Goal: Task Accomplishment & Management: Manage account settings

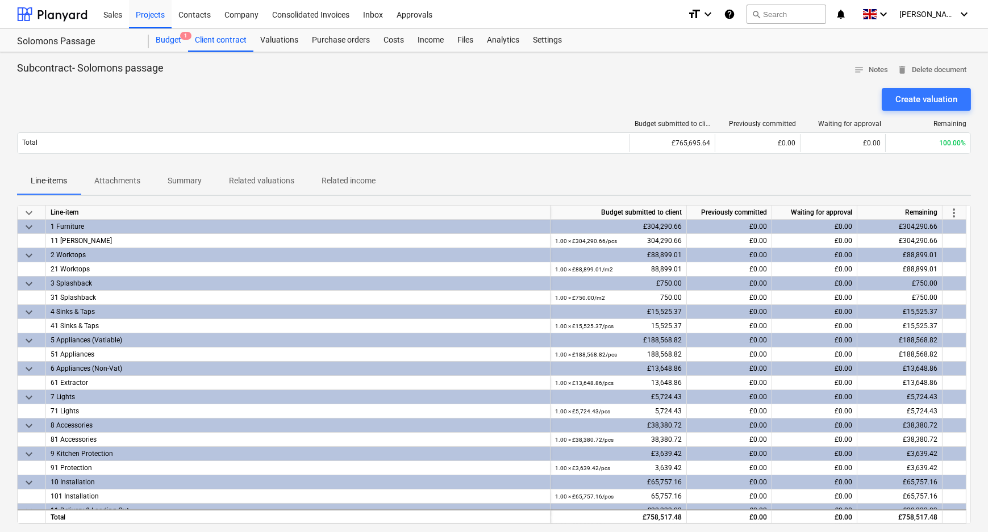
click at [177, 45] on div "Budget 1" at bounding box center [168, 40] width 39 height 23
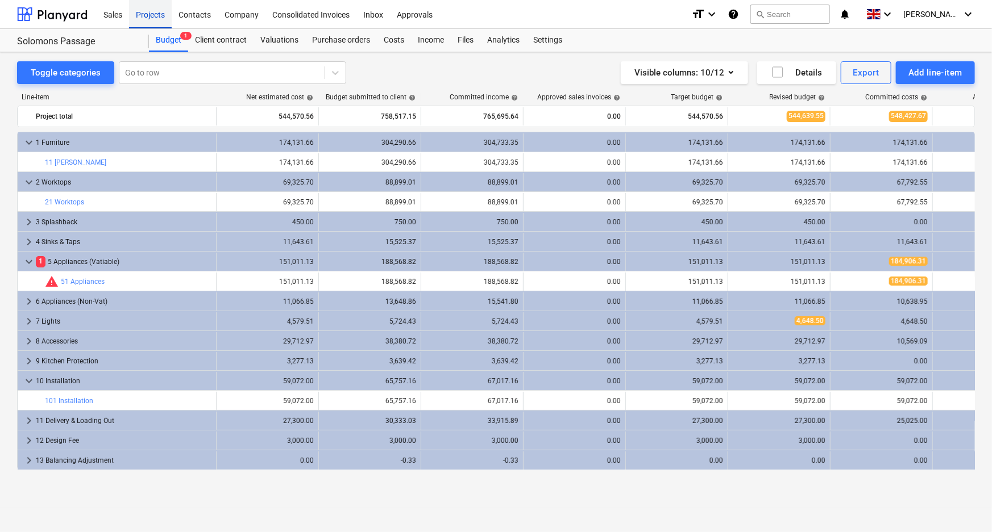
click at [149, 6] on div "Projects" at bounding box center [150, 13] width 43 height 29
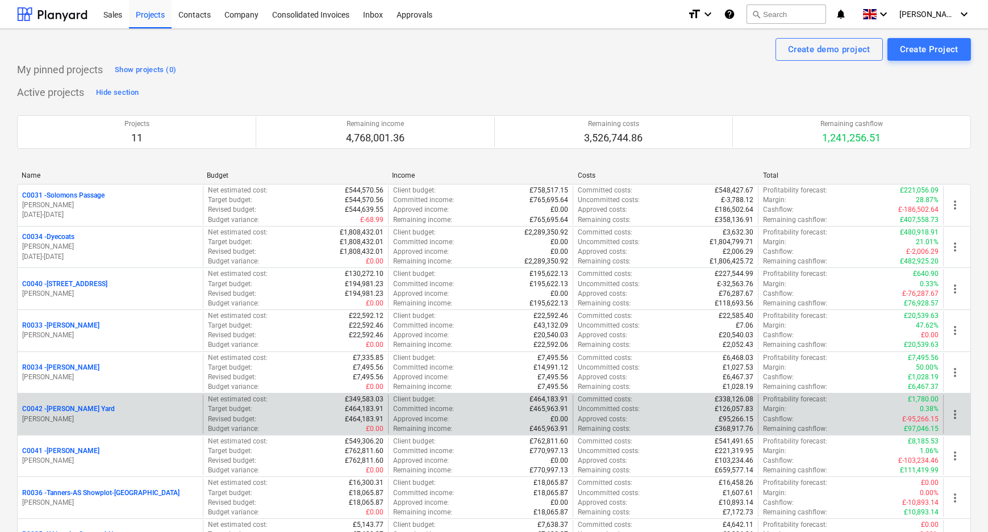
click at [79, 411] on p "C0042 - [PERSON_NAME][GEOGRAPHIC_DATA]" at bounding box center [68, 410] width 93 height 10
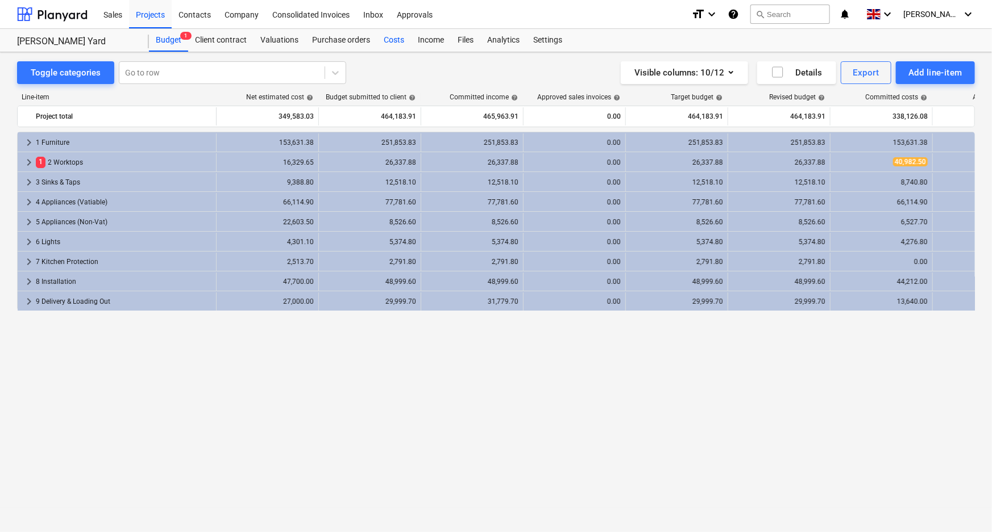
click at [401, 38] on div "Costs" at bounding box center [394, 40] width 34 height 23
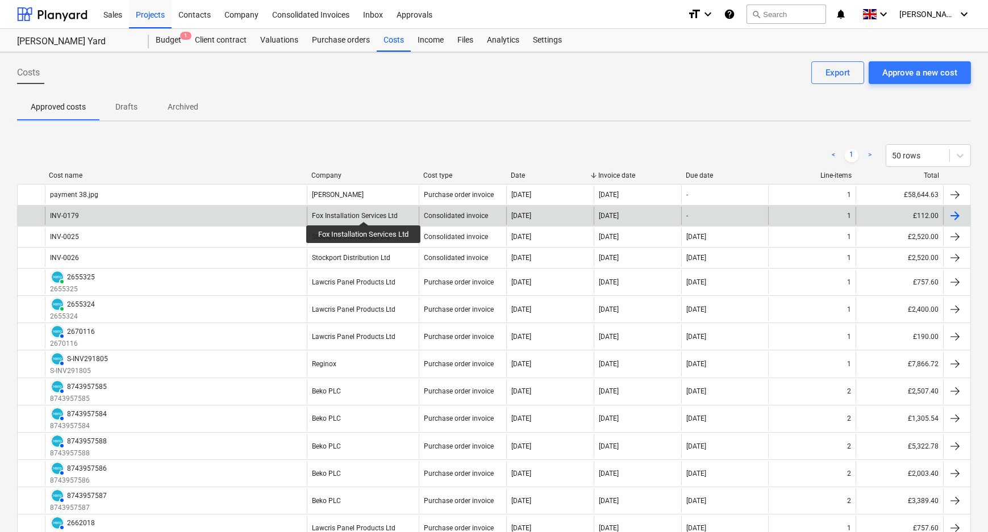
click at [364, 212] on div "Fox Installation Services Ltd" at bounding box center [355, 216] width 86 height 8
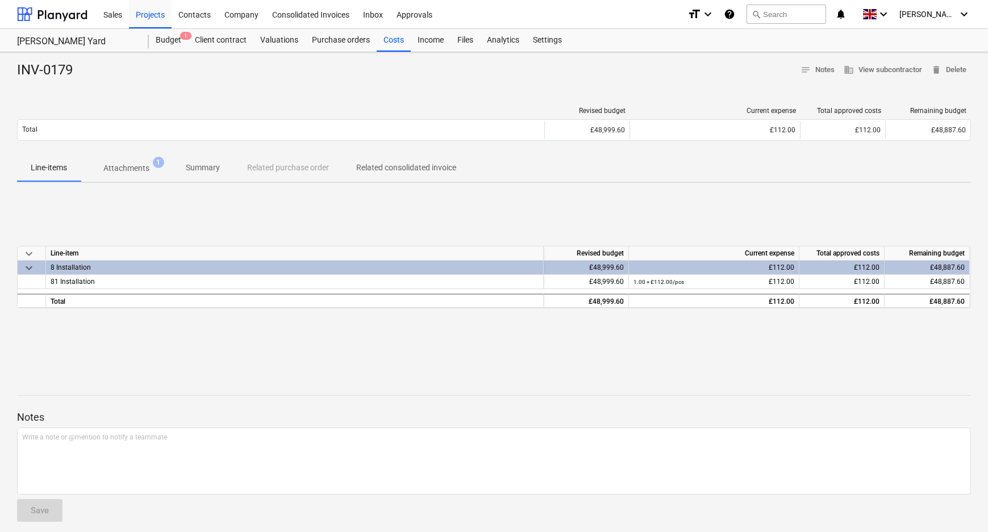
click at [149, 176] on span "Attachments 1" at bounding box center [126, 168] width 91 height 20
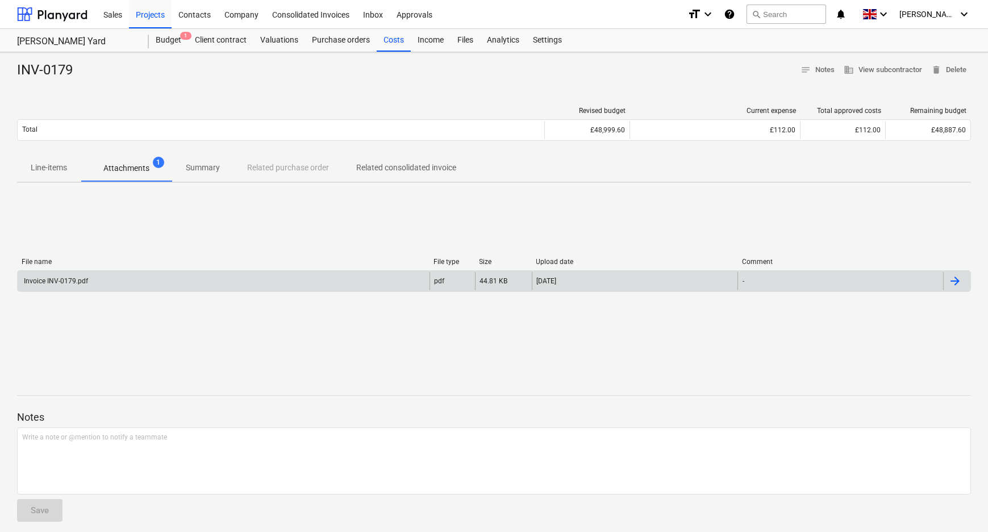
click at [195, 274] on div "Invoice INV-0179.pdf" at bounding box center [224, 281] width 412 height 18
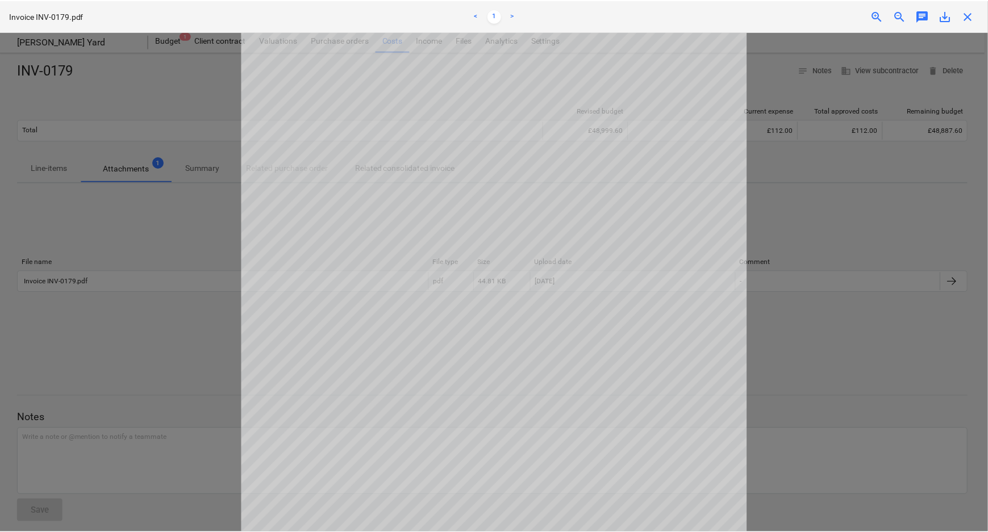
scroll to position [12, 0]
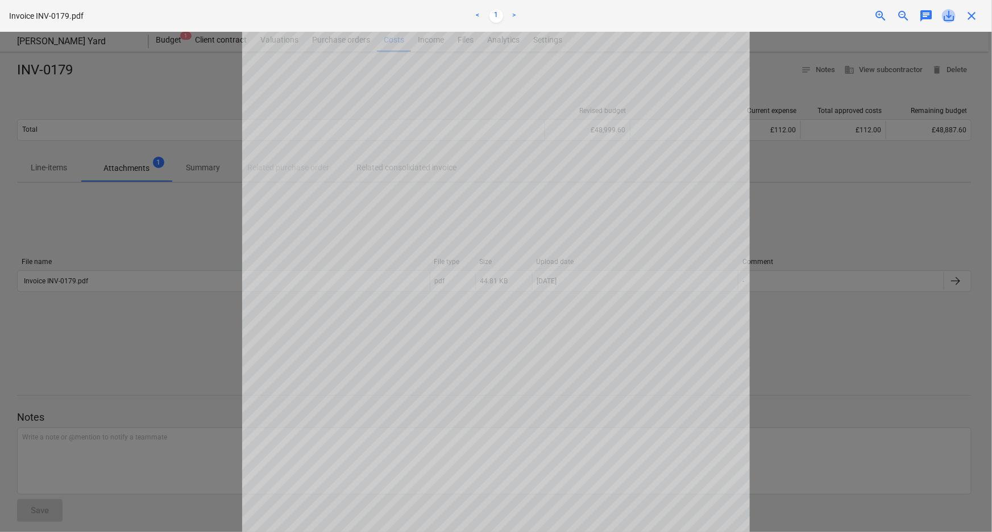
click at [945, 16] on span "save_alt" at bounding box center [949, 16] width 14 height 14
click at [969, 16] on span "close" at bounding box center [971, 16] width 14 height 14
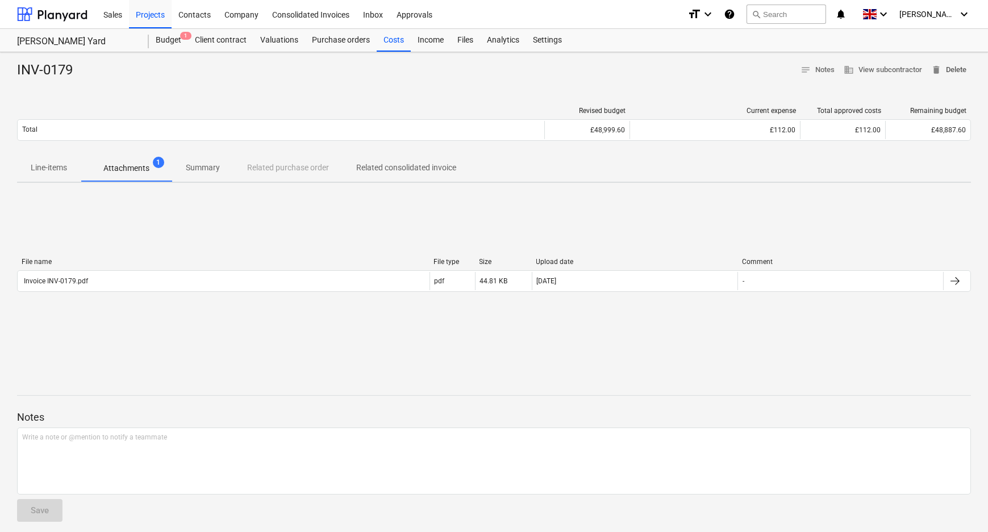
click at [938, 68] on span "delete" at bounding box center [936, 70] width 10 height 10
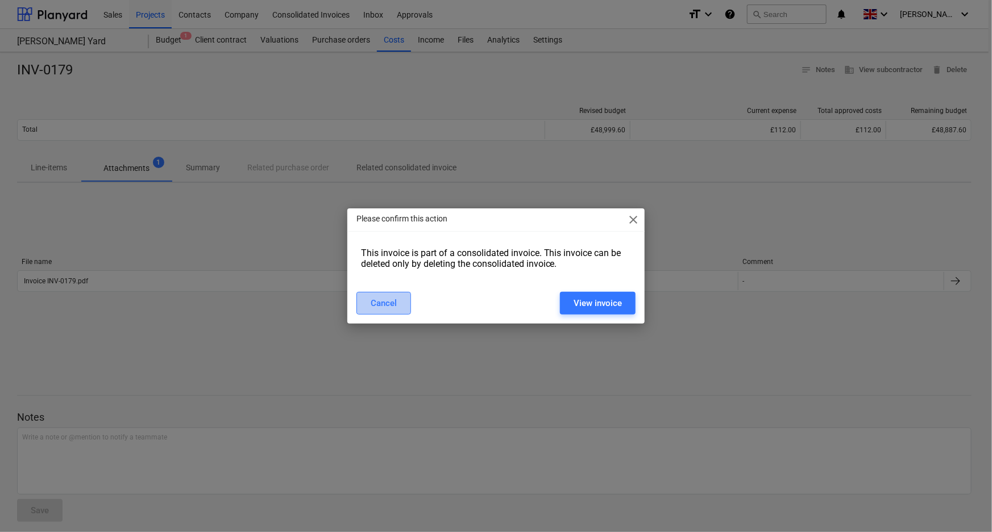
click at [403, 311] on button "Cancel" at bounding box center [383, 303] width 55 height 23
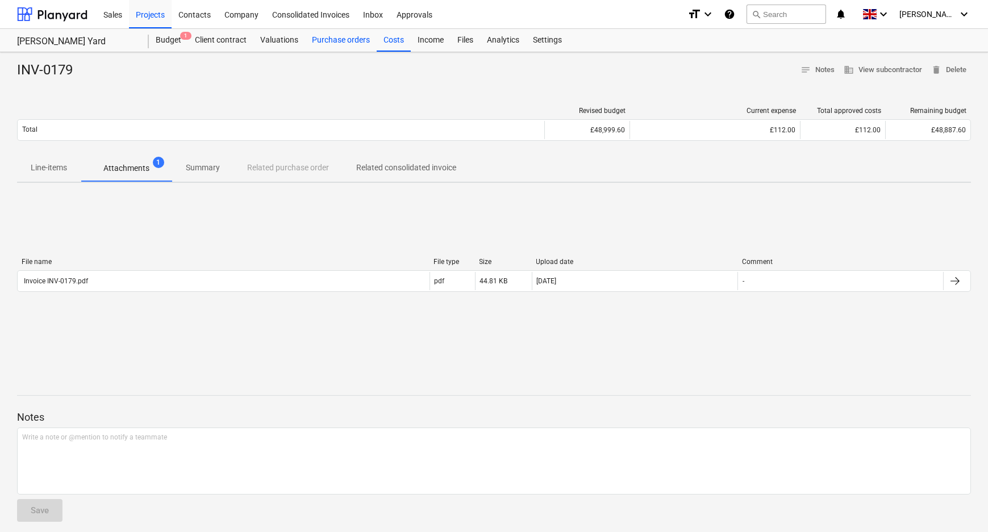
click at [324, 39] on div "Purchase orders" at bounding box center [341, 40] width 72 height 23
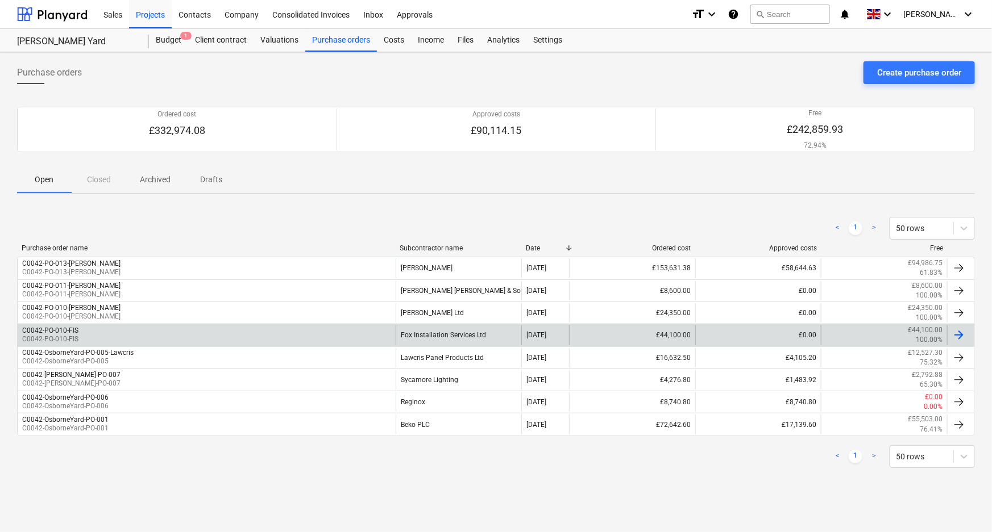
click at [145, 329] on div "C0042-PO-010-FIS C0042-PO-010-FIS" at bounding box center [207, 335] width 378 height 19
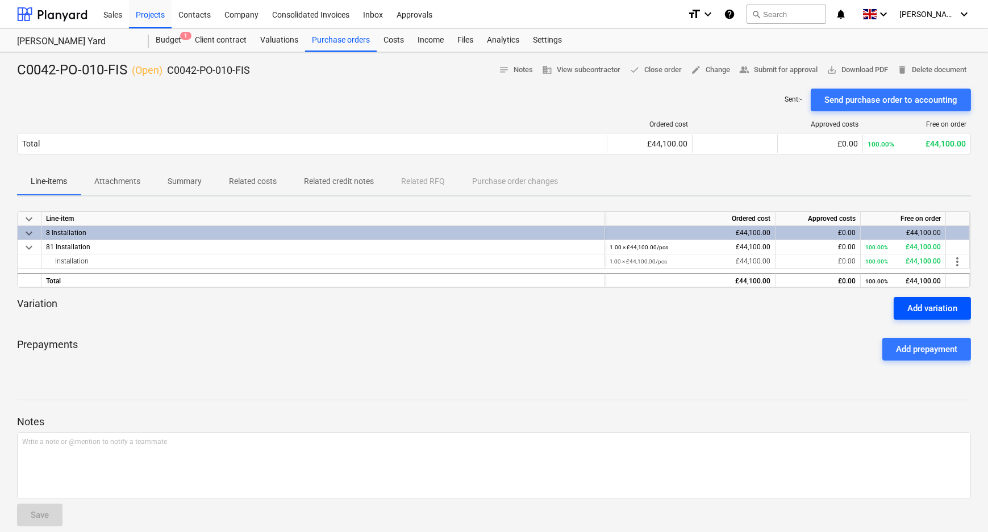
click at [934, 303] on div "Add variation" at bounding box center [933, 308] width 50 height 15
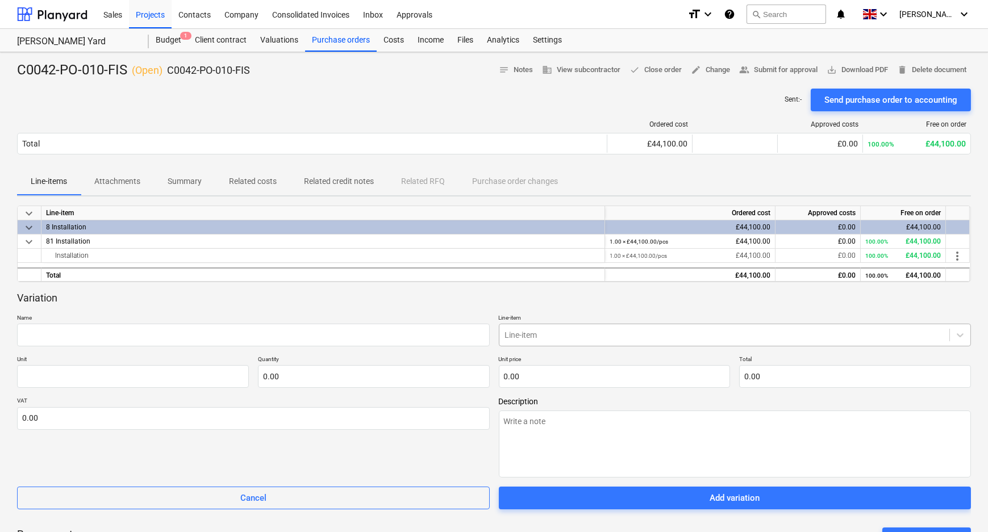
click at [818, 338] on div at bounding box center [724, 335] width 439 height 11
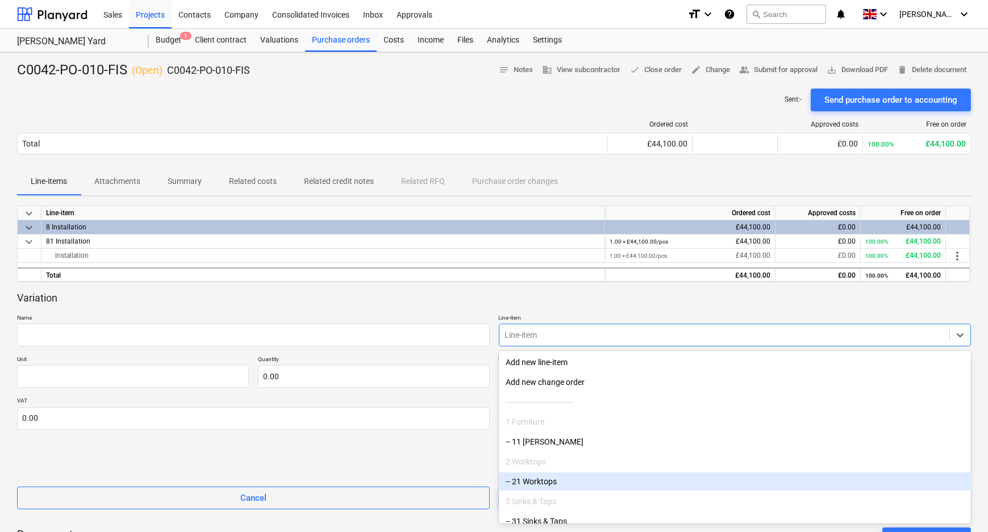
scroll to position [247, 0]
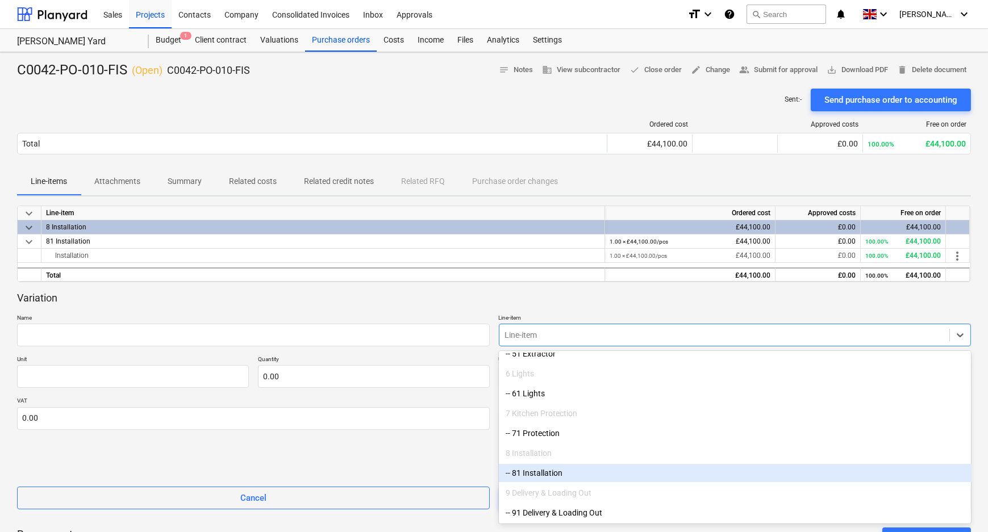
click at [564, 471] on div "-- 81 Installation" at bounding box center [735, 473] width 473 height 18
type textarea "x"
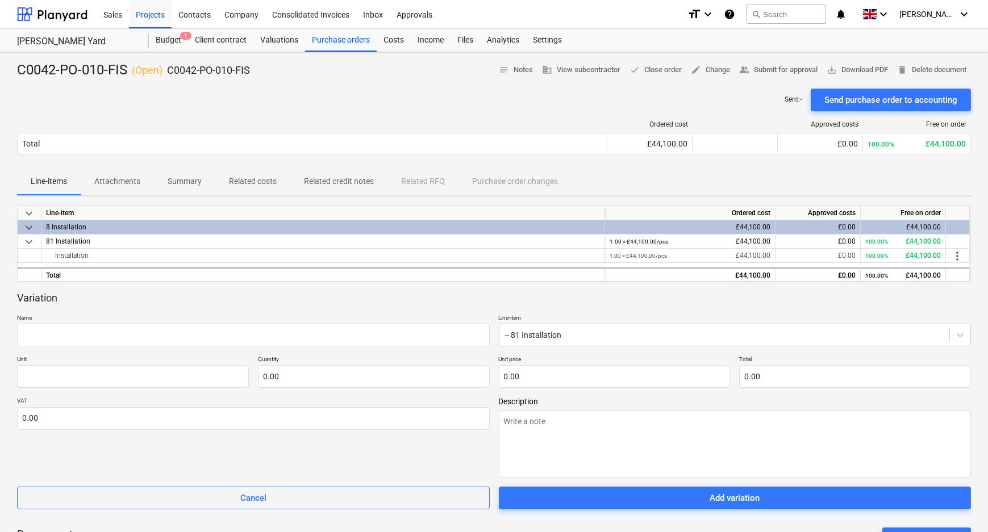
click at [323, 388] on div "Variation Name Line-item -- 81 Installation Unit Quantity 0.00 Unit price 0.00 …" at bounding box center [494, 401] width 954 height 219
click at [322, 381] on input "text" at bounding box center [374, 376] width 232 height 23
type textarea "x"
type input "1.00"
click at [561, 389] on div "Variation Name Line-item -- 81 Installation Unit Quantity 1.00 Unit price 0.00 …" at bounding box center [494, 401] width 954 height 219
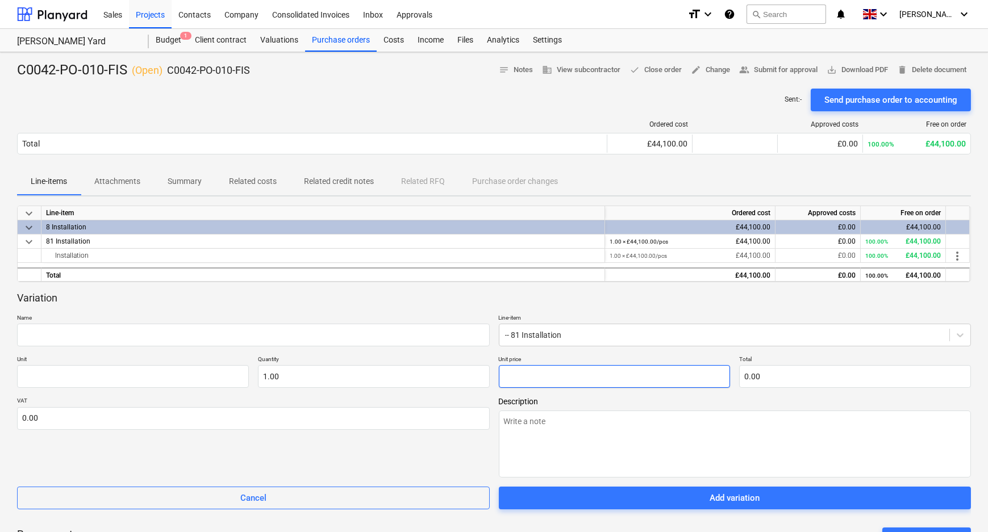
click at [562, 385] on input "text" at bounding box center [615, 376] width 232 height 23
type textarea "x"
type input "1"
type input "1.00"
type textarea "x"
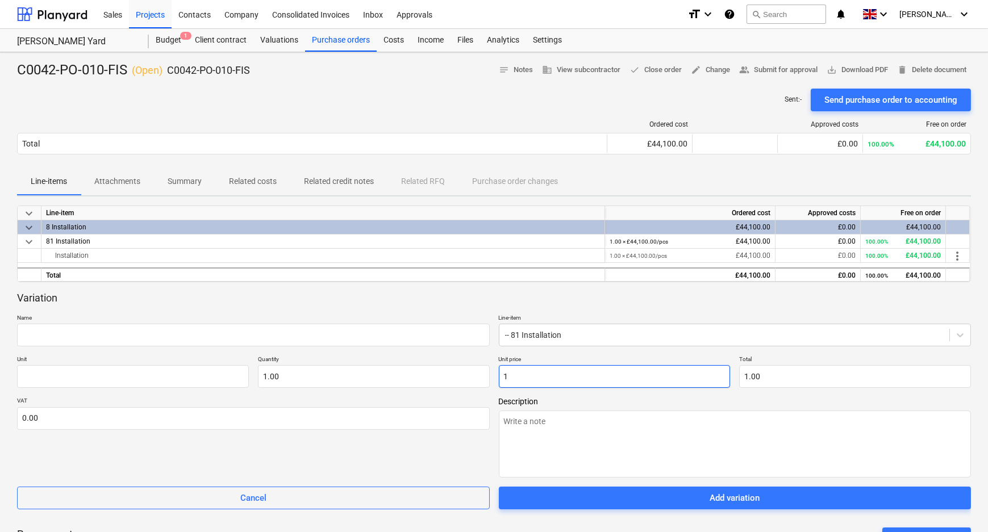
type input "11"
type input "11.00"
type textarea "x"
type input "112"
type input "112.00"
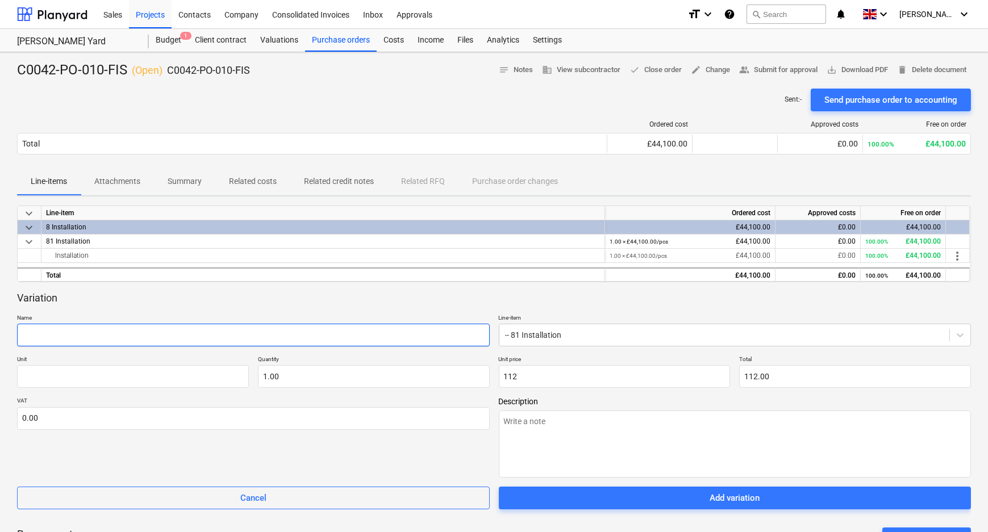
type input "112.00"
click at [277, 338] on input "text" at bounding box center [253, 335] width 473 height 23
type textarea "x"
type input "C"
type textarea "x"
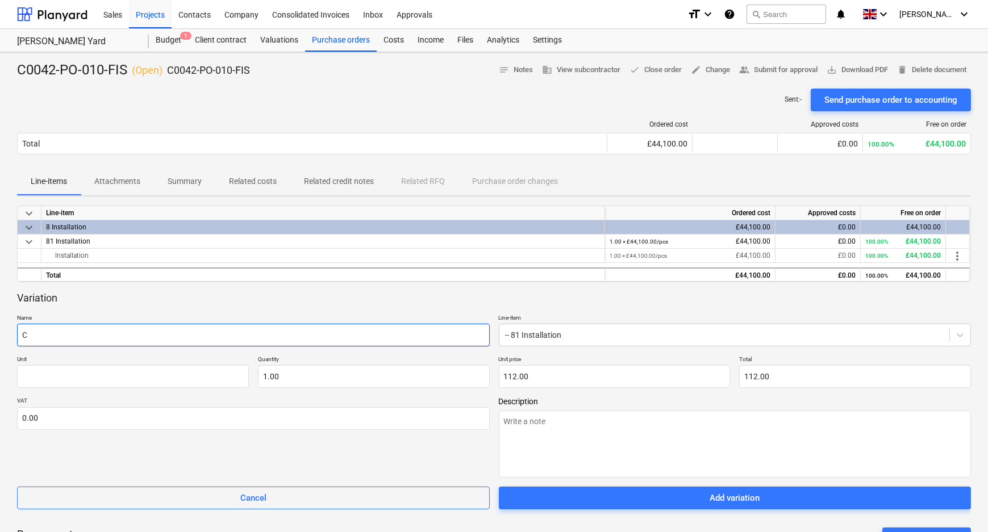
type input "Cu"
type textarea "x"
type input "Cut"
type textarea "x"
type input "Cutt"
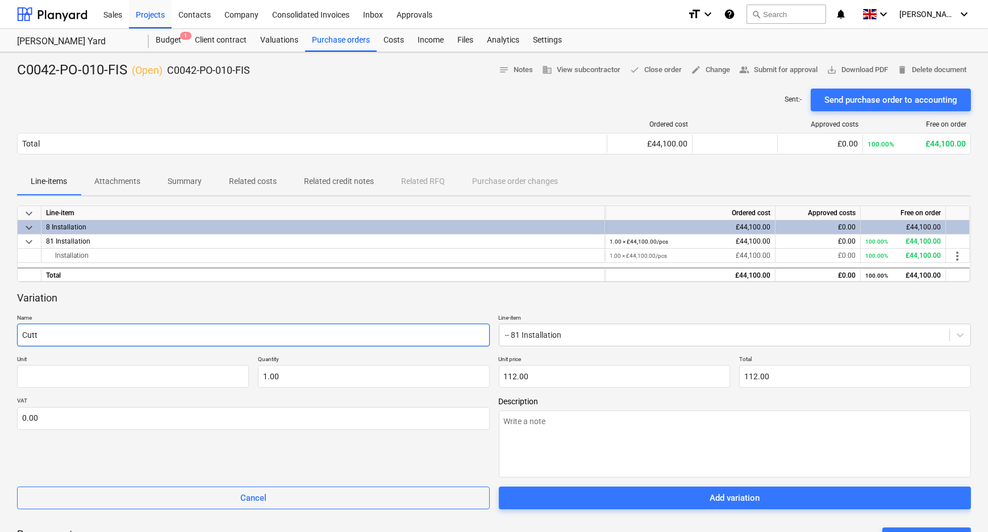
type textarea "x"
type input "Cutti"
type textarea "x"
type input "Cuttin"
type textarea "x"
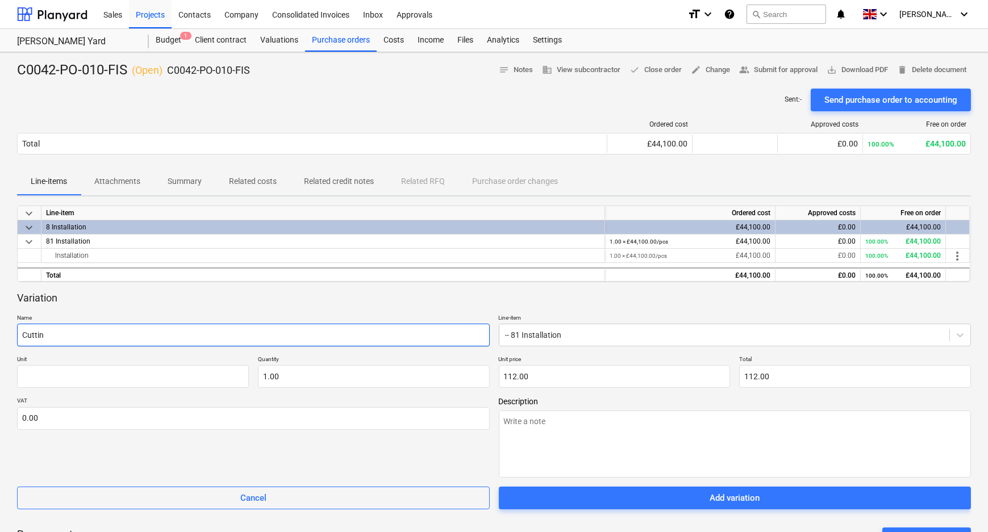
type input "Cutting"
type textarea "x"
type input "Cutting"
type textarea "x"
type input "Cutting d"
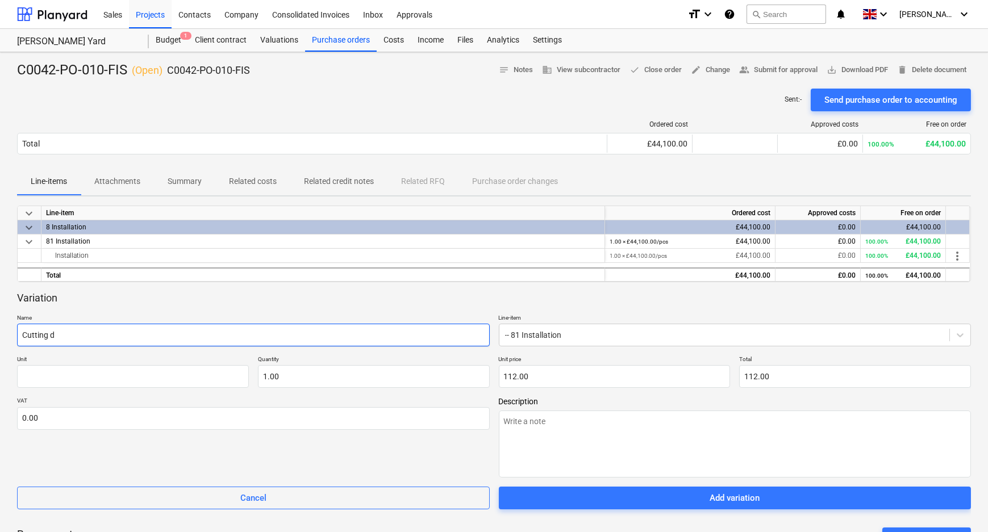
type textarea "x"
type input "Cutting do"
type textarea "x"
type input "Cutting dow"
type textarea "x"
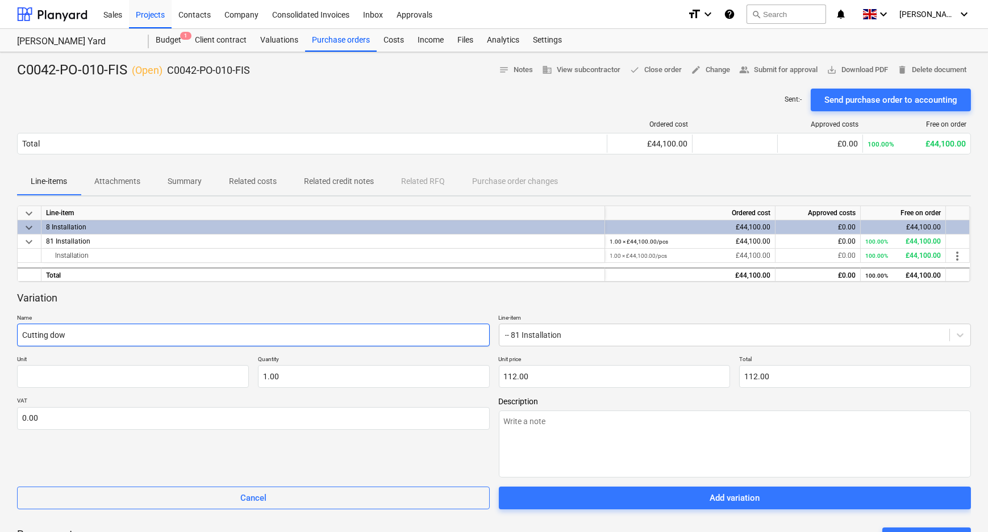
type input "Cutting down"
type textarea "x"
type input "Cutting down"
type textarea "x"
type input "Cutting down w"
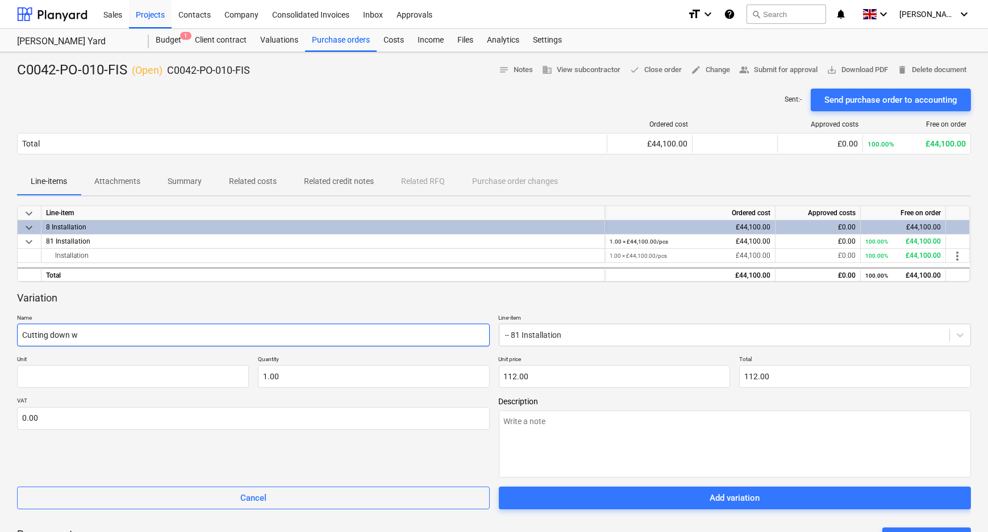
type textarea "x"
type input "Cutting down wo"
type textarea "x"
type input "Cutting down wor"
type textarea "x"
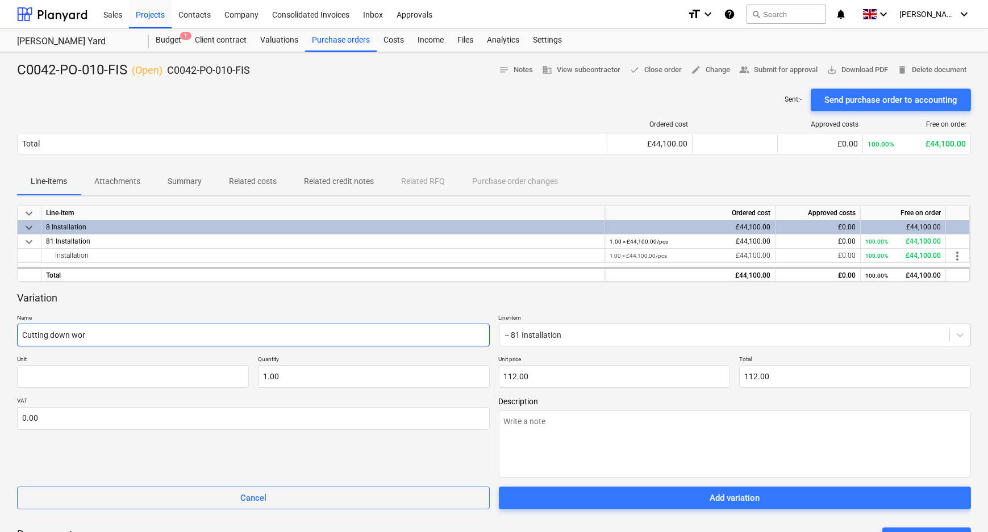
type input "Cutting down work"
type textarea "x"
type input "Cutting down workt"
type textarea "x"
type input "Cutting down workto"
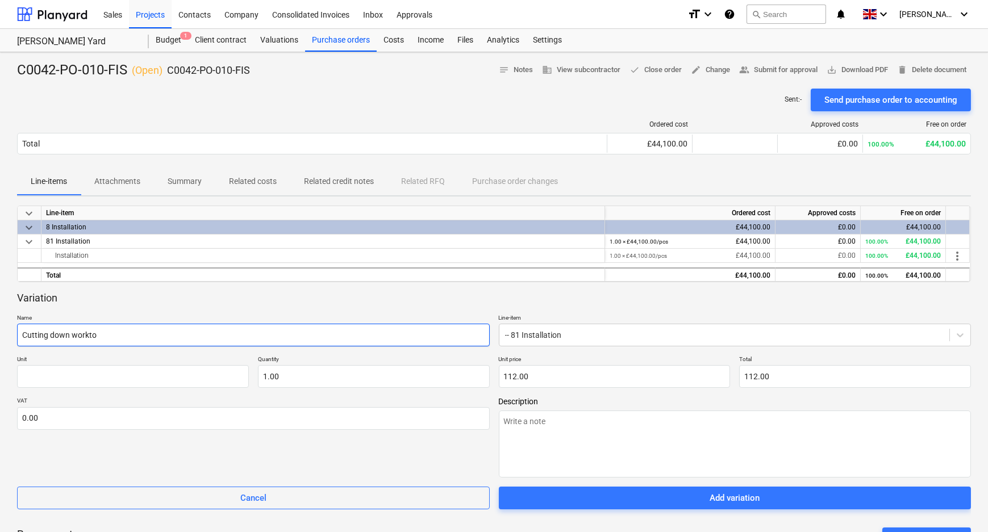
type textarea "x"
type input "Cutting down worktop"
type textarea "x"
type input "Cutting down worktops"
type textarea "x"
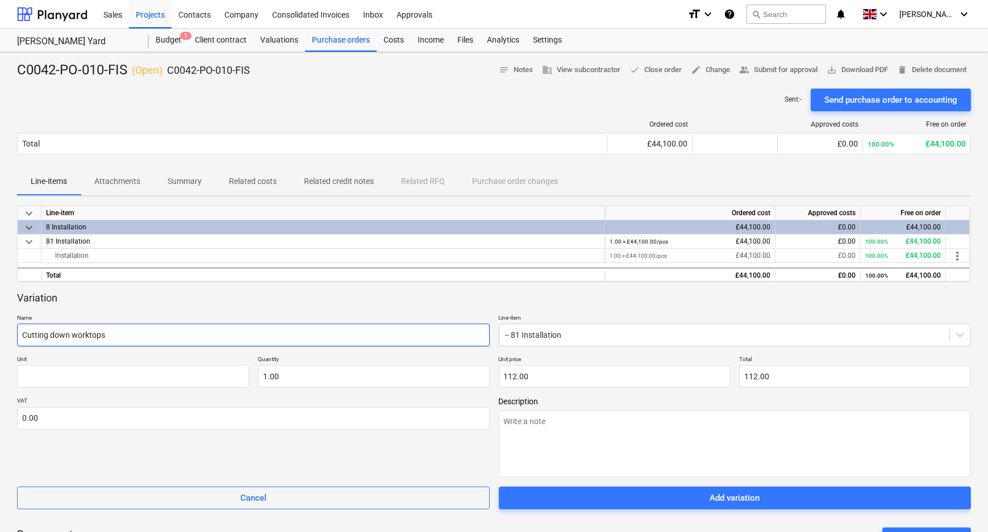
type input "Cutting down worktops-"
type textarea "x"
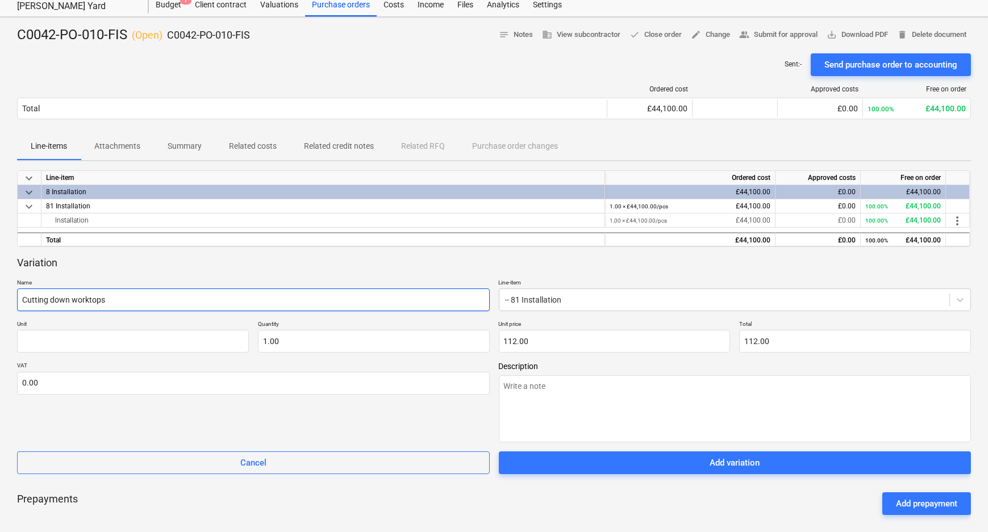
scroll to position [51, 0]
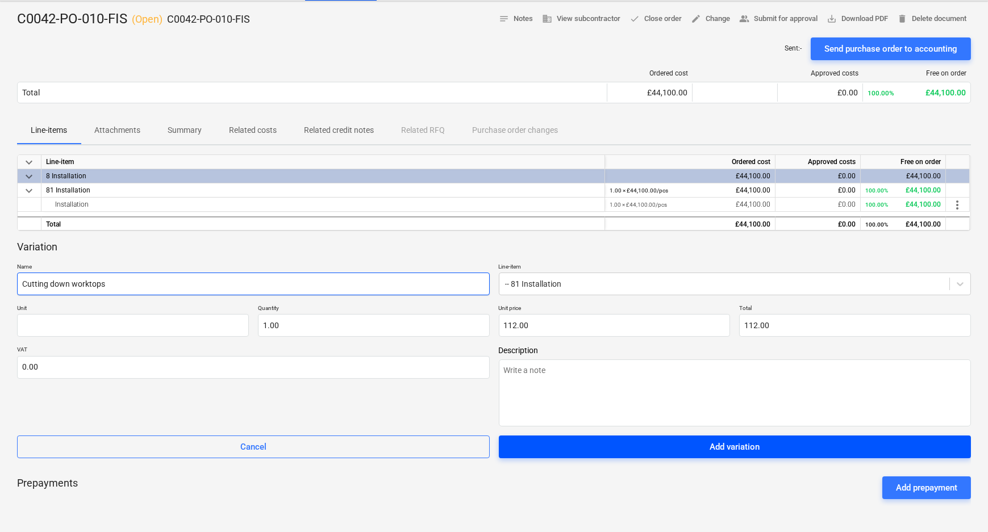
type input "Cutting down worktops"
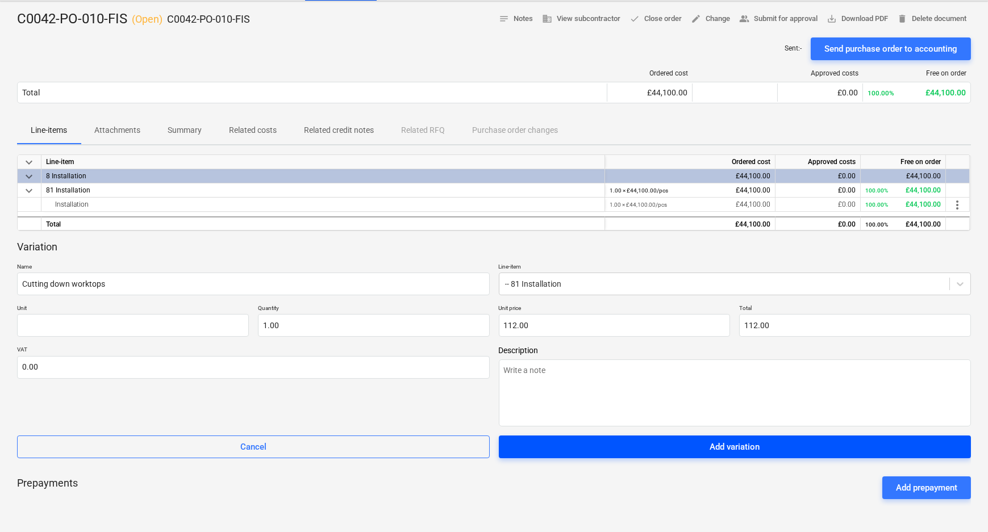
click at [548, 449] on span "Add variation" at bounding box center [736, 447] width 446 height 15
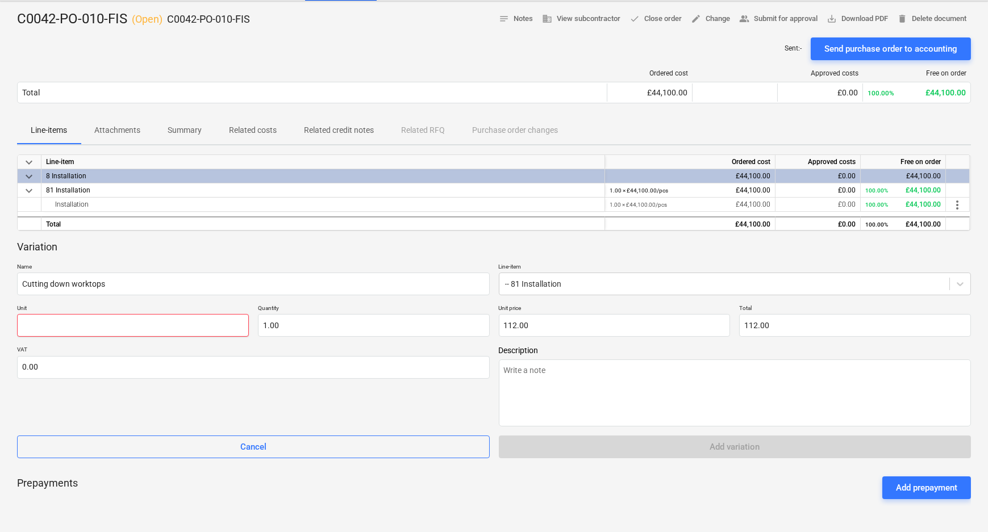
click at [167, 325] on input "text" at bounding box center [133, 325] width 232 height 23
type textarea "x"
type input "p"
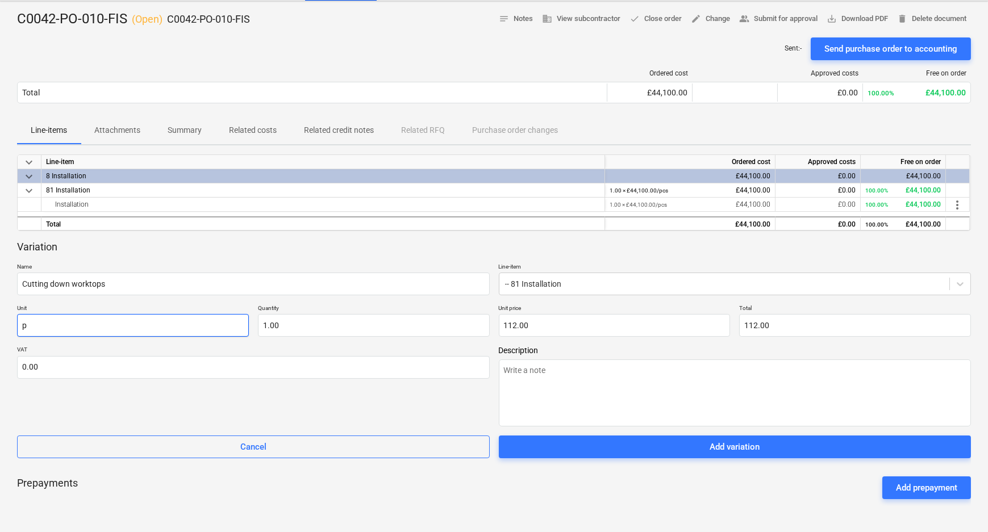
type textarea "x"
type input "pc"
type textarea "x"
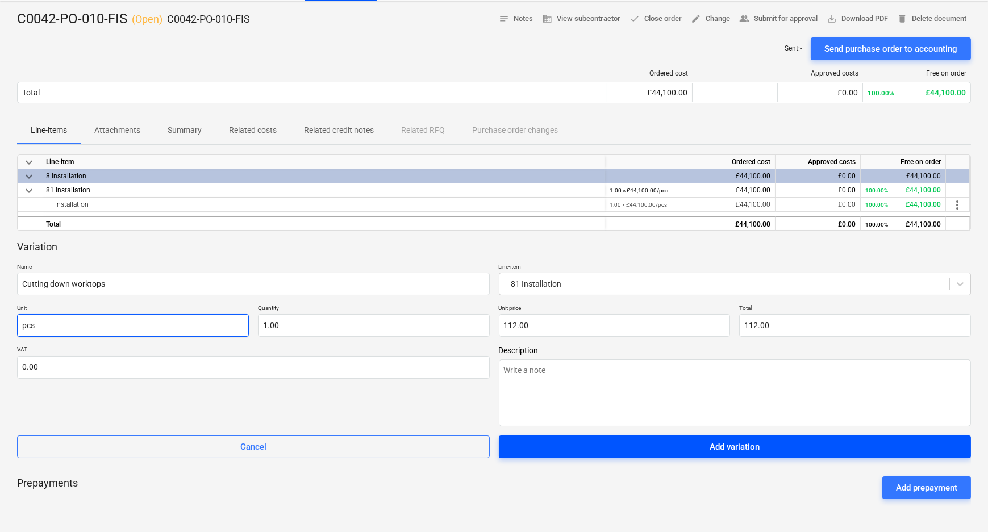
type input "pcs"
click at [806, 445] on span "Add variation" at bounding box center [736, 447] width 446 height 15
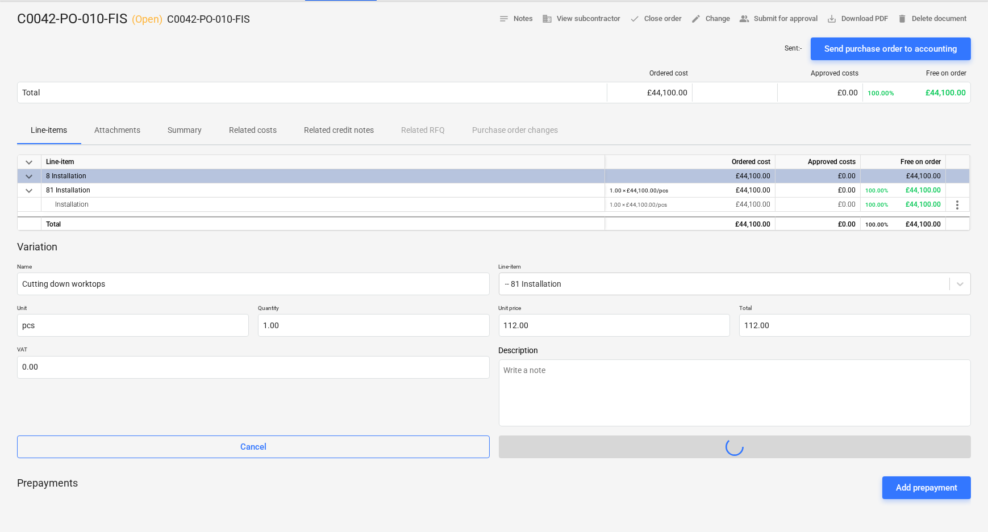
type textarea "x"
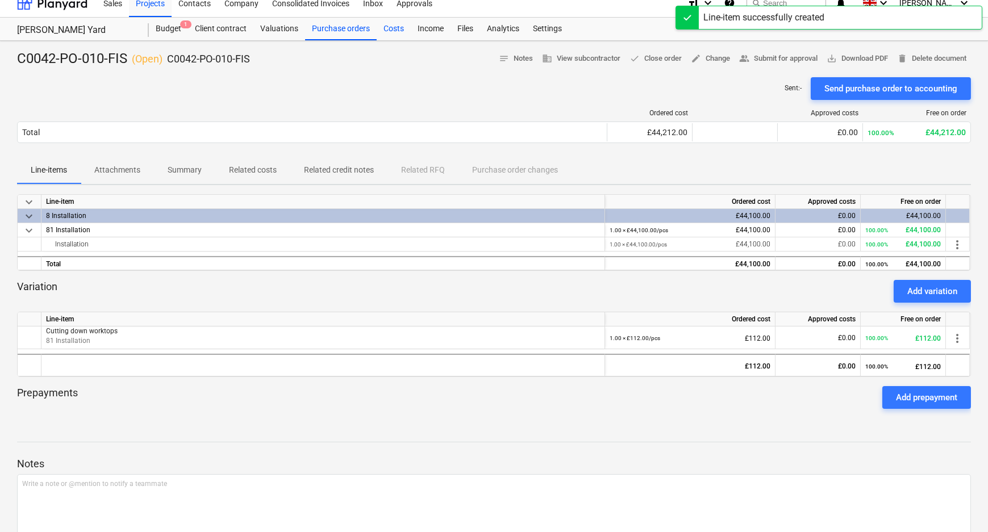
click at [396, 27] on div "Costs" at bounding box center [394, 29] width 34 height 23
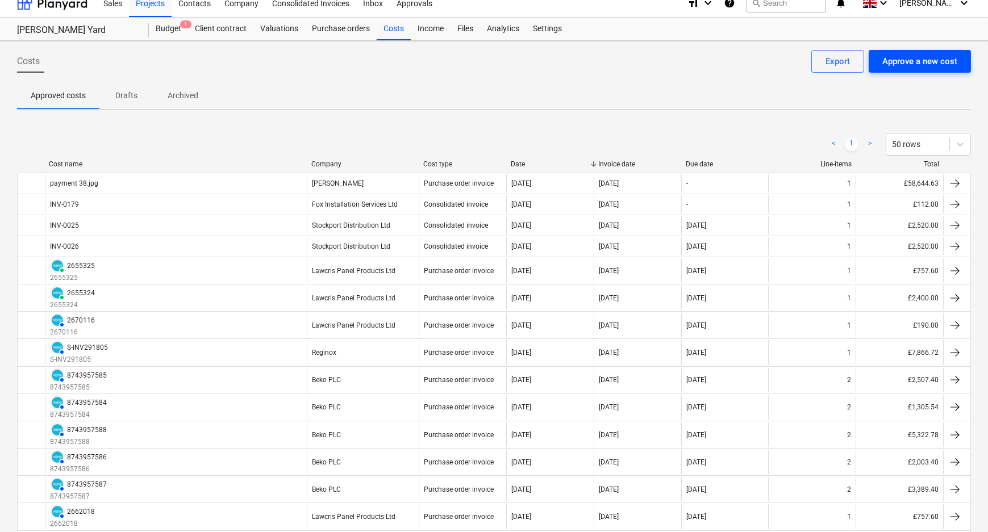
click at [904, 61] on div "Approve a new cost" at bounding box center [920, 61] width 75 height 15
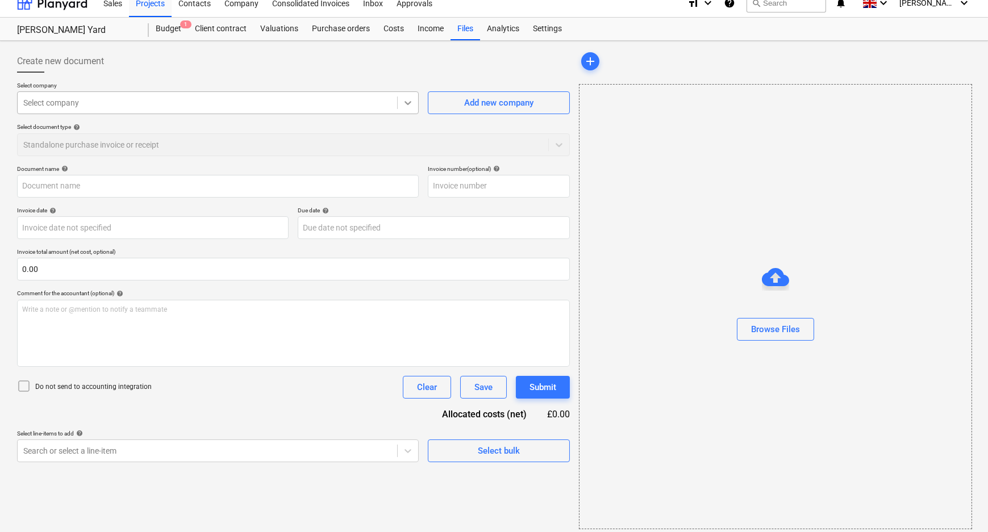
type input "Invoice INV-0179.pdf"
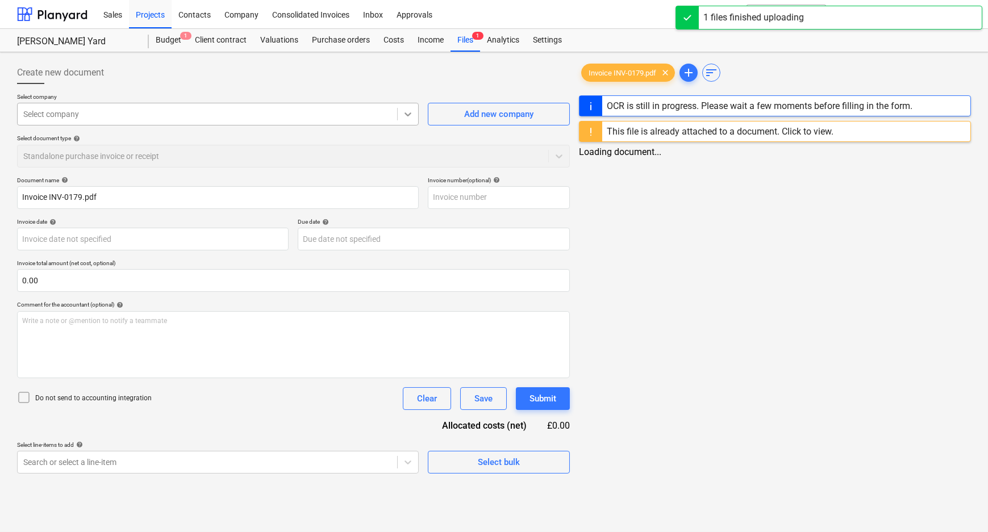
click at [406, 106] on div at bounding box center [408, 114] width 20 height 20
click at [135, 114] on div at bounding box center [207, 114] width 368 height 11
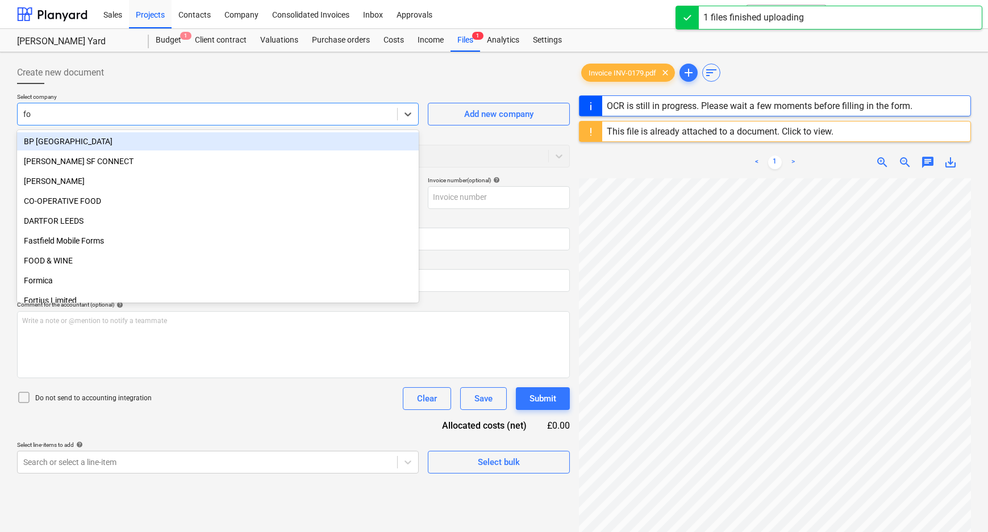
type input "fox"
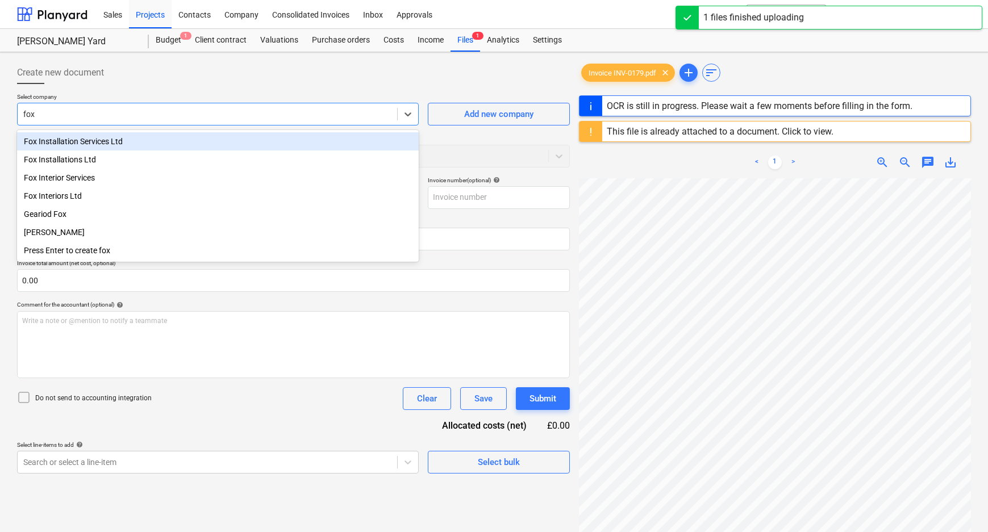
click at [116, 139] on div "Fox Installation Services Ltd" at bounding box center [218, 141] width 402 height 18
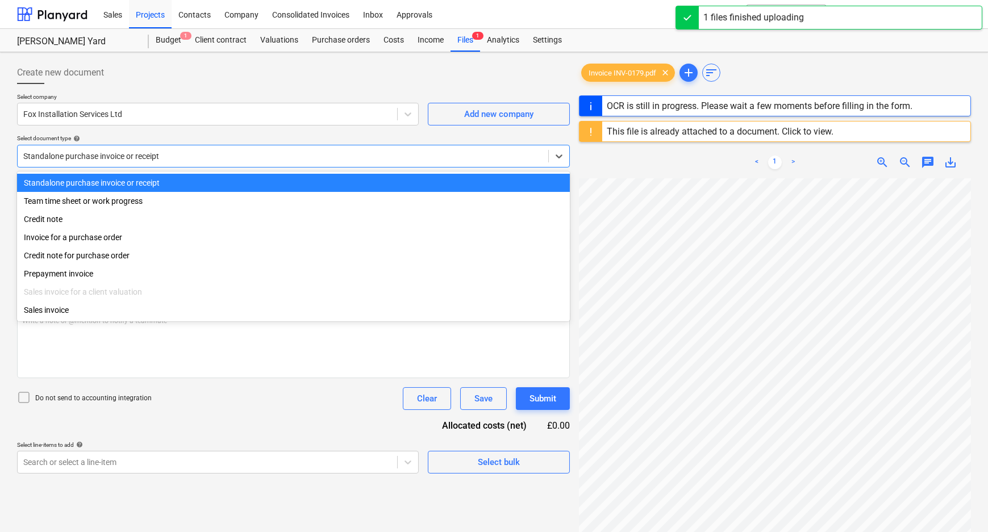
click at [114, 152] on div at bounding box center [282, 156] width 519 height 11
type input "INV-0179"
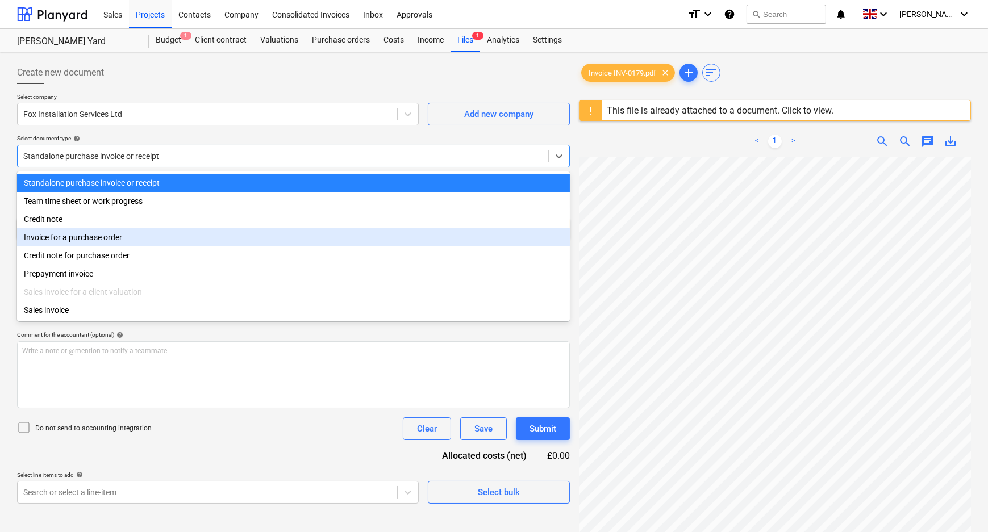
click at [106, 239] on div "Invoice for a purchase order" at bounding box center [293, 237] width 553 height 18
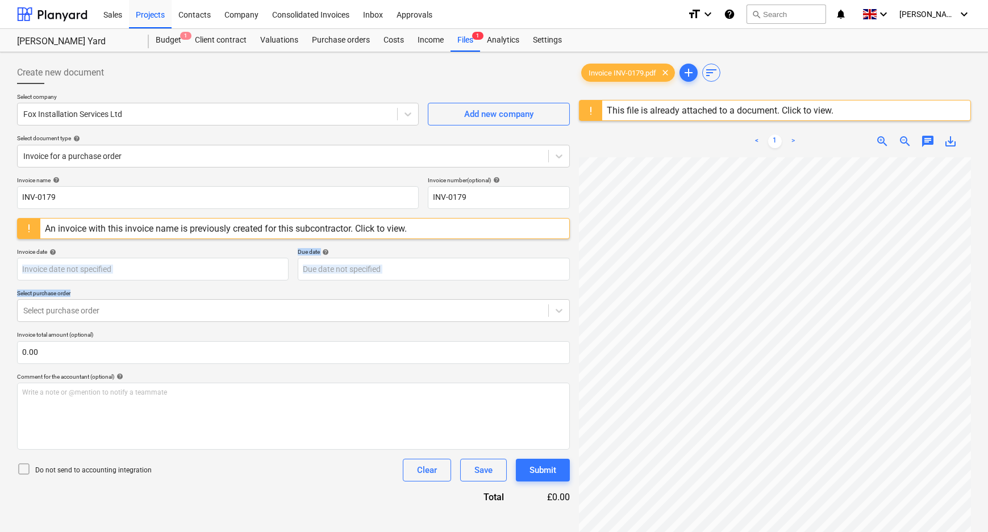
click at [101, 285] on div "Invoice name help INV-0179 Invoice number (optional) help INV-0179 An invoice w…" at bounding box center [293, 340] width 553 height 327
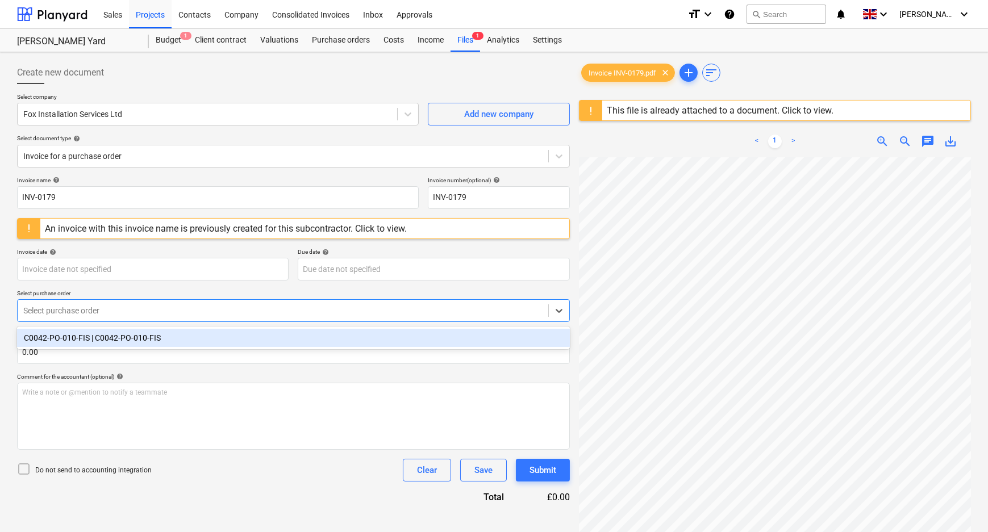
click at [101, 307] on div at bounding box center [282, 310] width 519 height 11
click at [101, 335] on div "C0042-PO-010-FIS | C0042-PO-010-FIS" at bounding box center [293, 338] width 553 height 18
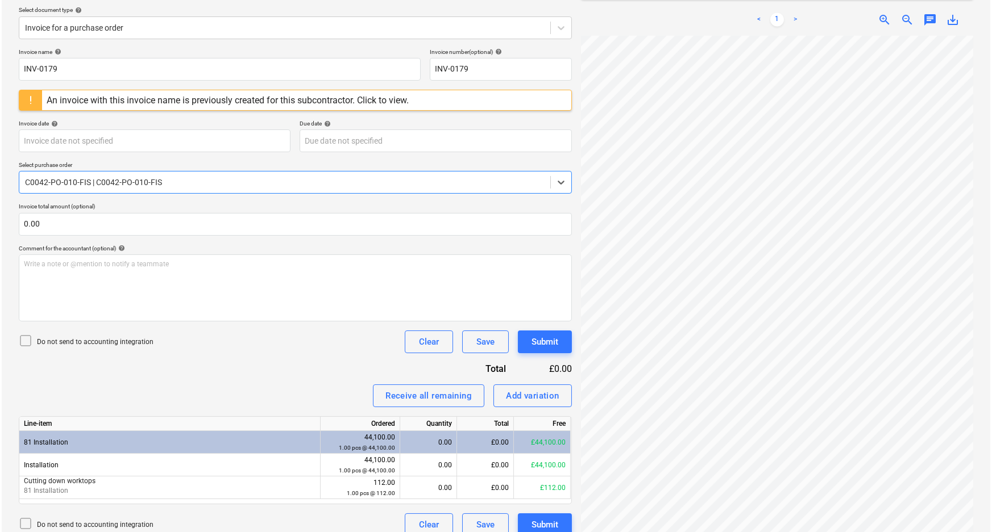
scroll to position [141, 0]
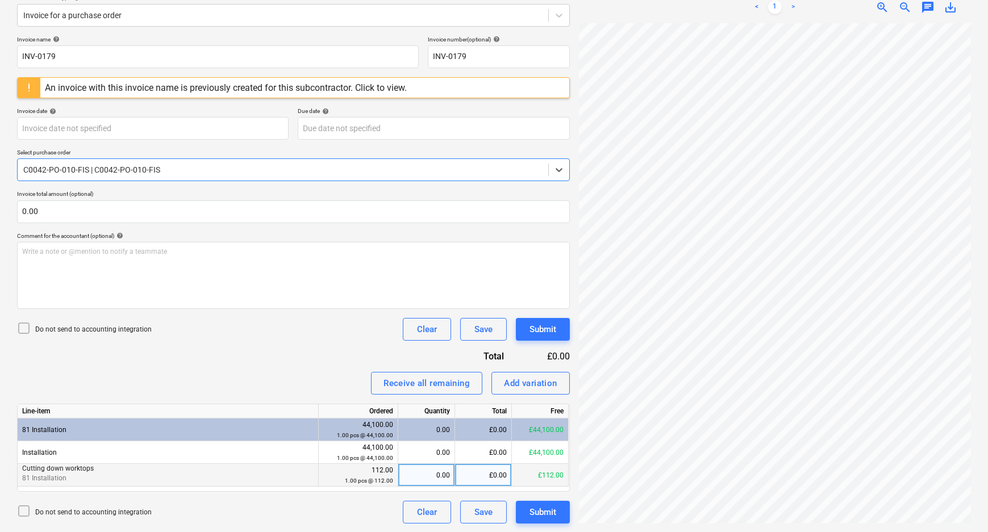
click at [435, 476] on div "0.00" at bounding box center [426, 475] width 47 height 23
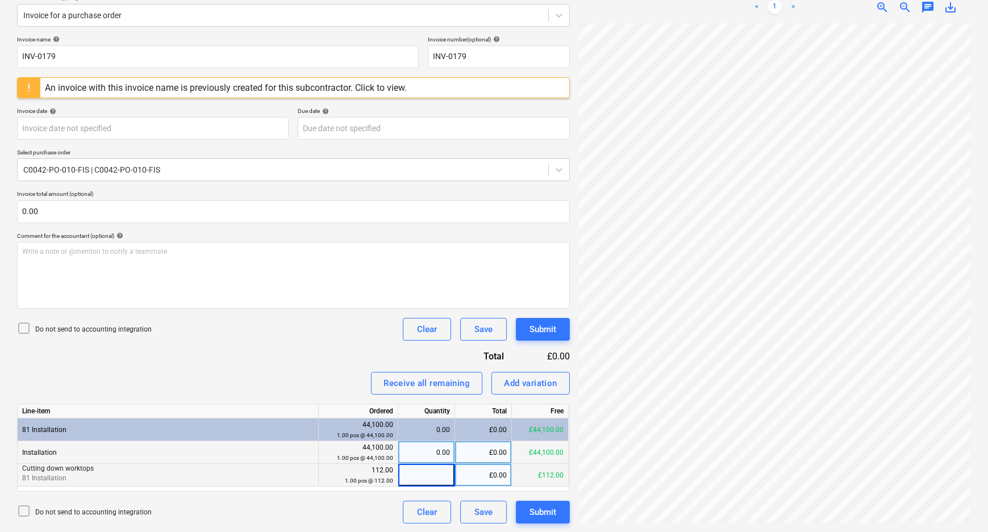
type input "1"
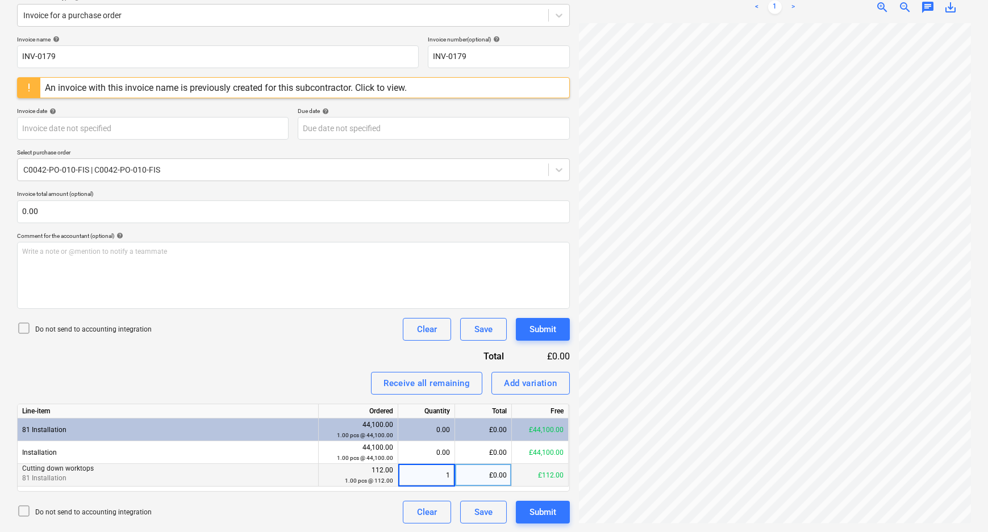
click at [350, 368] on div "Invoice name help INV-0179 Invoice number (optional) help INV-0179 An invoice w…" at bounding box center [293, 280] width 553 height 488
click at [115, 325] on p "Do not send to accounting integration" at bounding box center [93, 330] width 116 height 10
click at [550, 326] on div "Submit" at bounding box center [543, 329] width 27 height 15
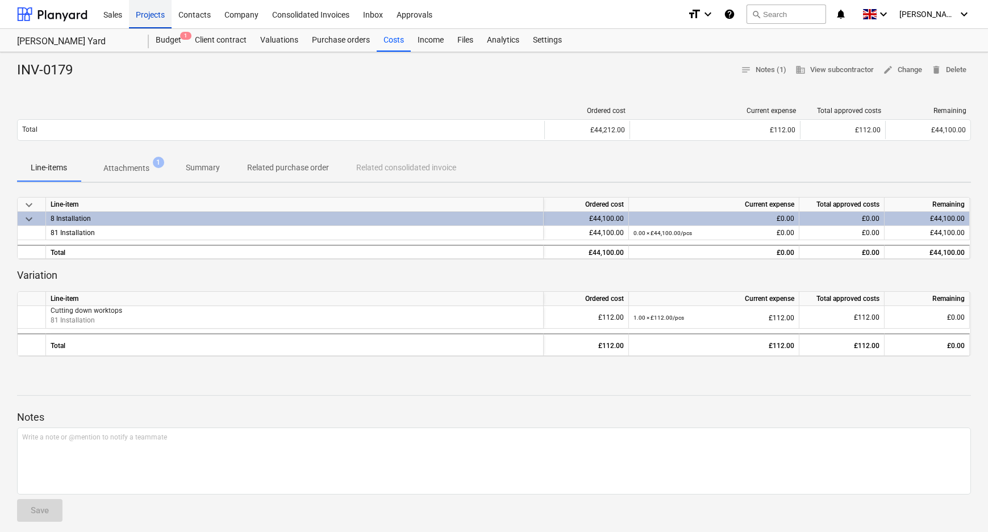
click at [156, 22] on div "Projects" at bounding box center [150, 13] width 43 height 29
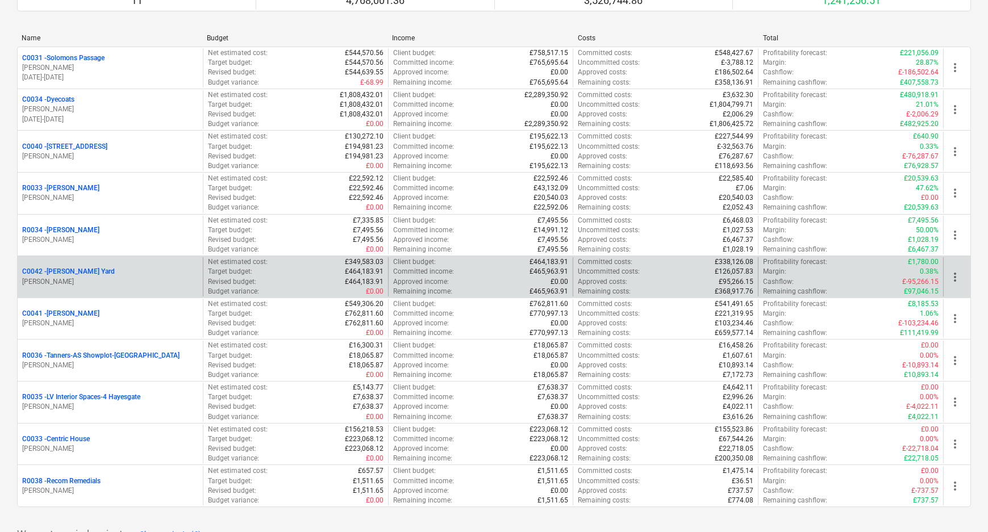
scroll to position [155, 0]
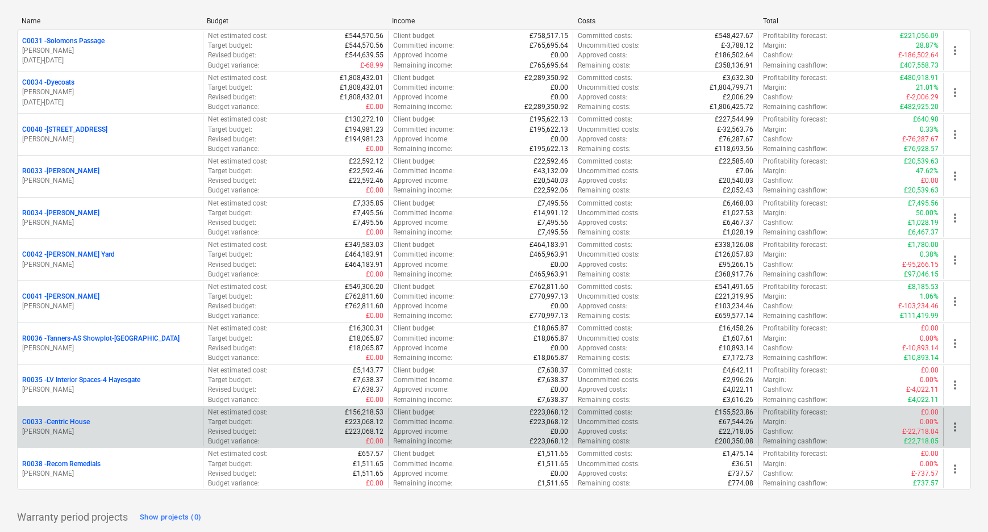
click at [70, 421] on p "C0033 - Centric House" at bounding box center [56, 423] width 68 height 10
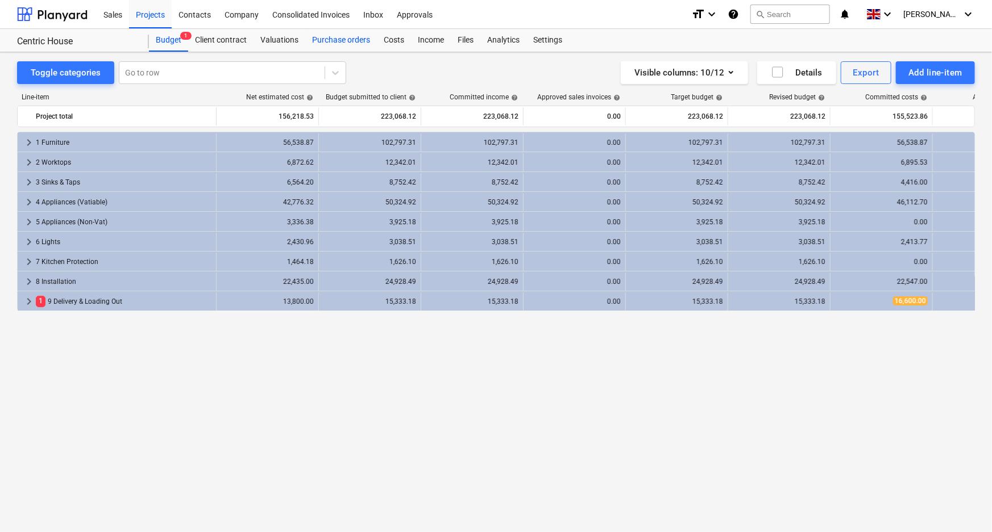
click at [336, 40] on div "Purchase orders" at bounding box center [341, 40] width 72 height 23
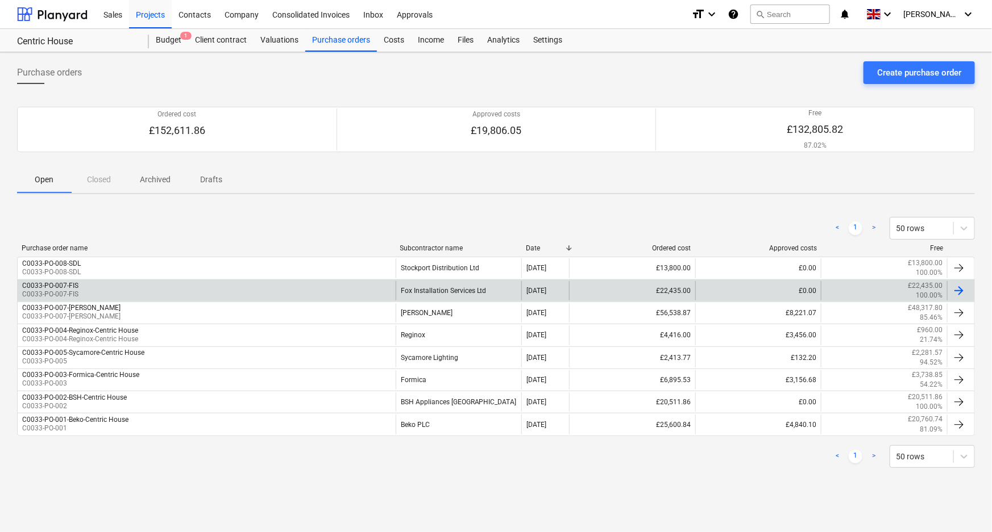
click at [98, 289] on div "C0033-PO-007-FIS C0033-PO-007-FIS" at bounding box center [207, 290] width 378 height 19
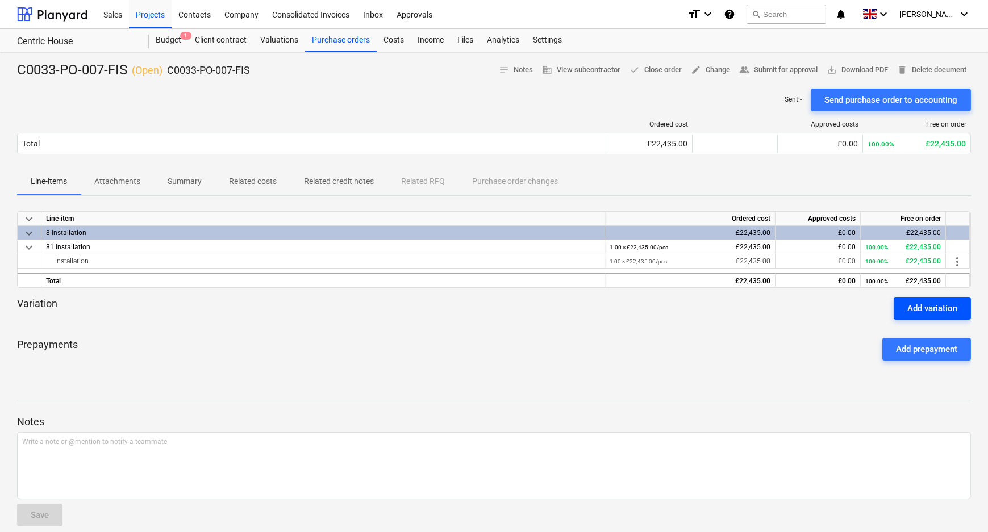
click at [908, 307] on div "Add variation" at bounding box center [933, 308] width 50 height 15
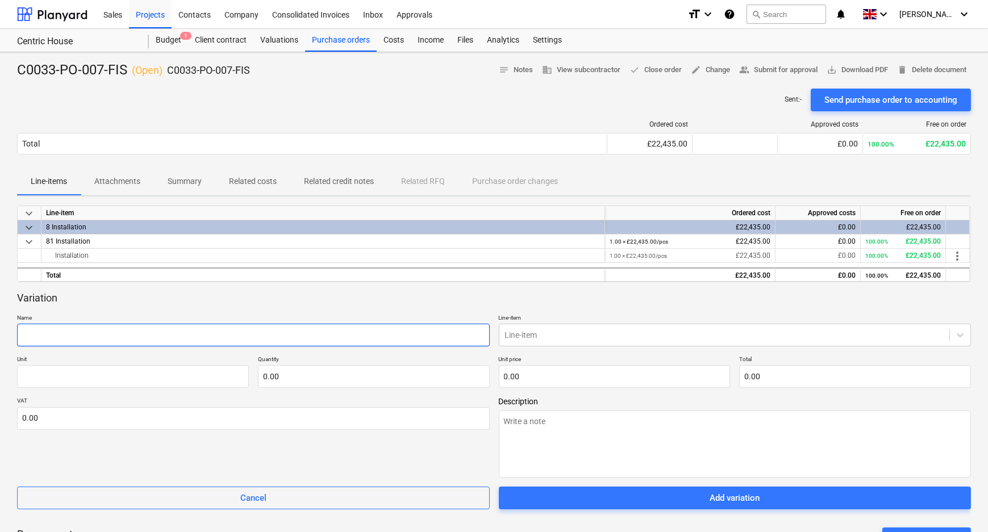
click at [221, 337] on input "text" at bounding box center [253, 335] width 473 height 23
type textarea "x"
type input "C"
type textarea "x"
type input "Cu"
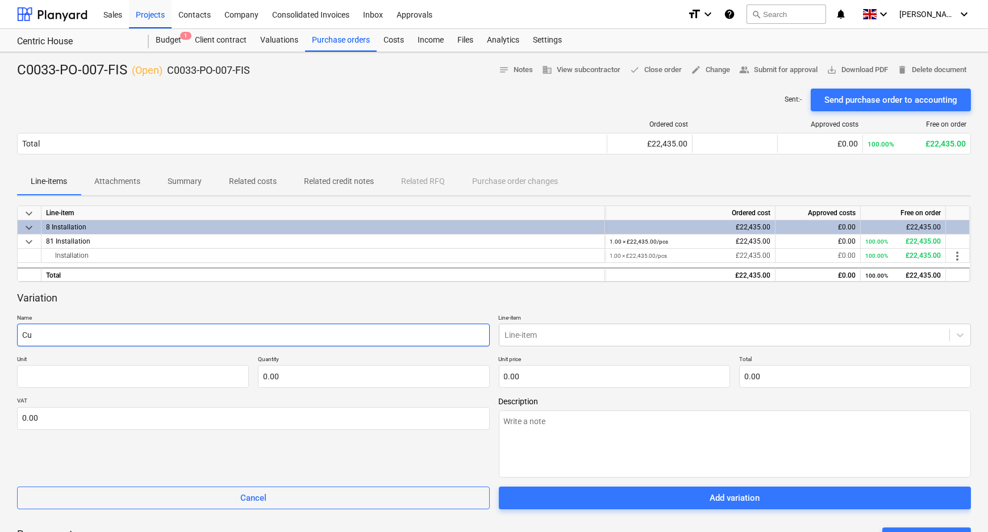
type textarea "x"
type input "Cut"
type textarea "x"
type input "Cutt"
type textarea "x"
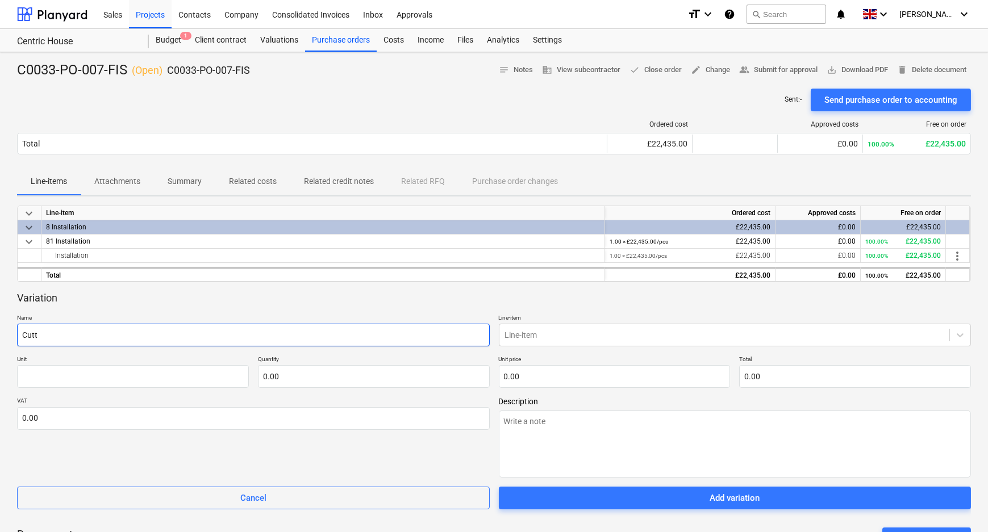
type input "Cutti"
type textarea "x"
type input "Cuttin"
type textarea "x"
type input "Cutting"
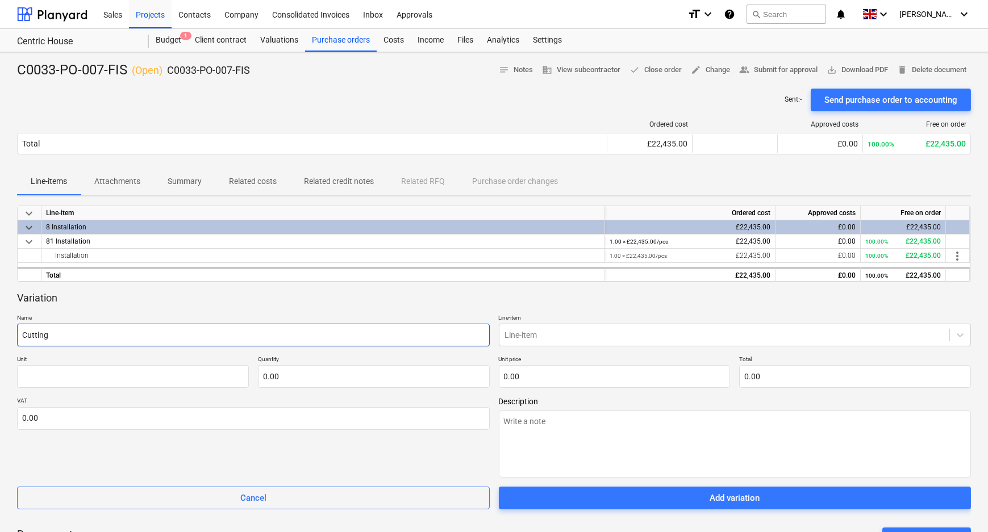
type textarea "x"
type input "Cutting"
type textarea "x"
type input "Cutting d"
type textarea "x"
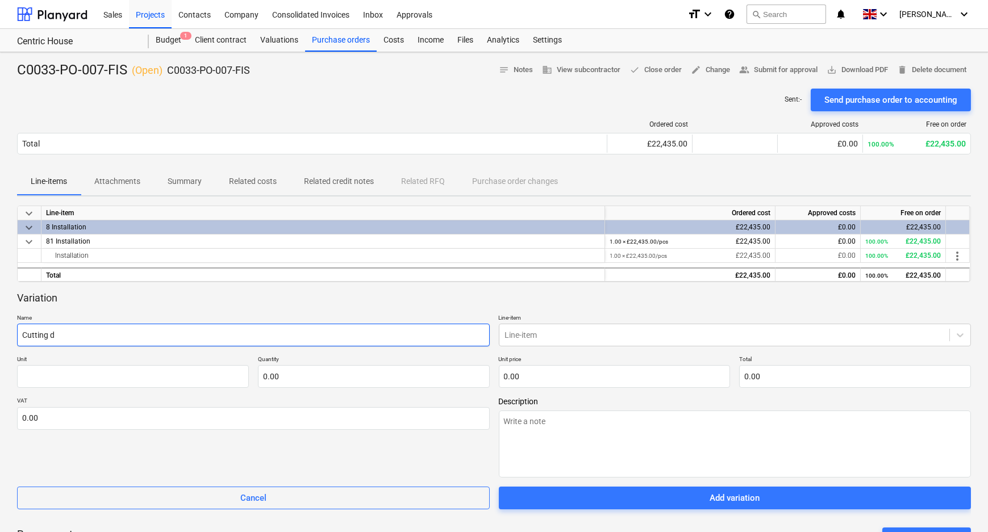
type input "Cutting do"
type textarea "x"
type input "Cutting dow"
type textarea "x"
type input "Cutting down"
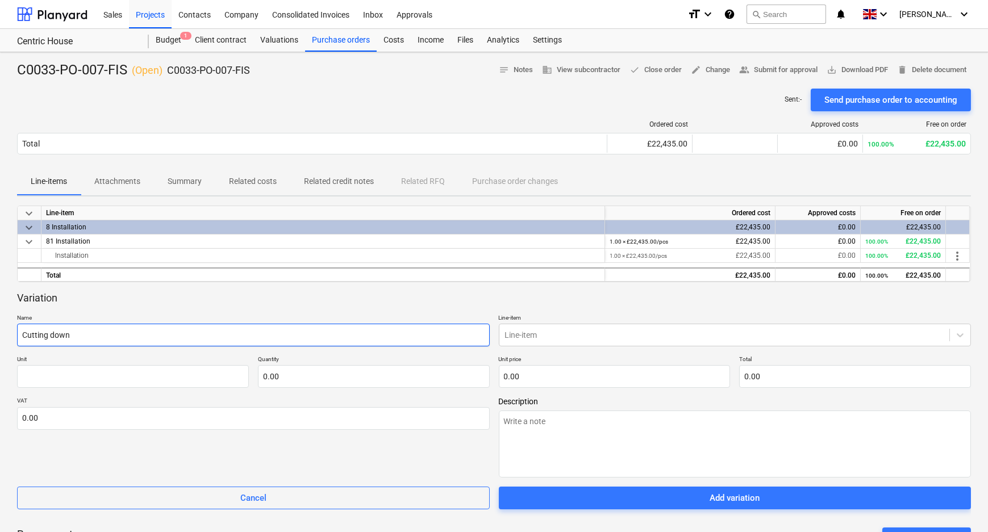
type textarea "x"
type input "Cutting down"
type textarea "x"
type input "Cutting down w"
type textarea "x"
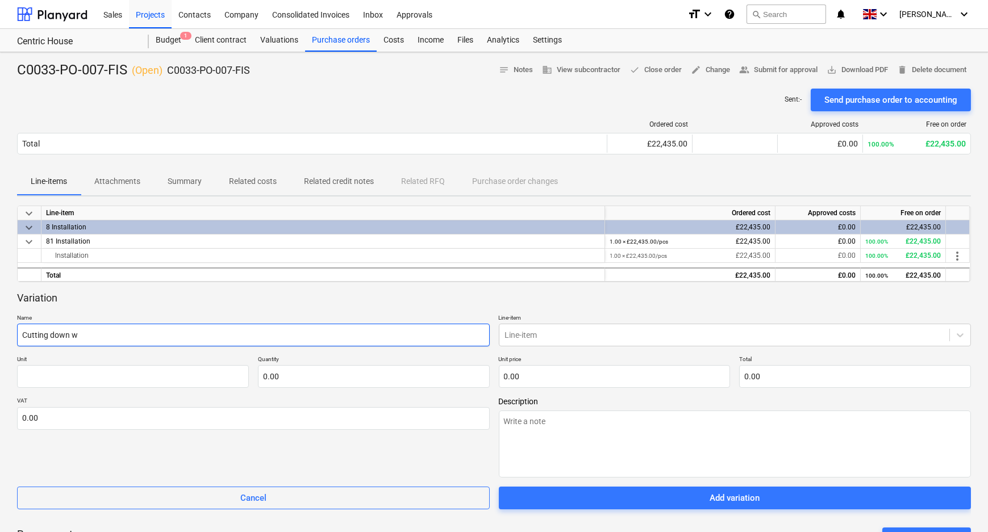
type input "Cutting down wo"
type textarea "x"
type input "Cutting down wor"
type textarea "x"
type input "Cutting down work"
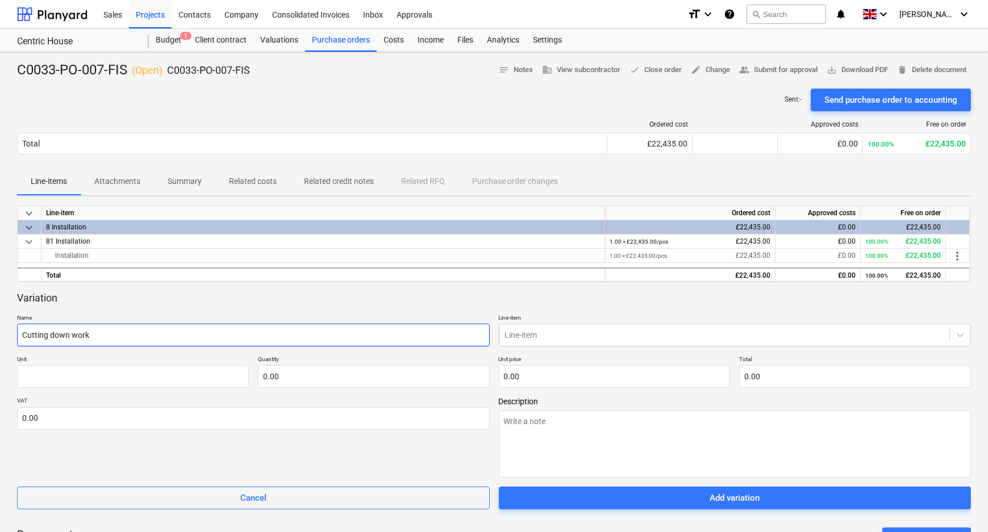
type textarea "x"
type input "Cutting down workt"
type textarea "x"
type input "Cutting down workto"
type textarea "x"
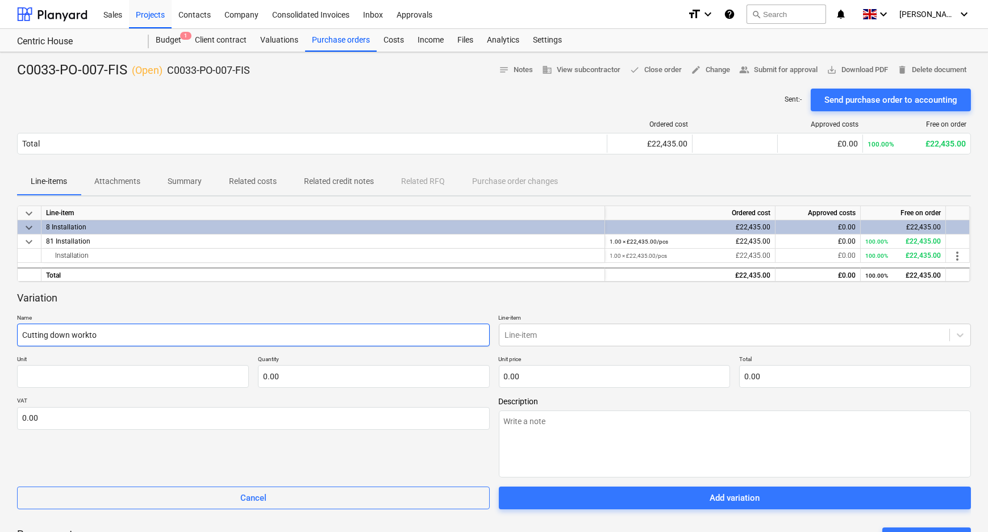
type input "Cutting down worktop"
type textarea "x"
type input "Cutting down worktops"
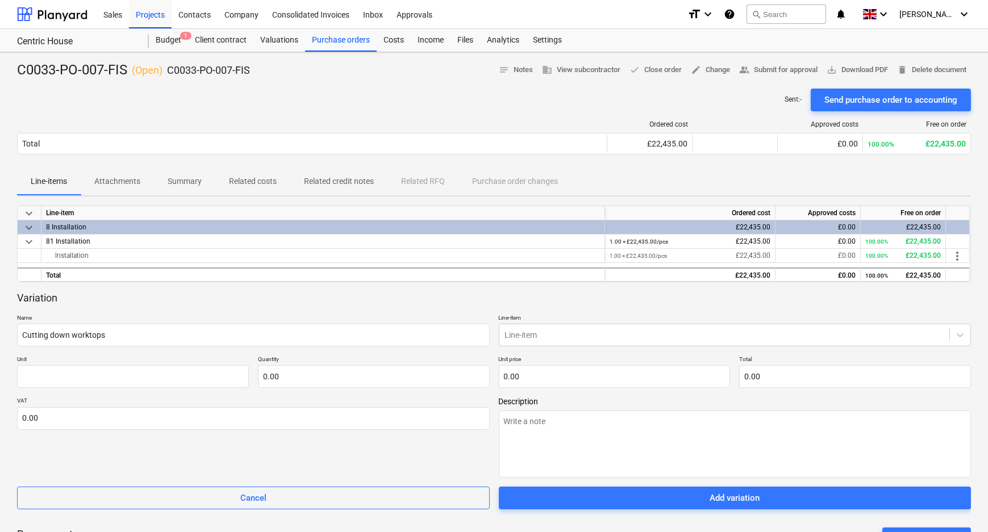
click at [81, 364] on p "Unit" at bounding box center [133, 361] width 232 height 10
click at [82, 372] on input "text" at bounding box center [133, 376] width 232 height 23
type textarea "x"
type input "p"
type textarea "x"
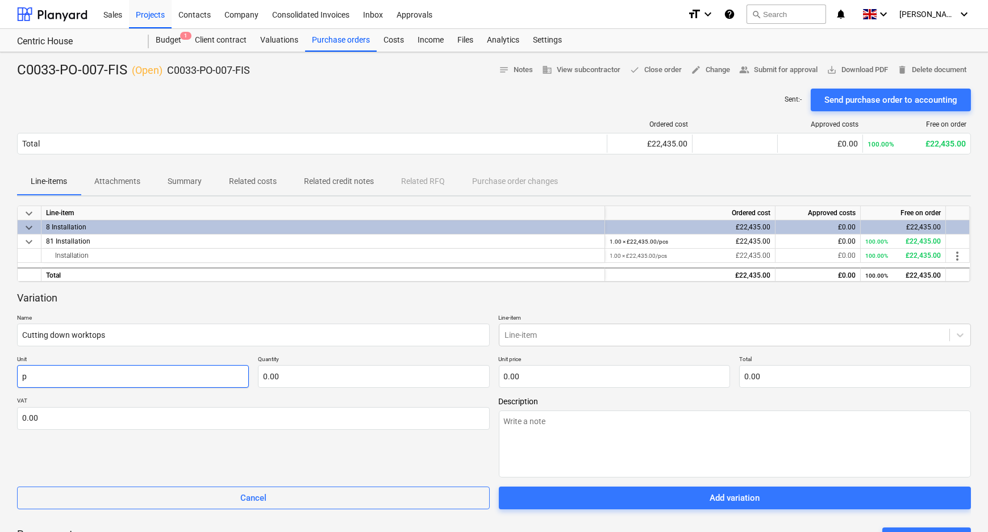
type input "pc"
type textarea "x"
type input "pcs"
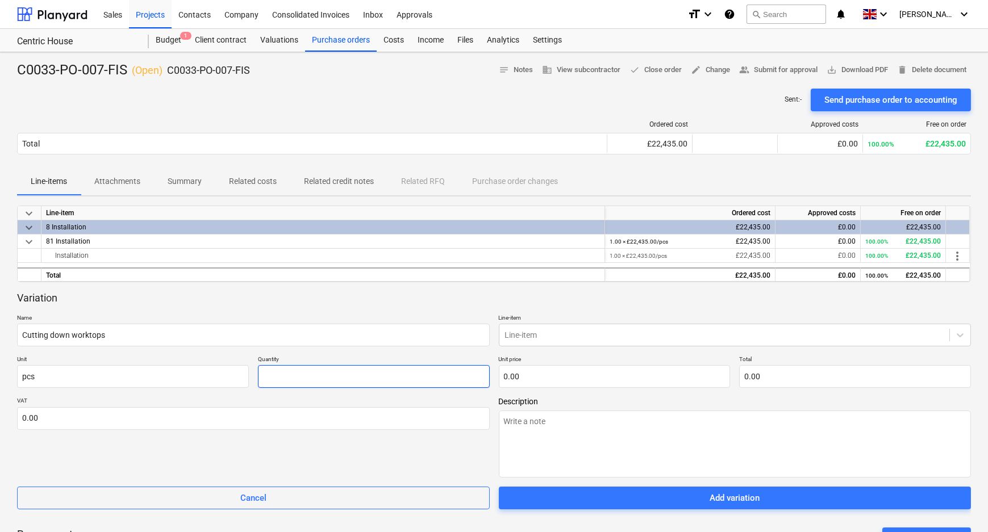
click at [323, 373] on input "text" at bounding box center [374, 376] width 232 height 23
type textarea "x"
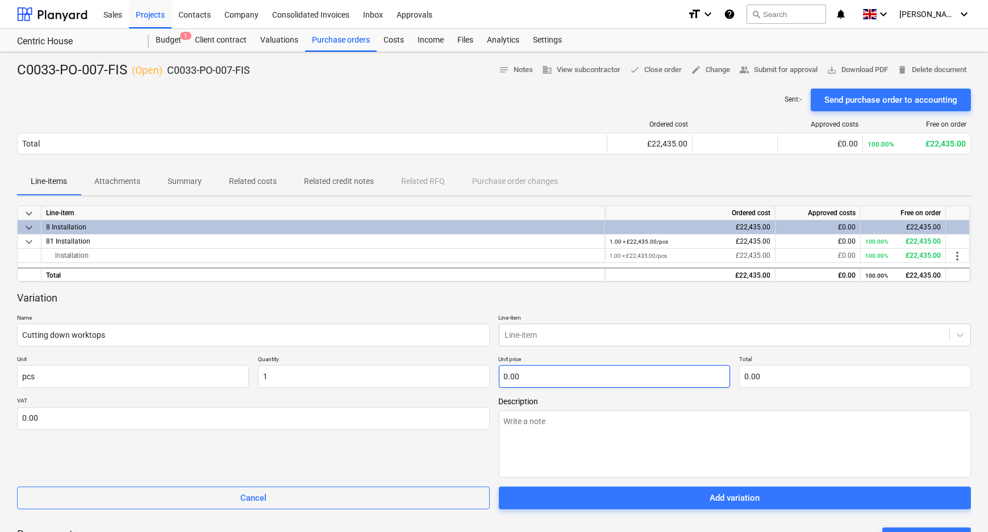
type input "1.00"
click at [573, 371] on input "text" at bounding box center [615, 376] width 232 height 23
type textarea "x"
type input "1"
type input "1.00"
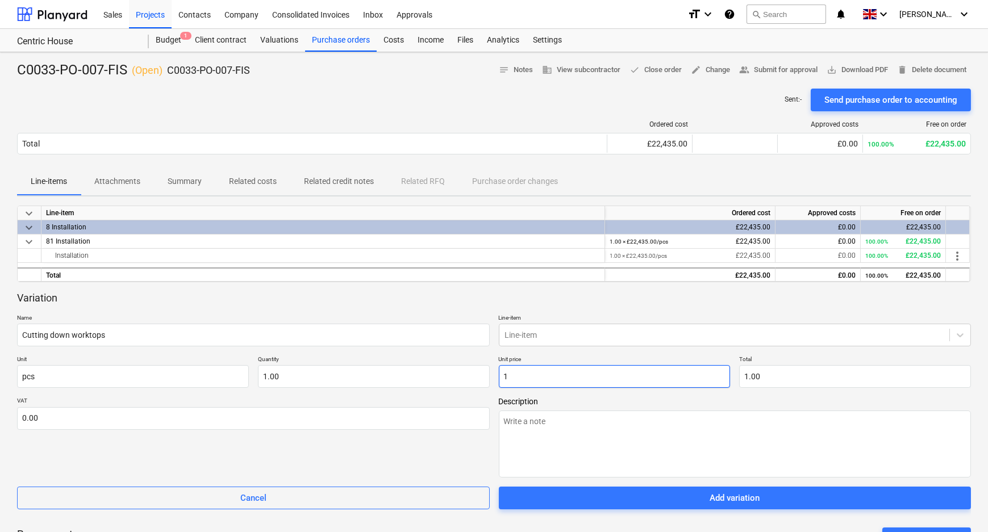
type textarea "x"
type input "11"
type input "11.00"
type textarea "x"
type input "112"
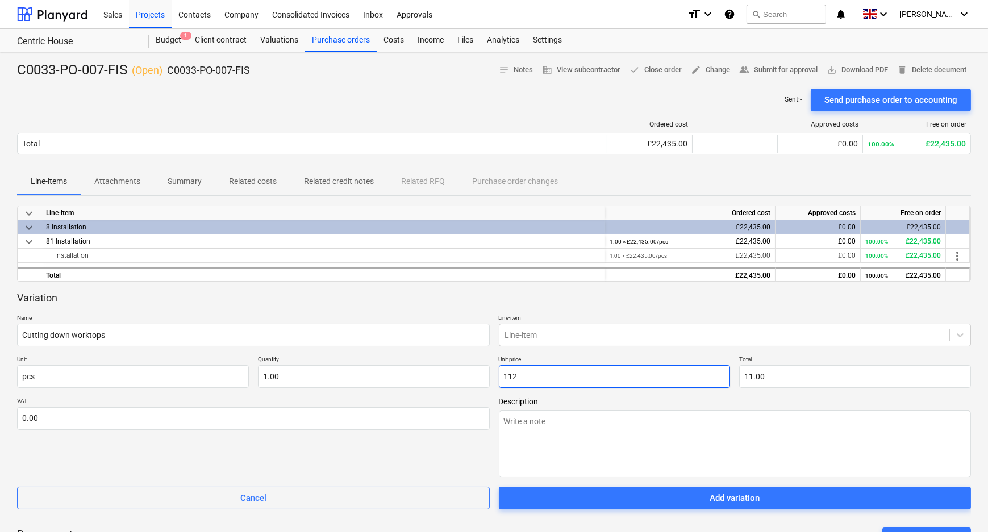
type input "112.00"
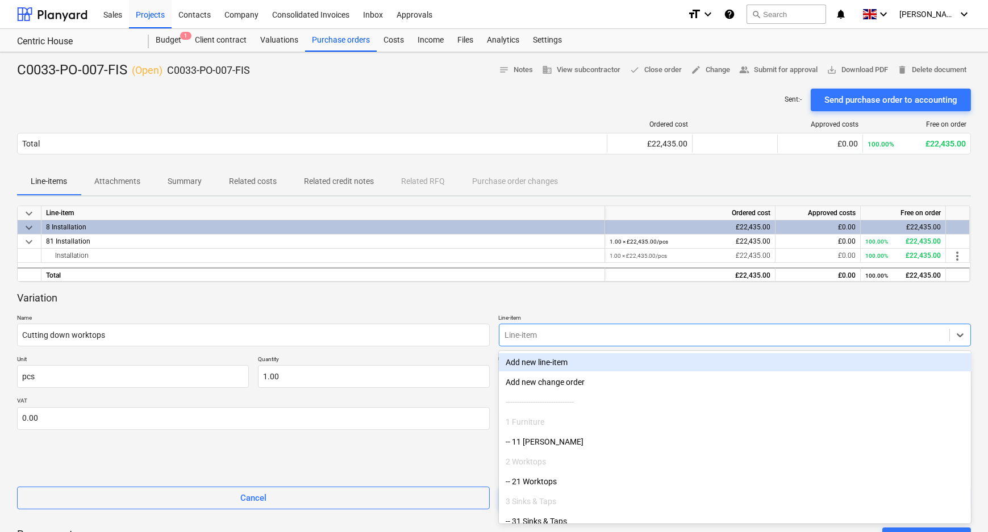
click at [585, 330] on div at bounding box center [724, 335] width 439 height 11
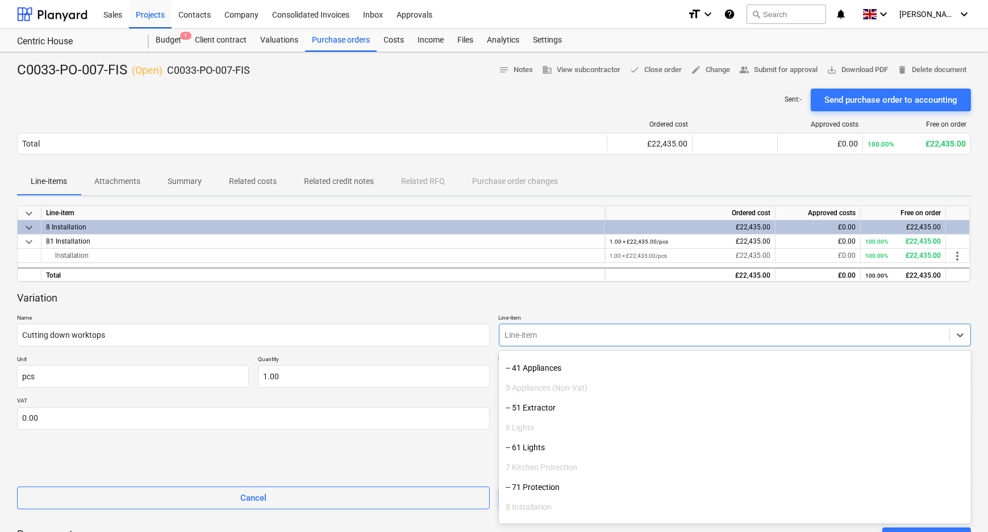
scroll to position [247, 0]
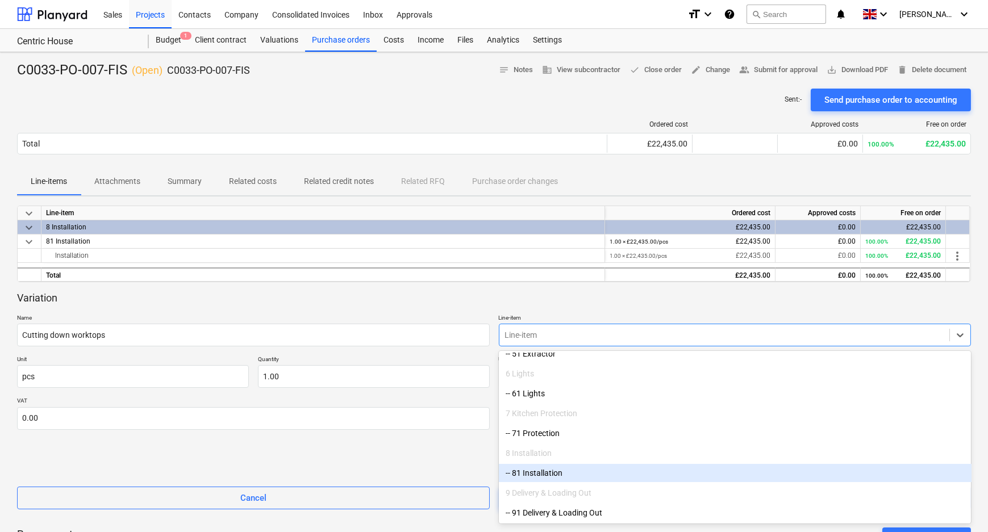
click at [580, 472] on div "-- 81 Installation" at bounding box center [735, 473] width 473 height 18
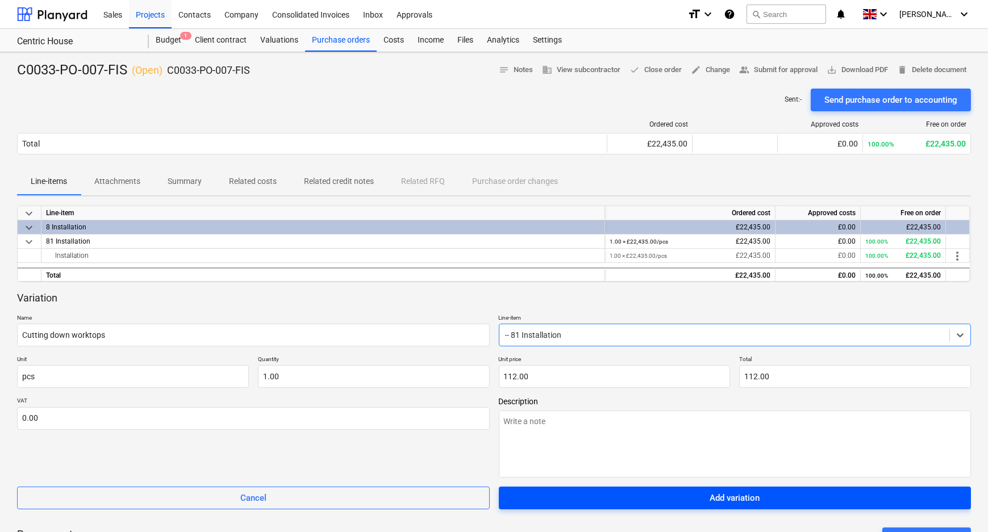
click at [728, 499] on div "Add variation" at bounding box center [735, 498] width 50 height 15
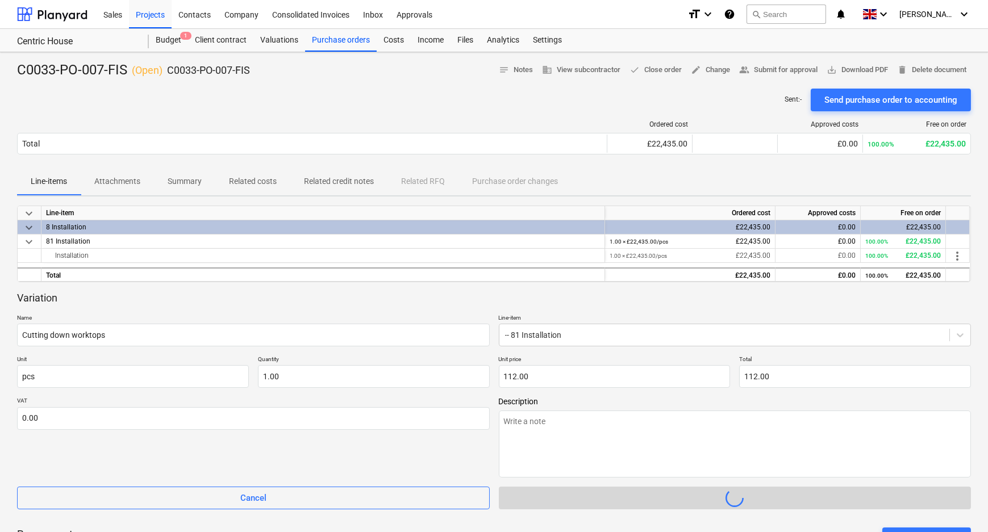
type textarea "x"
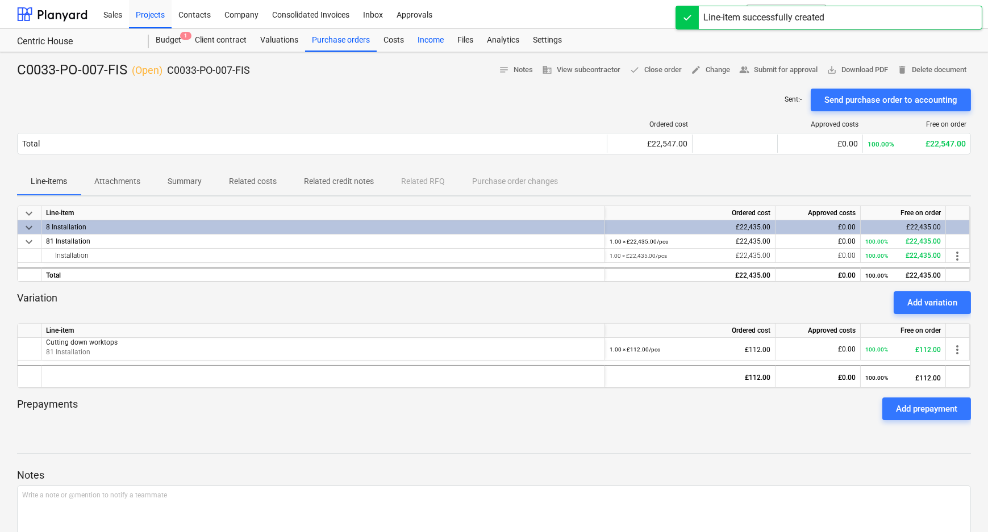
drag, startPoint x: 391, startPoint y: 40, endPoint x: 445, endPoint y: 45, distance: 54.2
click at [391, 40] on div "Costs" at bounding box center [394, 40] width 34 height 23
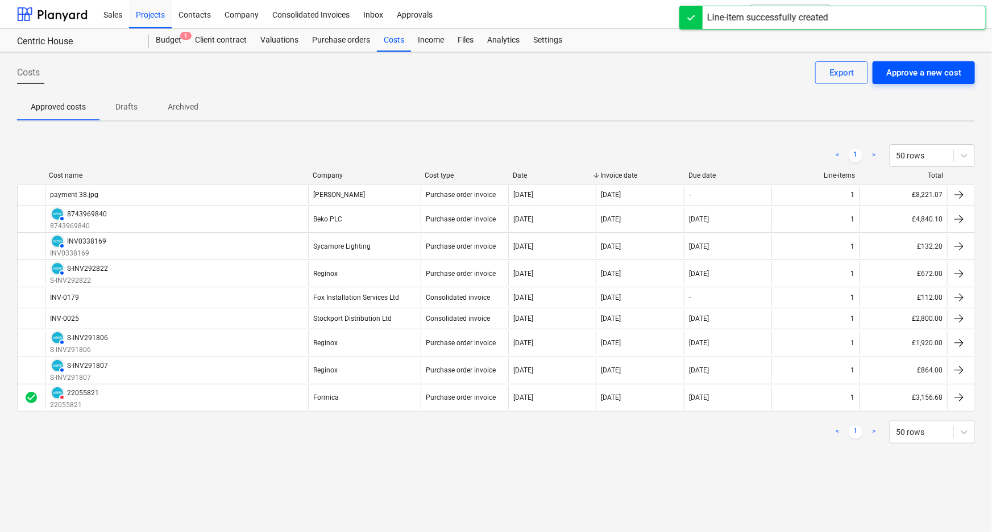
click at [908, 67] on div "Approve a new cost" at bounding box center [923, 72] width 75 height 15
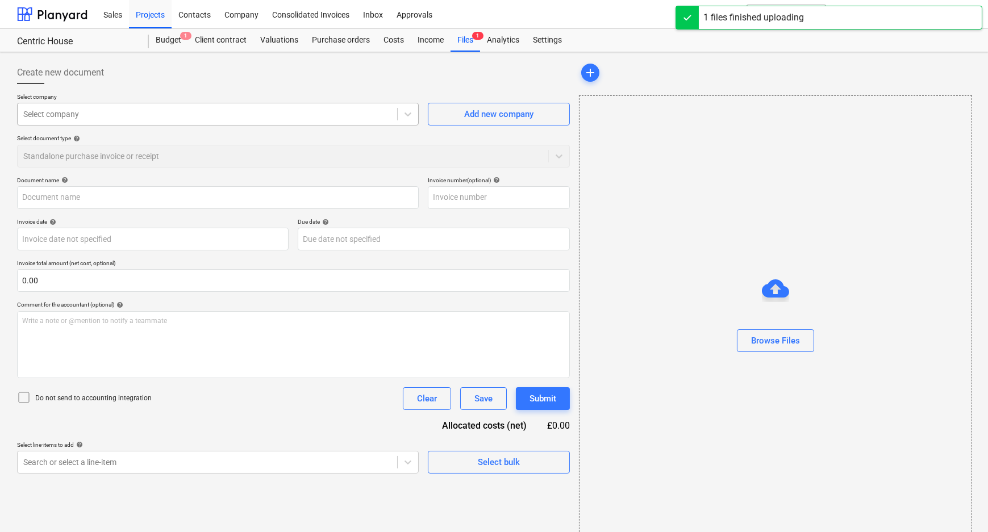
type input "Invoice INV-0179.pdf"
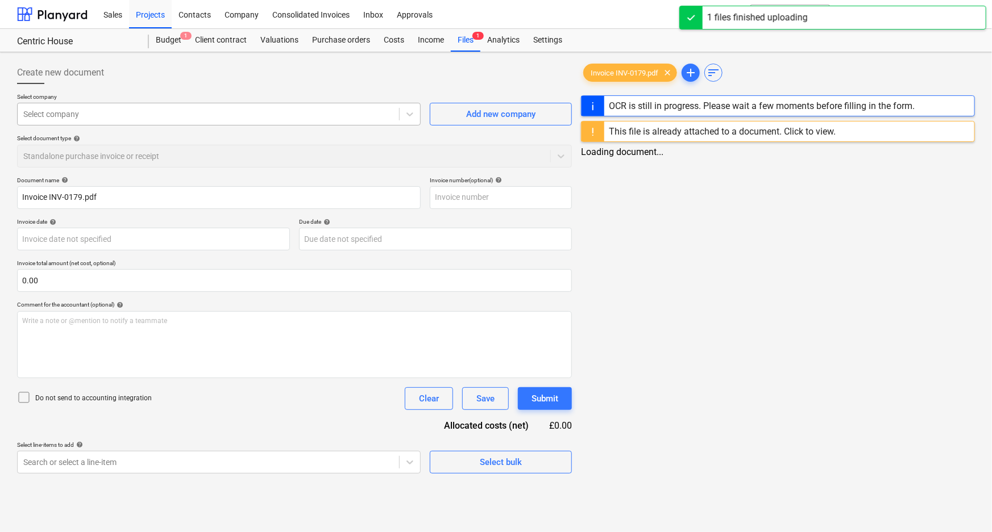
click at [368, 112] on div at bounding box center [208, 114] width 370 height 11
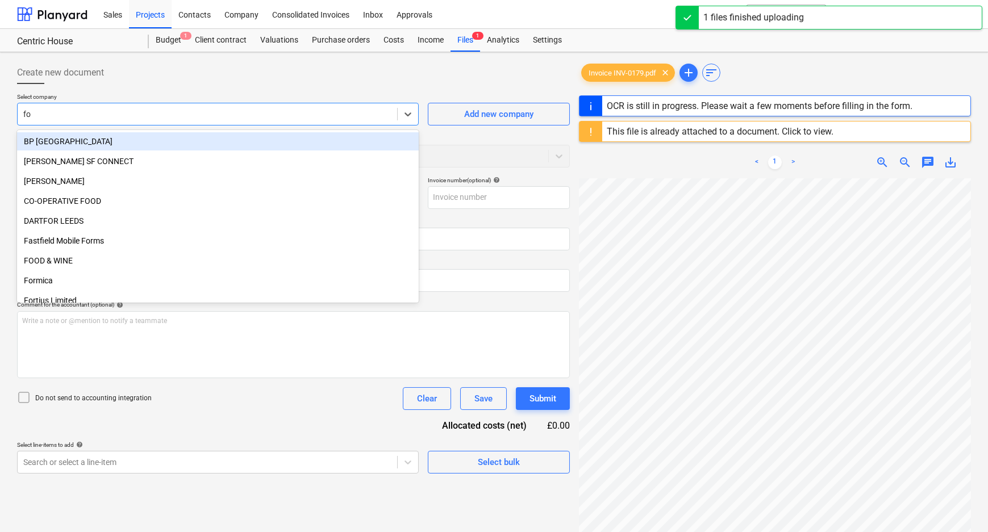
type input "fox"
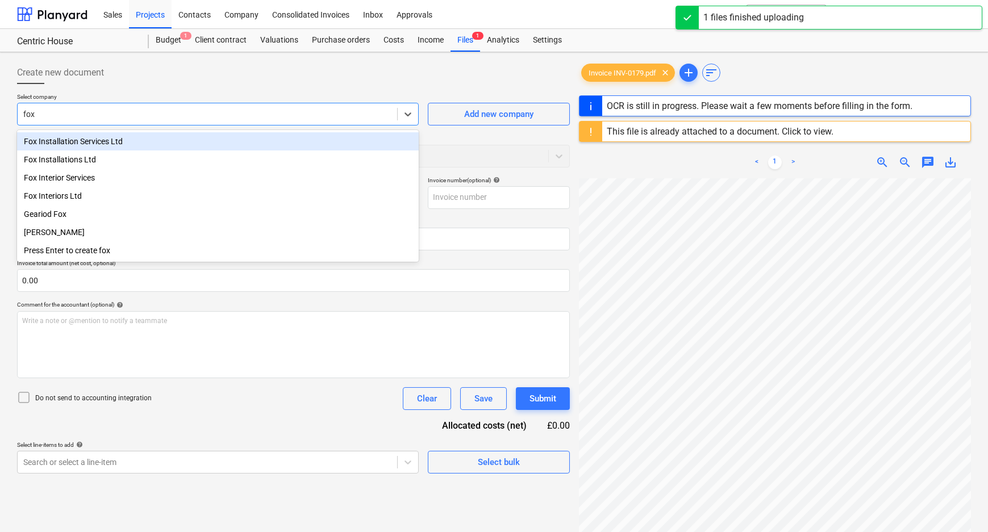
click at [156, 138] on div "Fox Installation Services Ltd" at bounding box center [218, 141] width 402 height 18
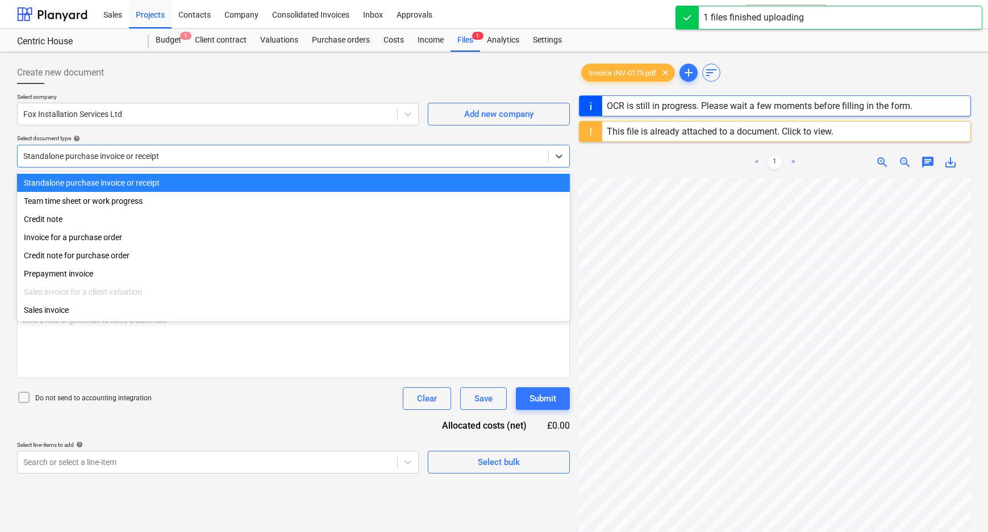
click at [155, 160] on div at bounding box center [282, 156] width 519 height 11
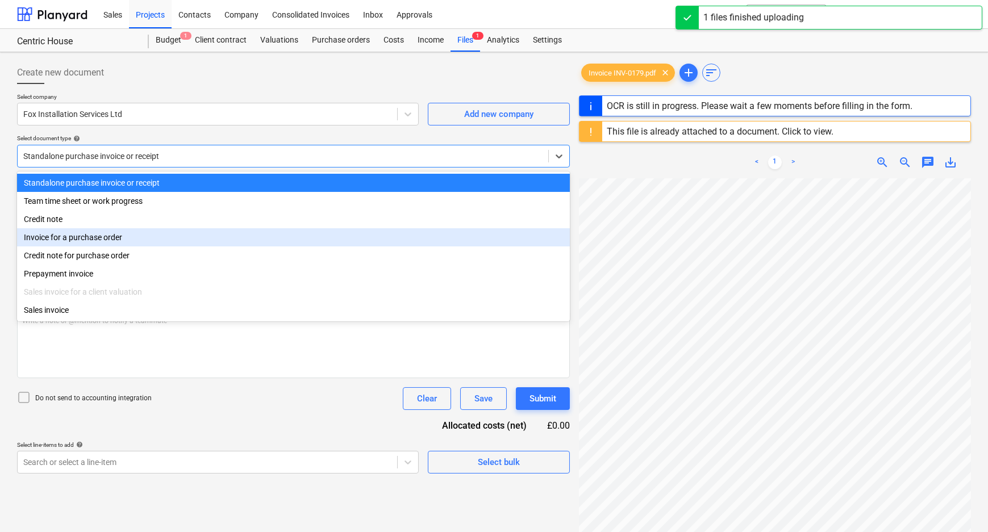
click at [135, 238] on div "Invoice for a purchase order" at bounding box center [293, 237] width 553 height 18
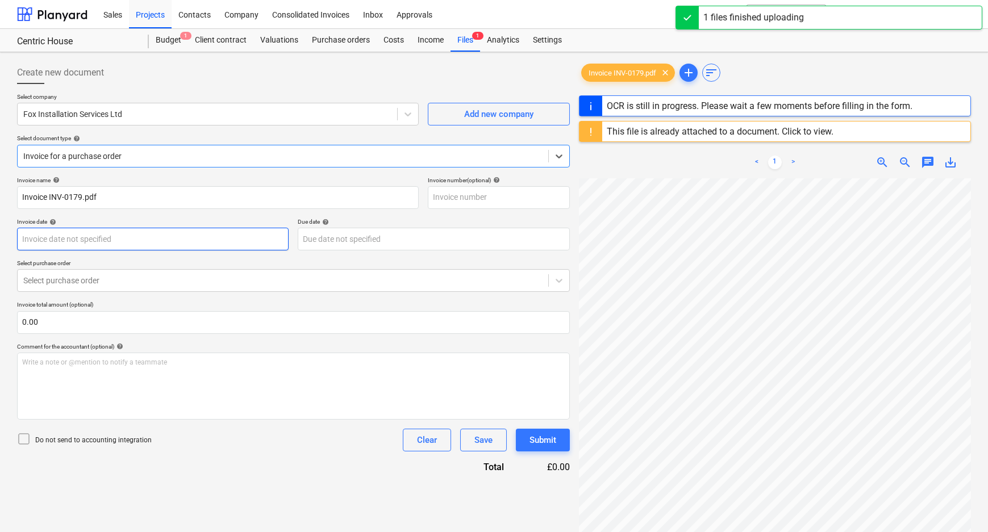
type input "INV-0179"
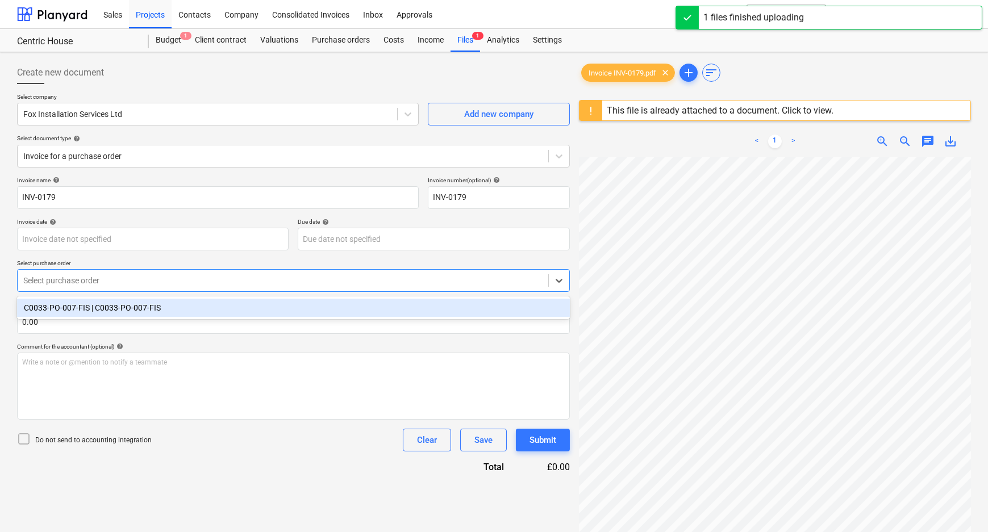
click at [121, 292] on div "Select purchase order" at bounding box center [293, 280] width 553 height 23
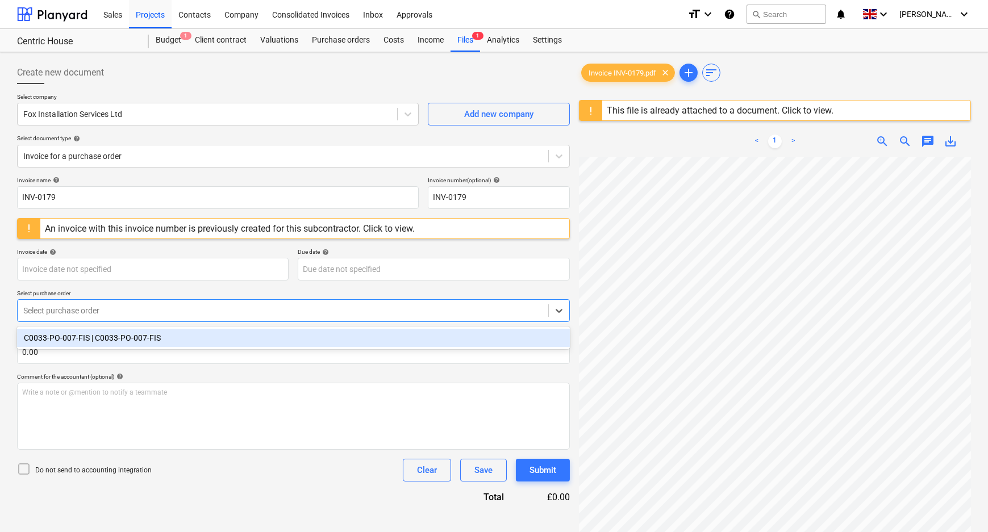
click at [125, 339] on div "C0033-PO-007-FIS | C0033-PO-007-FIS" at bounding box center [293, 338] width 553 height 18
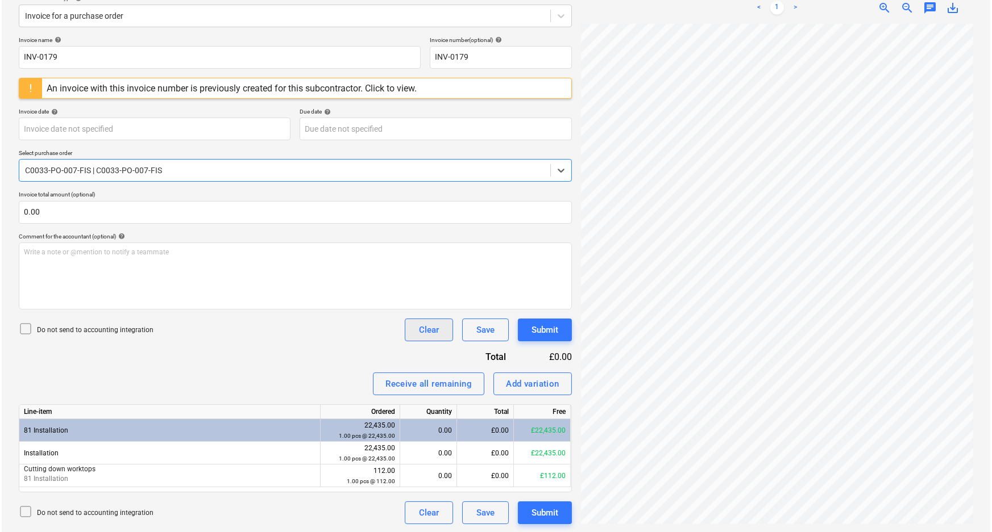
scroll to position [141, 0]
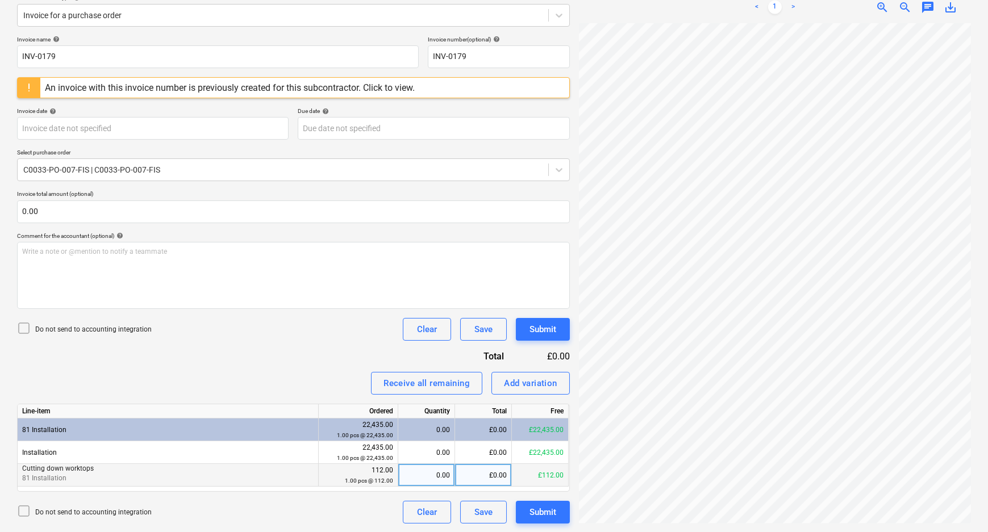
drag, startPoint x: 411, startPoint y: 475, endPoint x: 457, endPoint y: 475, distance: 46.6
click at [412, 475] on div "0.00" at bounding box center [426, 475] width 47 height 23
click at [349, 514] on div "Do not send to accounting integration Clear Save Submit" at bounding box center [293, 512] width 553 height 23
click at [89, 334] on div "Do not send to accounting integration" at bounding box center [84, 330] width 135 height 16
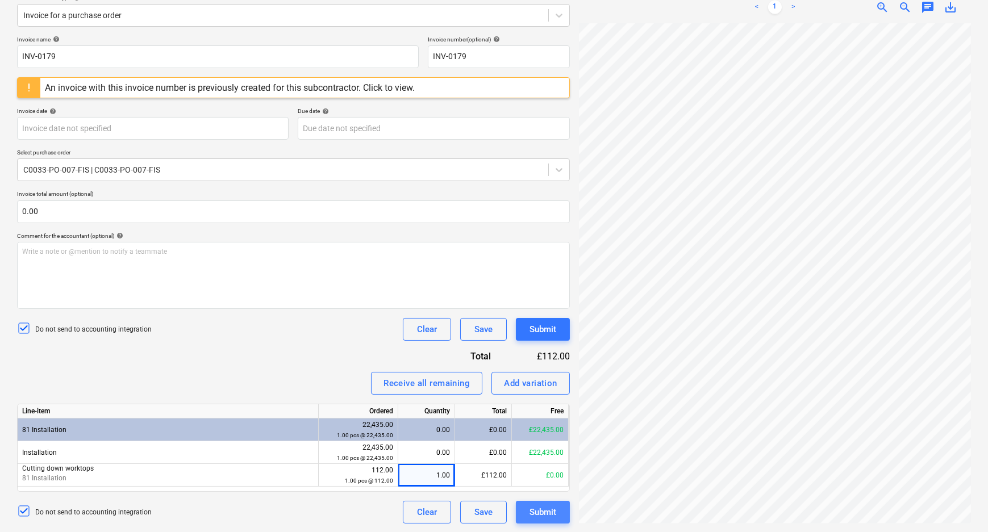
click at [563, 513] on button "Submit" at bounding box center [543, 512] width 54 height 23
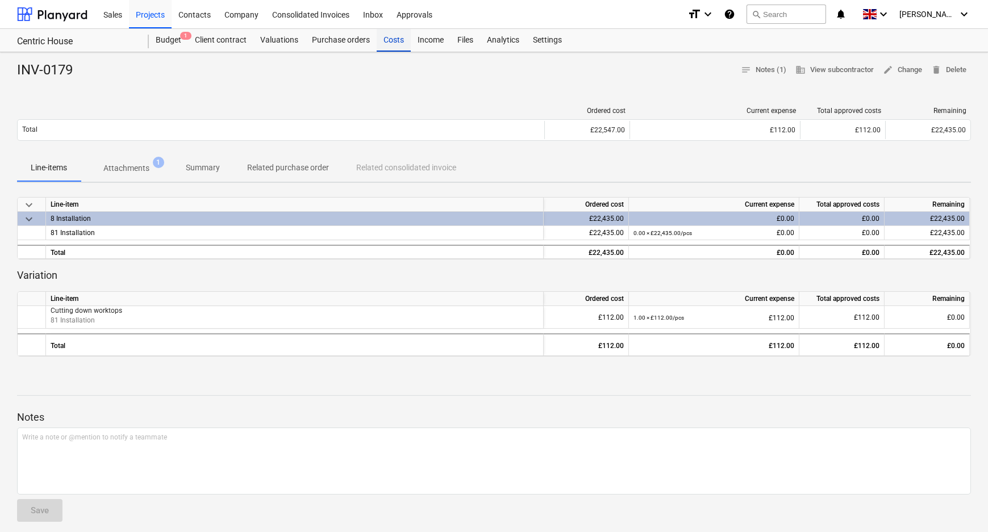
click at [386, 34] on div "Costs" at bounding box center [394, 40] width 34 height 23
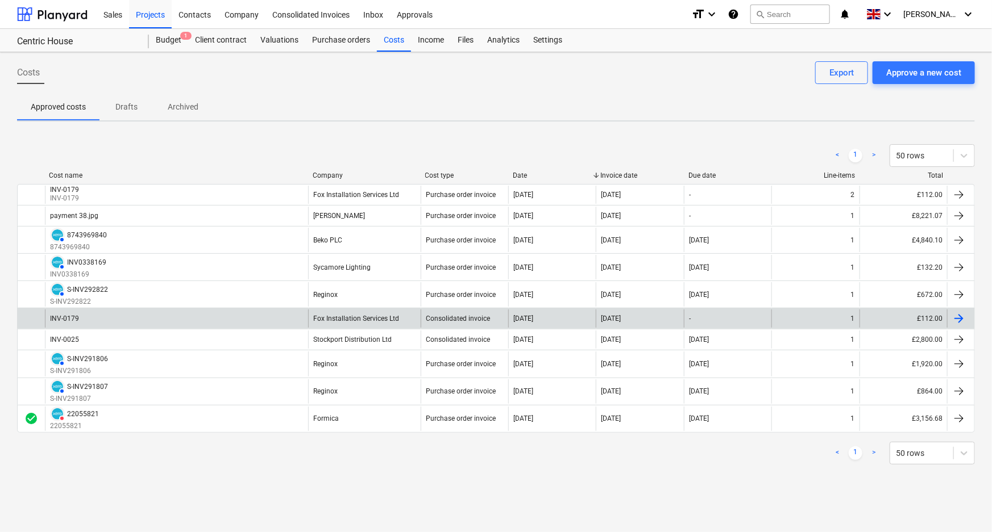
click at [364, 323] on div "Fox Installation Services Ltd" at bounding box center [364, 319] width 113 height 18
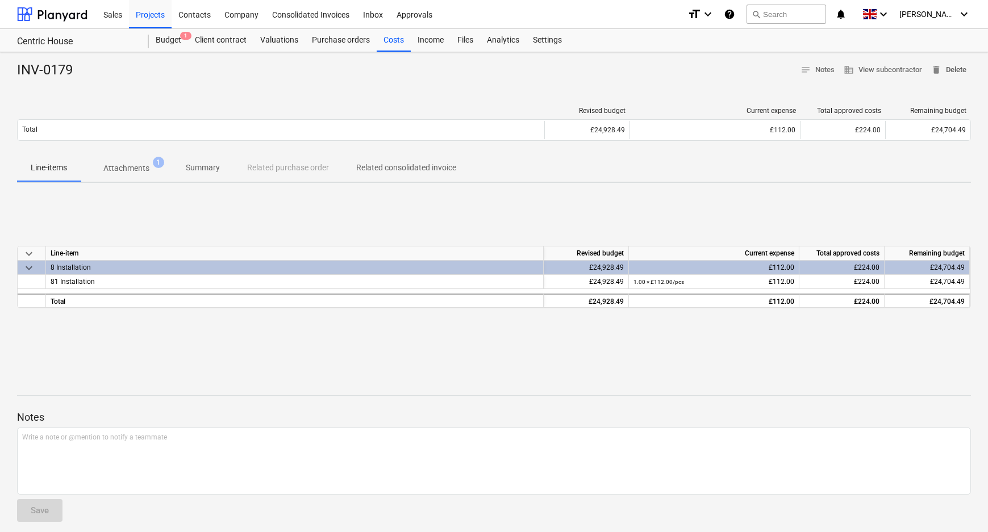
click at [946, 72] on span "delete Delete" at bounding box center [948, 70] width 35 height 13
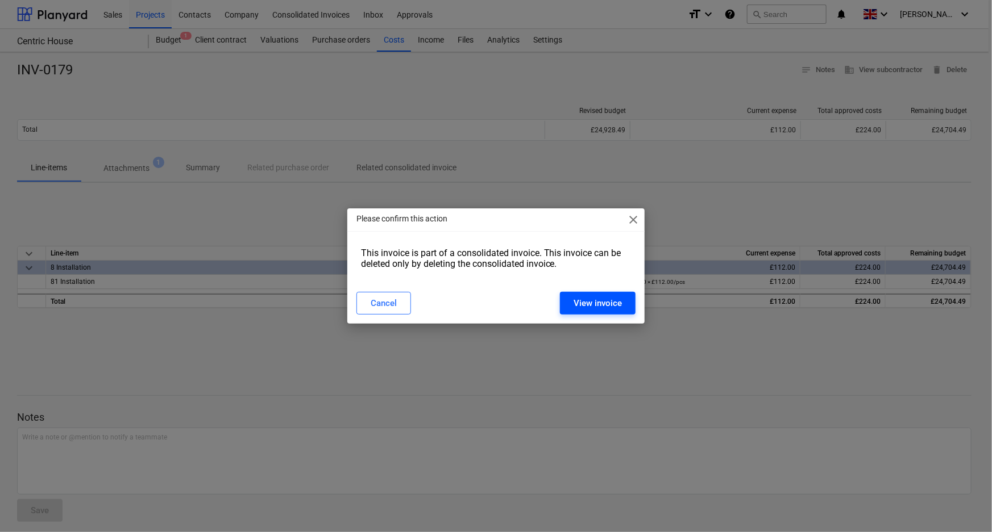
click at [588, 307] on div "View invoice" at bounding box center [597, 303] width 48 height 15
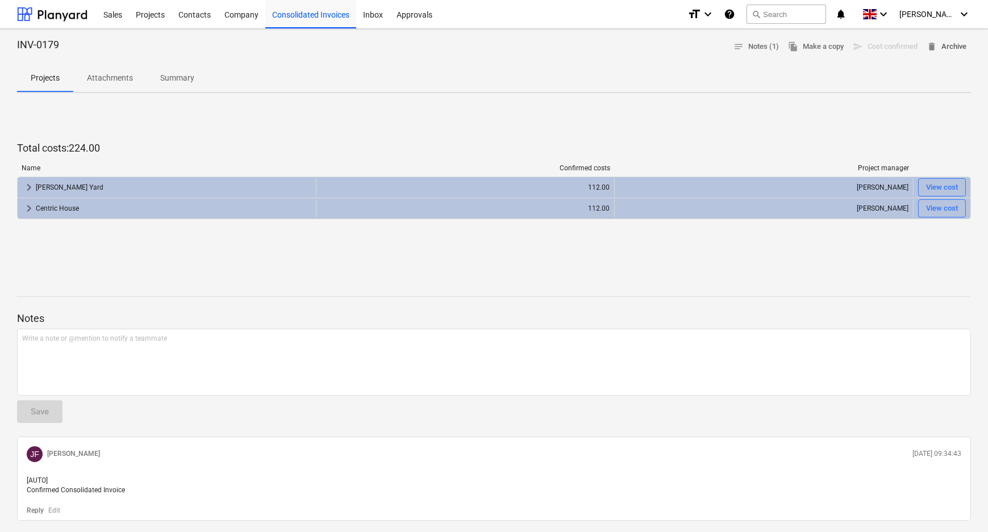
click at [963, 51] on span "delete Archive" at bounding box center [947, 46] width 40 height 13
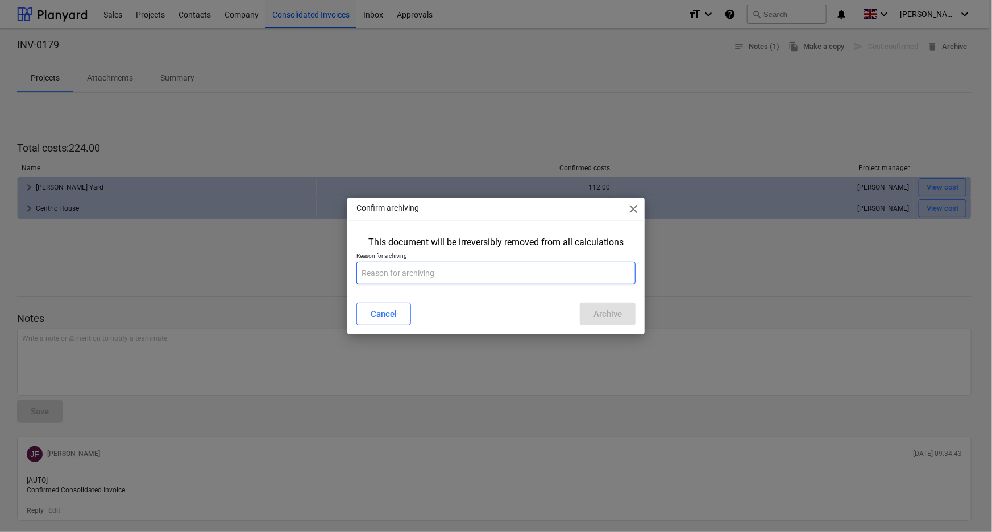
click at [544, 278] on input "text" at bounding box center [496, 273] width 280 height 23
type input "added as part of PO"
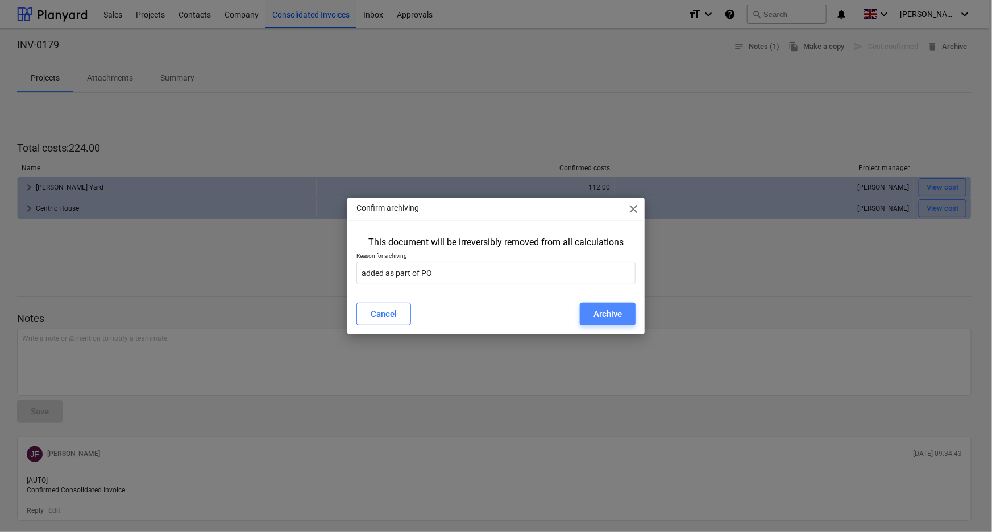
click at [602, 319] on div "Archive" at bounding box center [607, 314] width 28 height 15
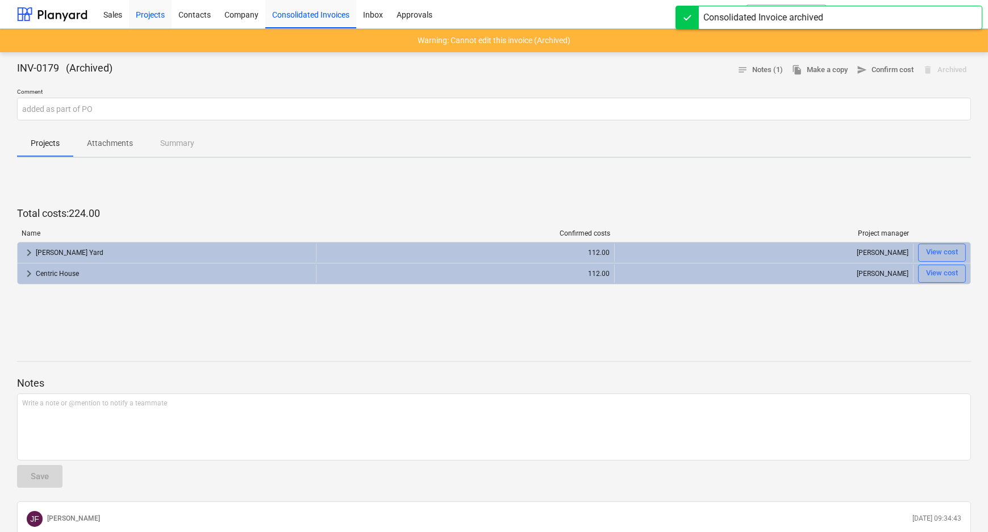
click at [165, 16] on div "Projects" at bounding box center [150, 13] width 43 height 29
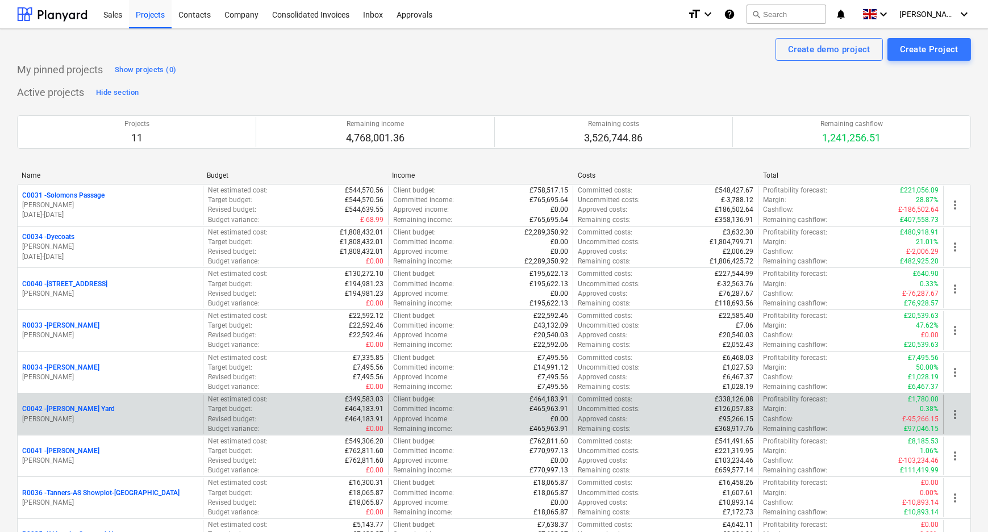
click at [81, 406] on p "C0042 - [PERSON_NAME][GEOGRAPHIC_DATA]" at bounding box center [68, 410] width 93 height 10
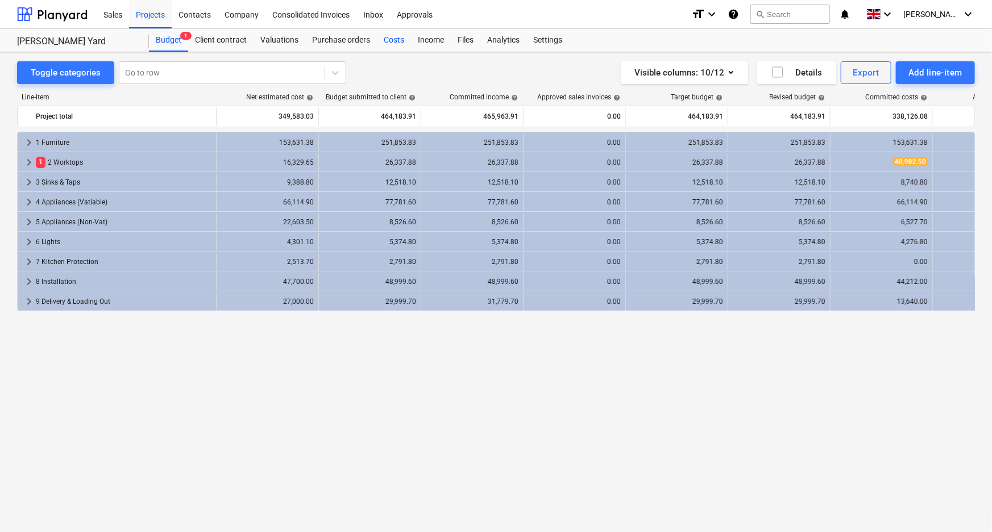
click at [377, 39] on div "Costs" at bounding box center [394, 40] width 34 height 23
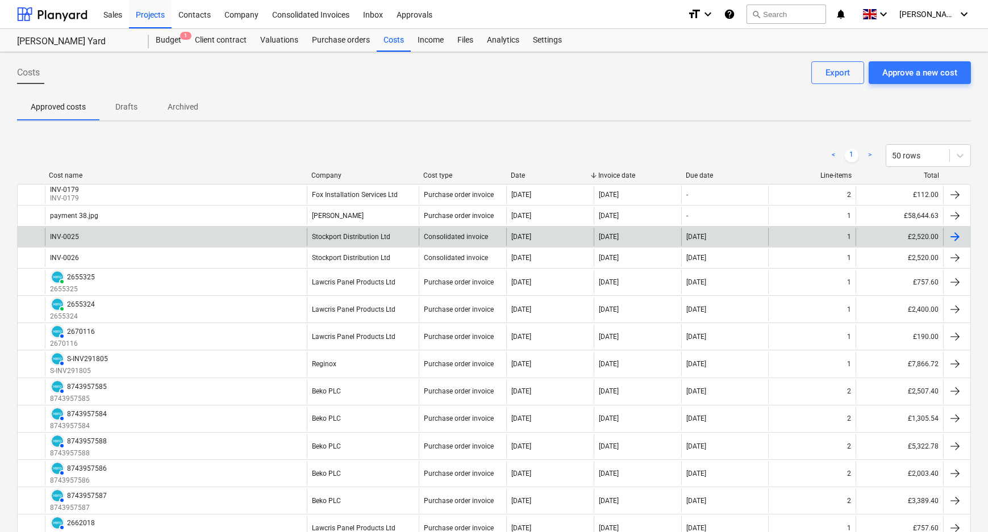
click at [277, 235] on div "INV-0025" at bounding box center [176, 237] width 262 height 18
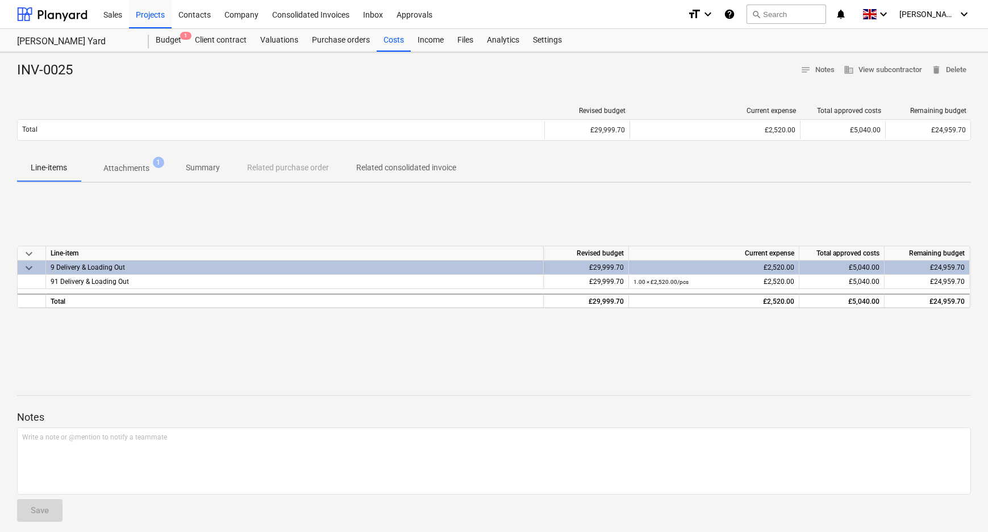
click at [116, 165] on p "Attachments" at bounding box center [126, 169] width 46 height 12
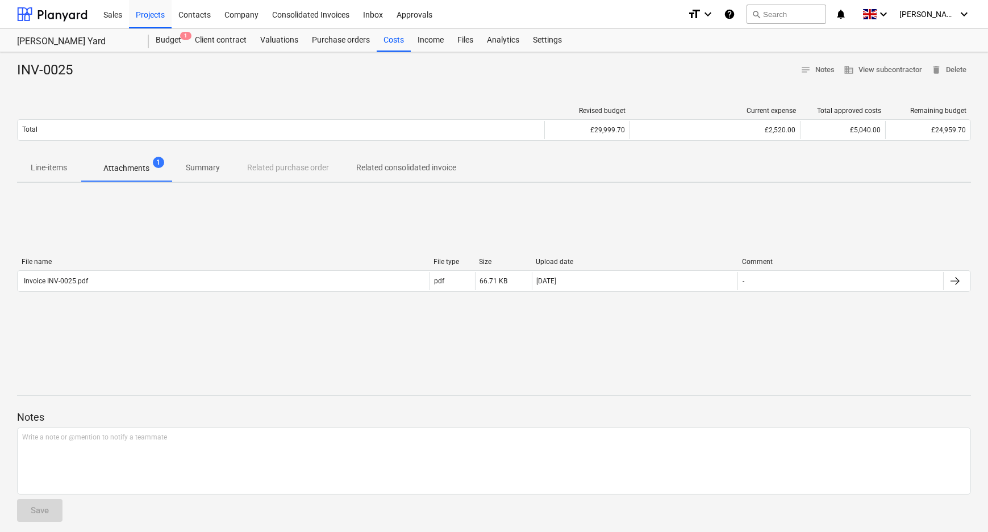
click at [269, 293] on div "File name File type Size Upload date Comment Invoice INV-0025.pdf pdf 66.71 KB …" at bounding box center [494, 277] width 954 height 39
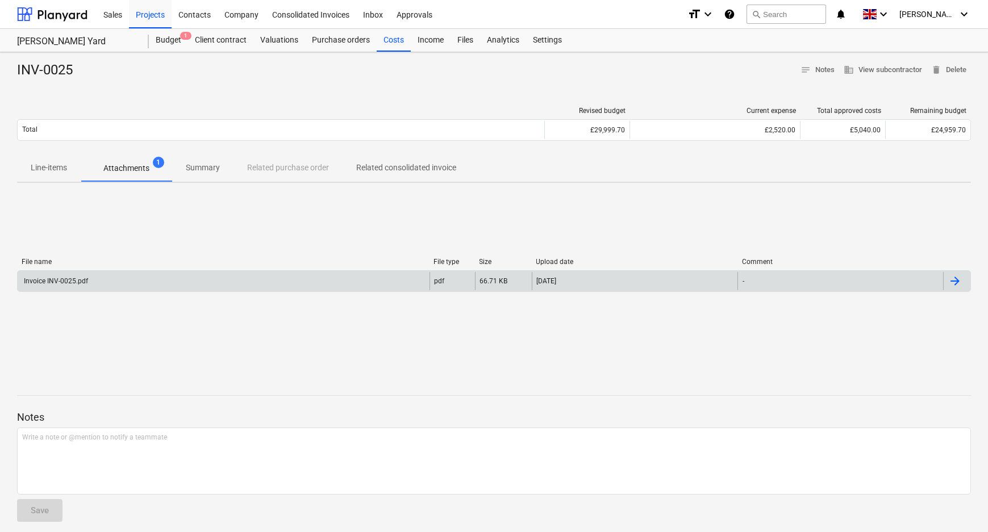
click at [272, 279] on div "Invoice INV-0025.pdf" at bounding box center [224, 281] width 412 height 18
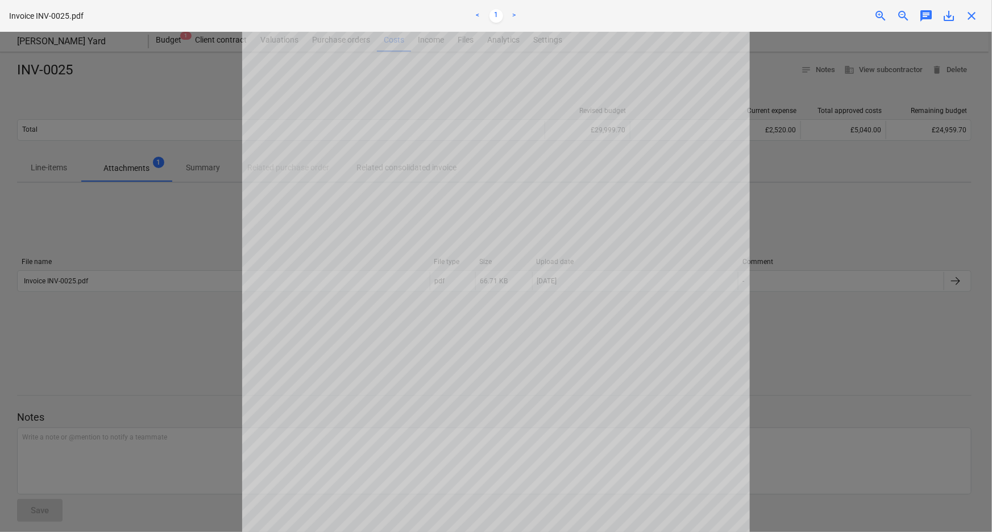
click at [954, 19] on span "save_alt" at bounding box center [949, 16] width 14 height 14
click at [973, 20] on span "close" at bounding box center [971, 16] width 14 height 14
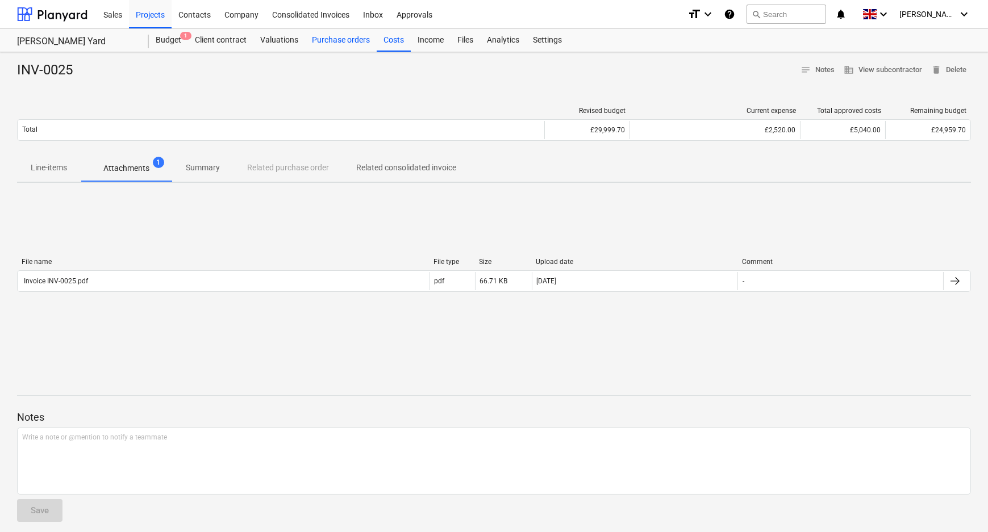
click at [321, 42] on div "Purchase orders" at bounding box center [341, 40] width 72 height 23
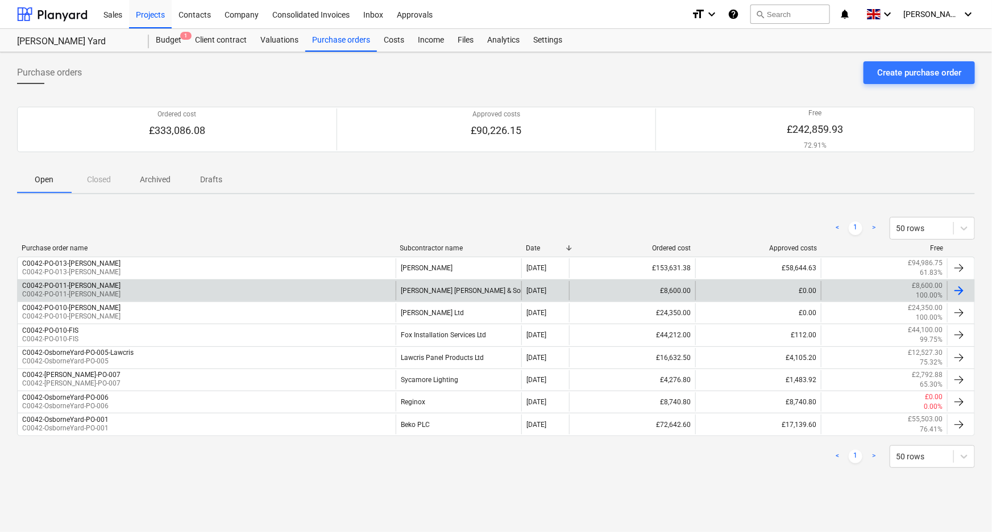
click at [293, 287] on div "C0042-PO-011-[PERSON_NAME] C0042-PO-011-[PERSON_NAME]" at bounding box center [207, 290] width 378 height 19
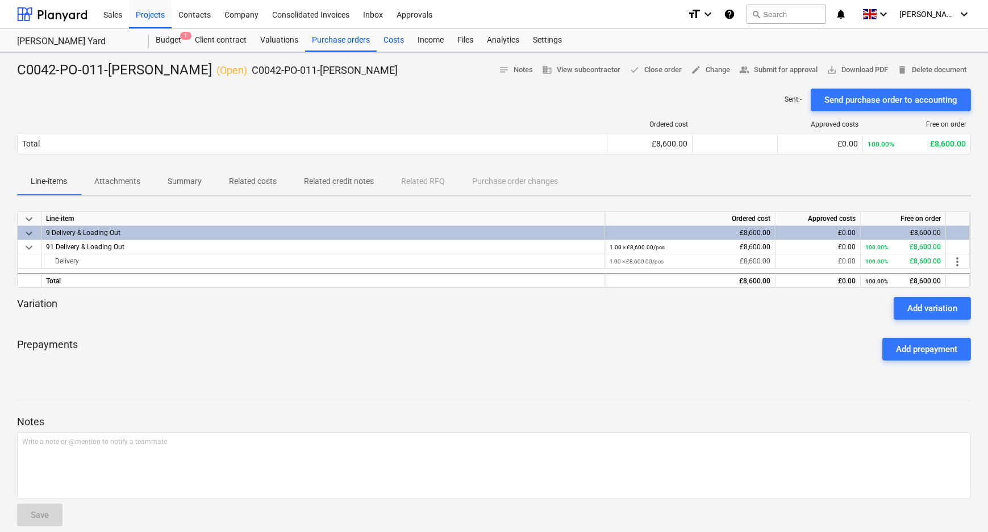
click at [392, 35] on div "Costs" at bounding box center [394, 40] width 34 height 23
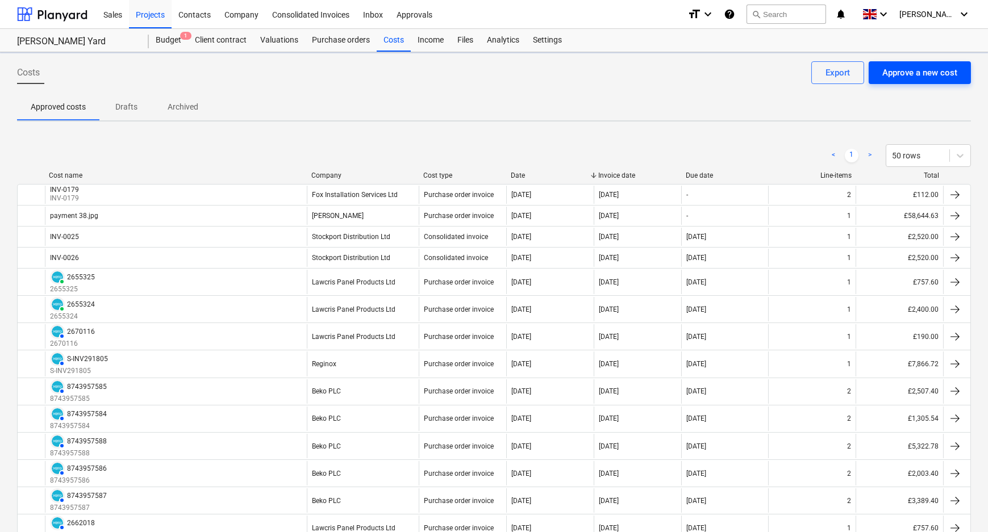
click at [913, 73] on div "Approve a new cost" at bounding box center [920, 72] width 75 height 15
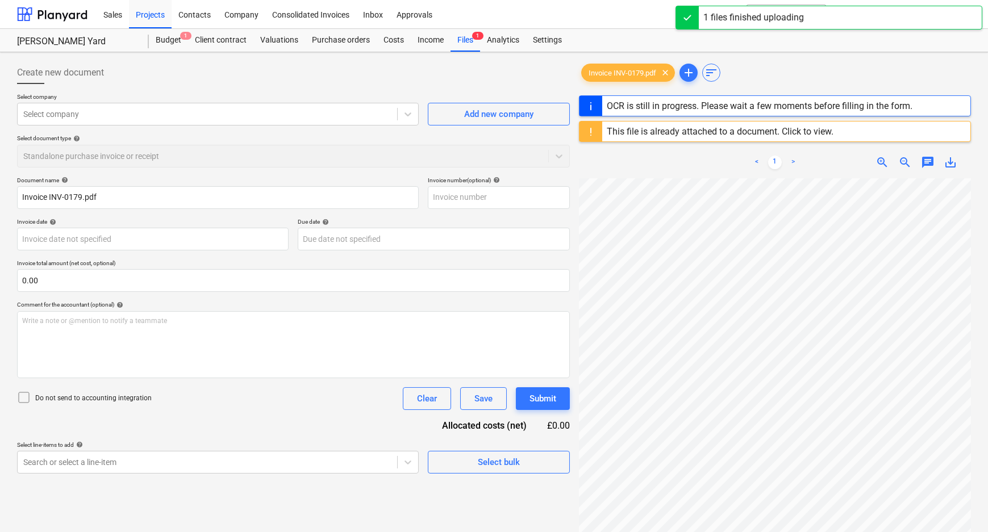
type input "INV-0179"
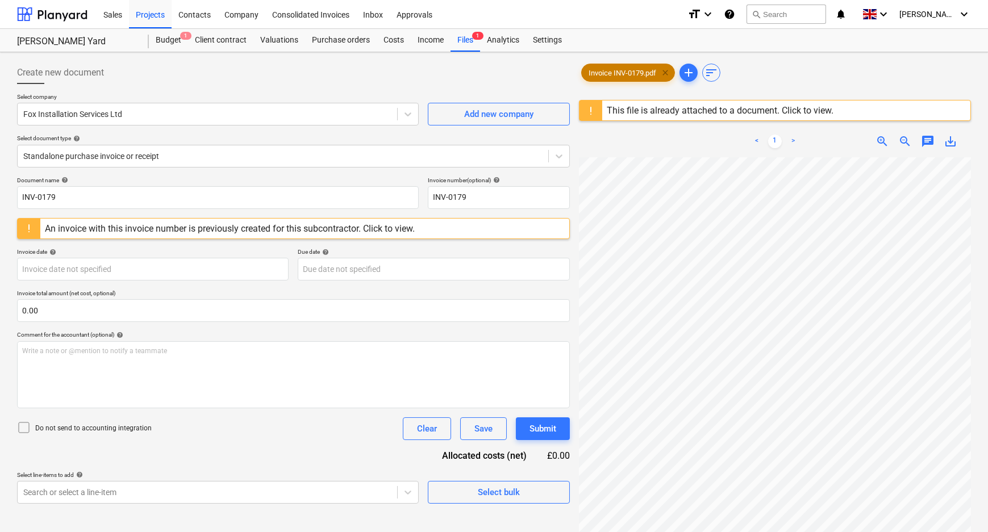
click at [669, 70] on span "clear" at bounding box center [666, 73] width 14 height 14
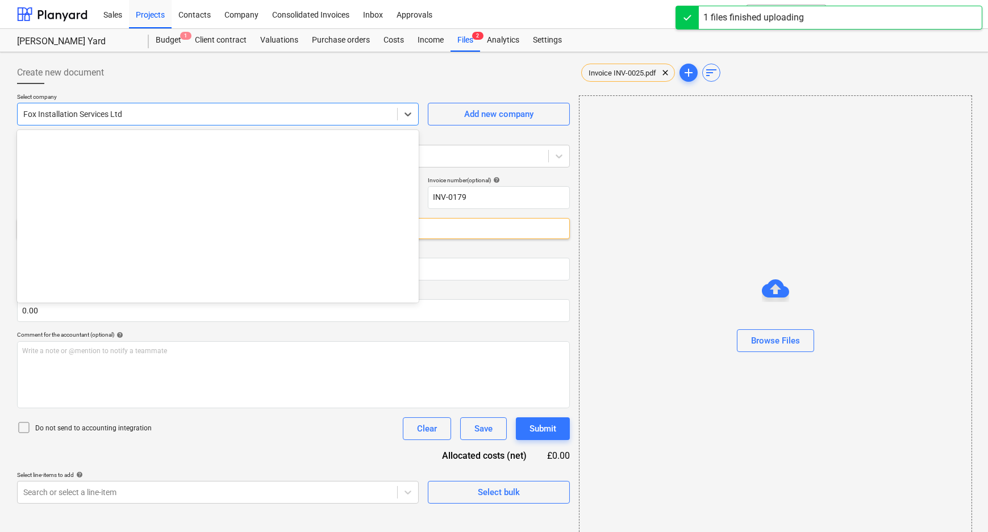
scroll to position [6922, 0]
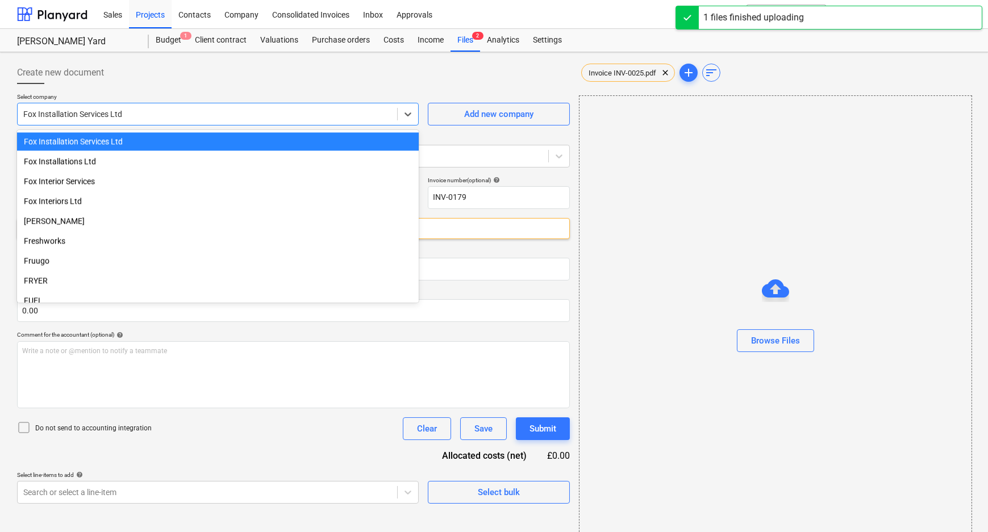
drag, startPoint x: 336, startPoint y: 115, endPoint x: 327, endPoint y: 115, distance: 9.1
click at [327, 115] on div at bounding box center [207, 114] width 368 height 11
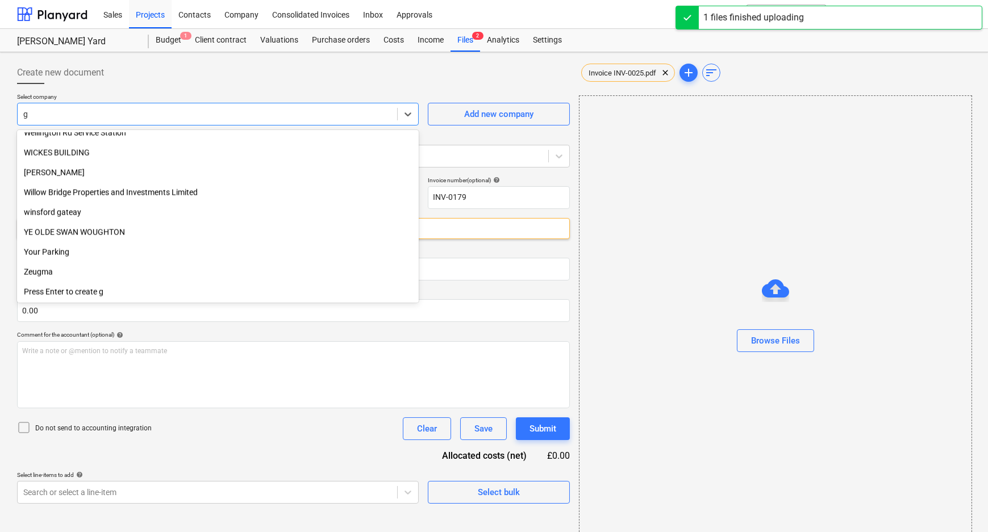
scroll to position [844, 0]
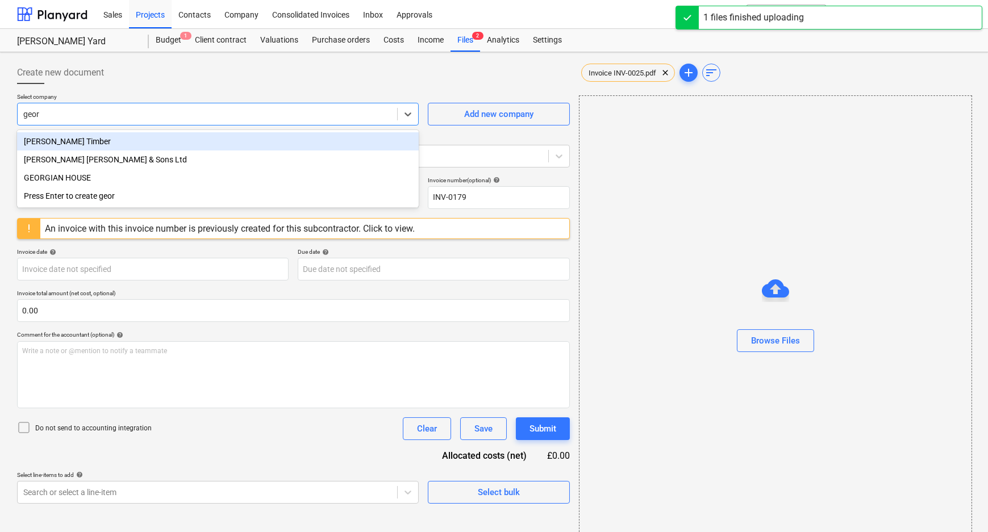
type input "[PERSON_NAME]"
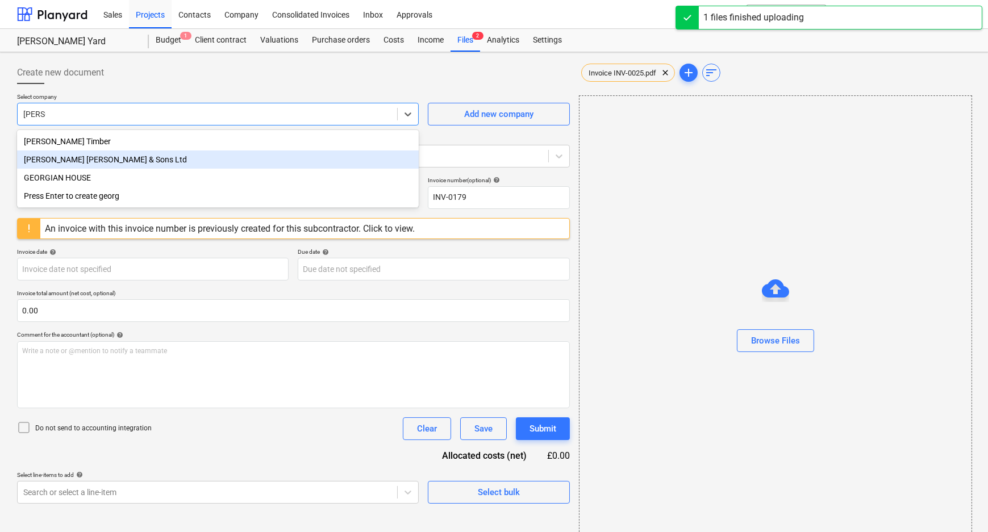
type input "[DATE]"
click at [83, 158] on div "[PERSON_NAME] [PERSON_NAME] & Sons Ltd" at bounding box center [218, 160] width 402 height 18
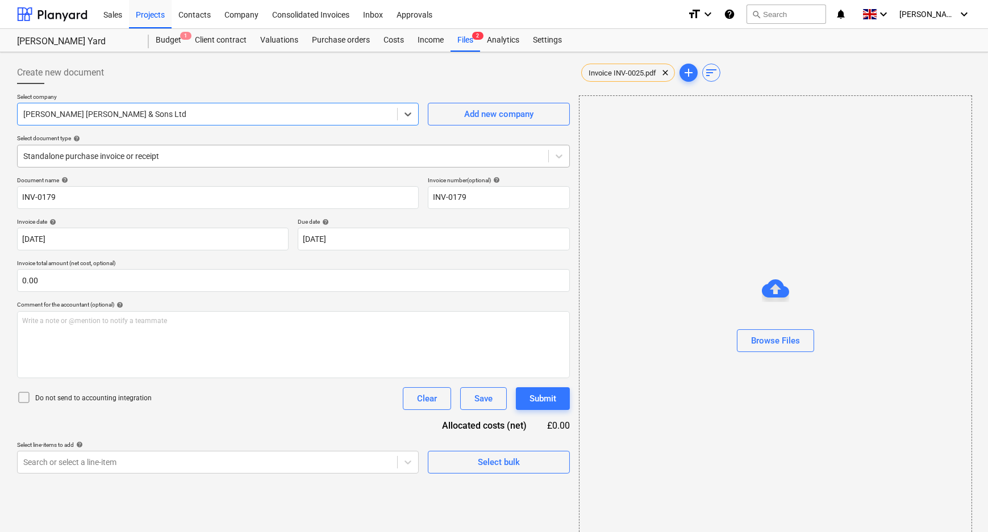
click at [157, 162] on div "Standalone purchase invoice or receipt" at bounding box center [283, 156] width 531 height 16
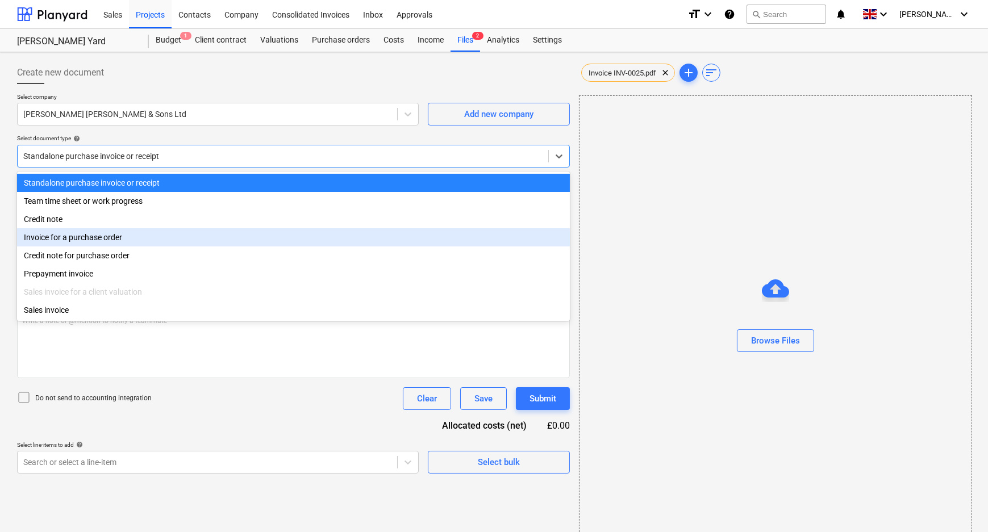
click at [124, 243] on div "Invoice for a purchase order" at bounding box center [293, 237] width 553 height 18
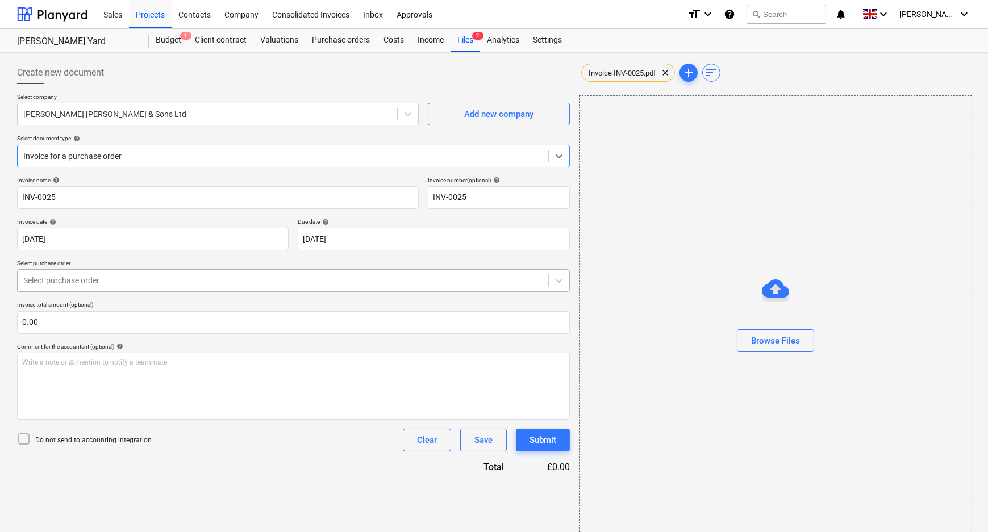
click at [107, 288] on div "Select purchase order" at bounding box center [283, 281] width 531 height 16
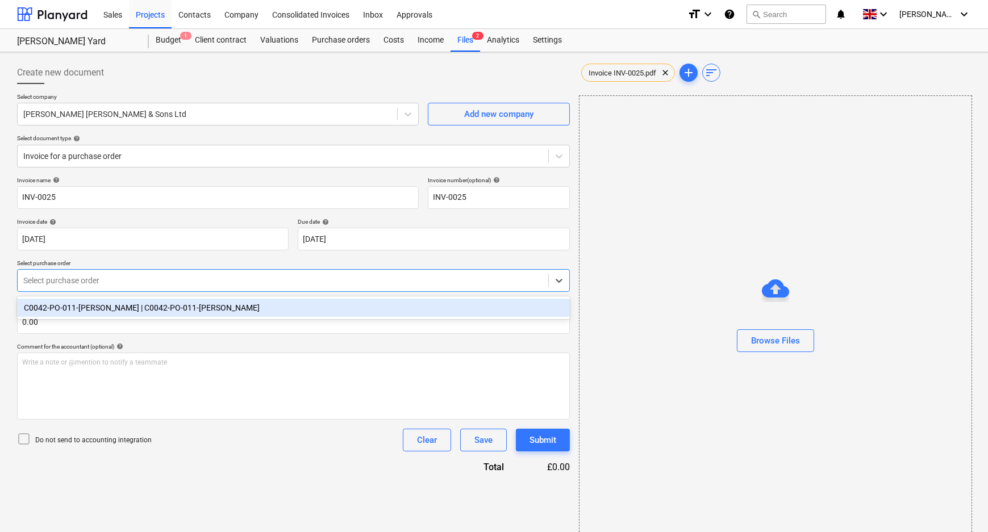
click at [119, 307] on div "C0042-PO-011-[PERSON_NAME] | C0042-PO-011-[PERSON_NAME]" at bounding box center [293, 308] width 553 height 18
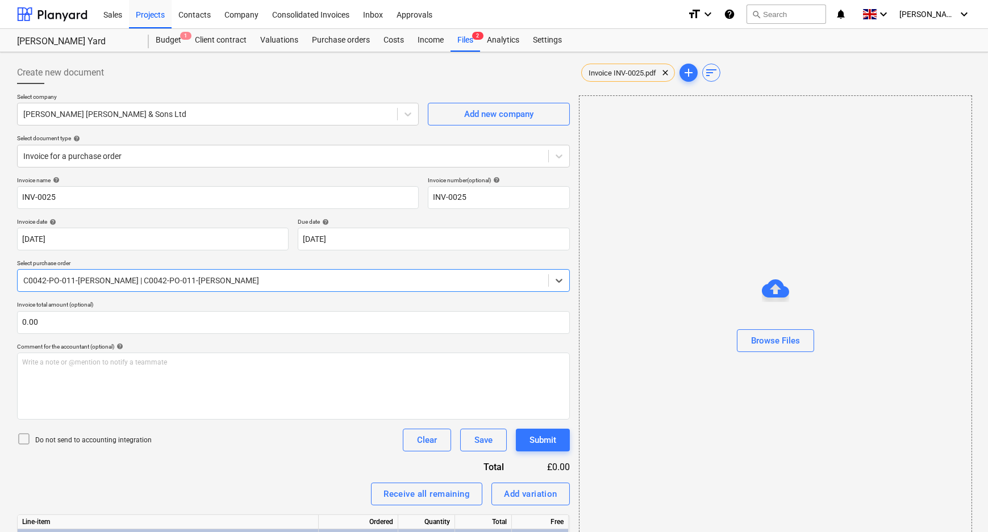
click at [51, 442] on p "Do not send to accounting integration" at bounding box center [93, 441] width 116 height 10
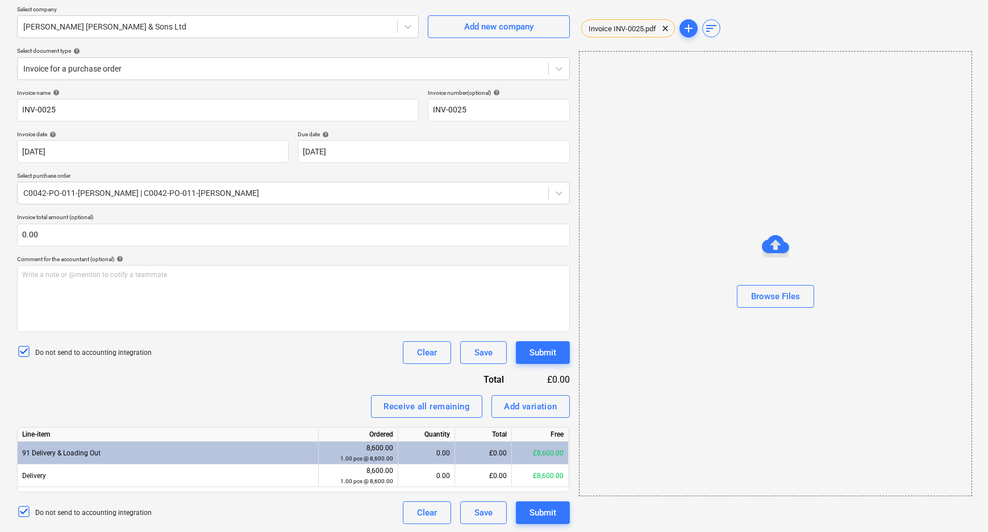
scroll to position [88, 0]
click at [625, 34] on div "Invoice INV-0025.pdf clear" at bounding box center [628, 28] width 94 height 18
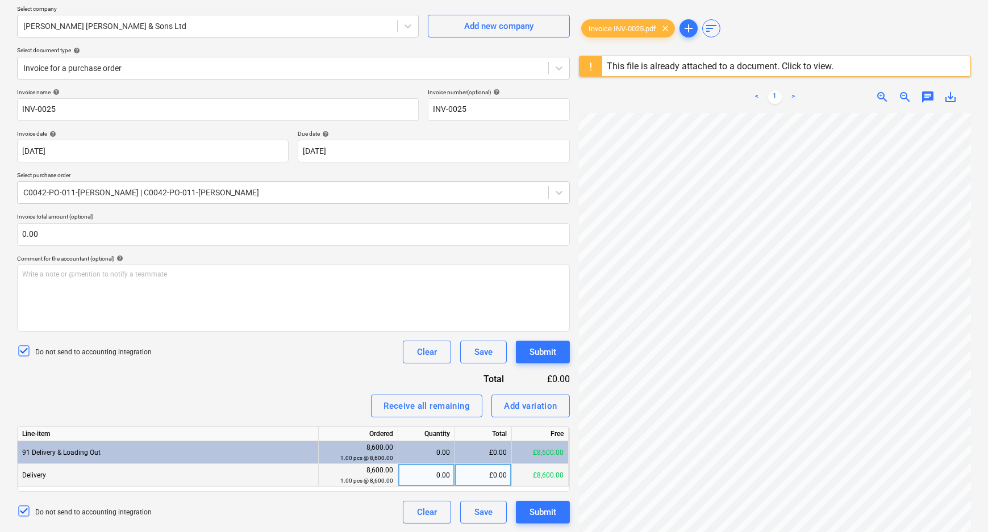
click at [483, 479] on div "£0.00" at bounding box center [483, 475] width 57 height 23
type input "2520"
click at [303, 511] on div "Do not send to accounting integration Clear Save Submit" at bounding box center [293, 512] width 553 height 23
click at [552, 506] on div "Submit" at bounding box center [543, 512] width 27 height 15
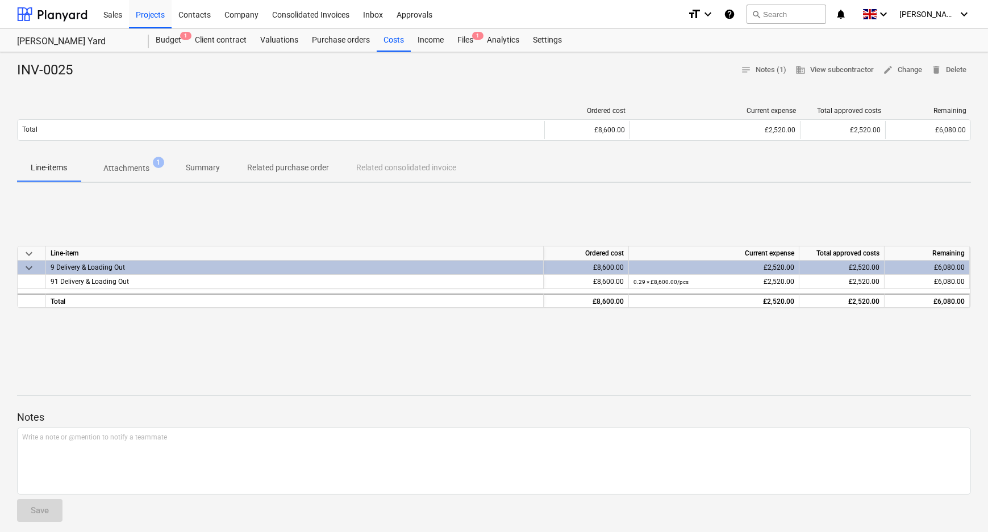
click at [120, 170] on p "Attachments" at bounding box center [126, 169] width 46 height 12
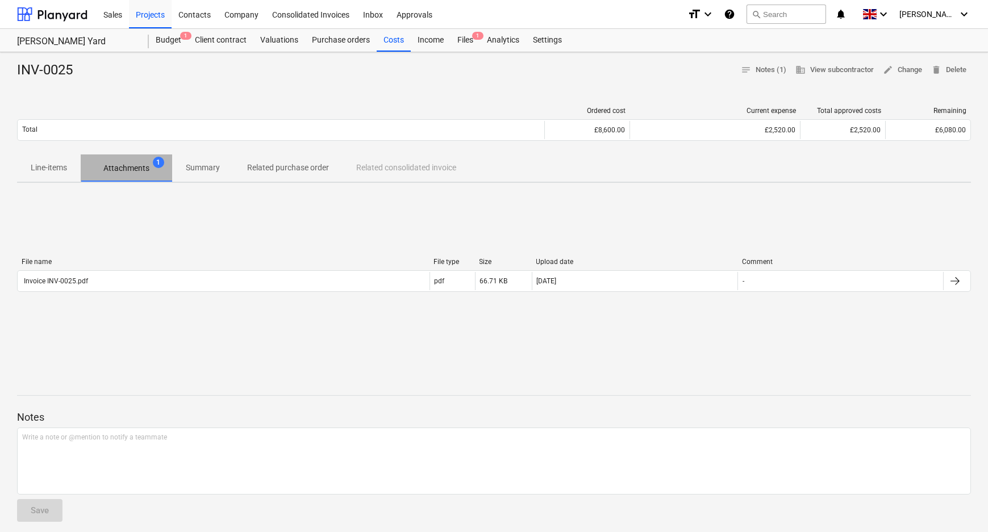
click at [136, 170] on p "Attachments" at bounding box center [126, 169] width 46 height 12
click at [153, 166] on span "Attachments 1" at bounding box center [126, 169] width 64 height 12
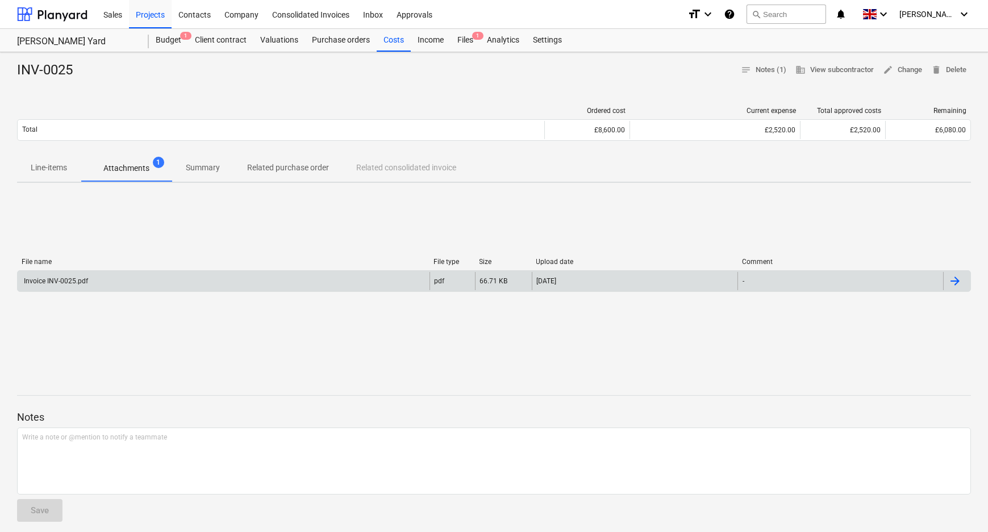
click at [107, 286] on div "Invoice INV-0025.pdf" at bounding box center [224, 281] width 412 height 18
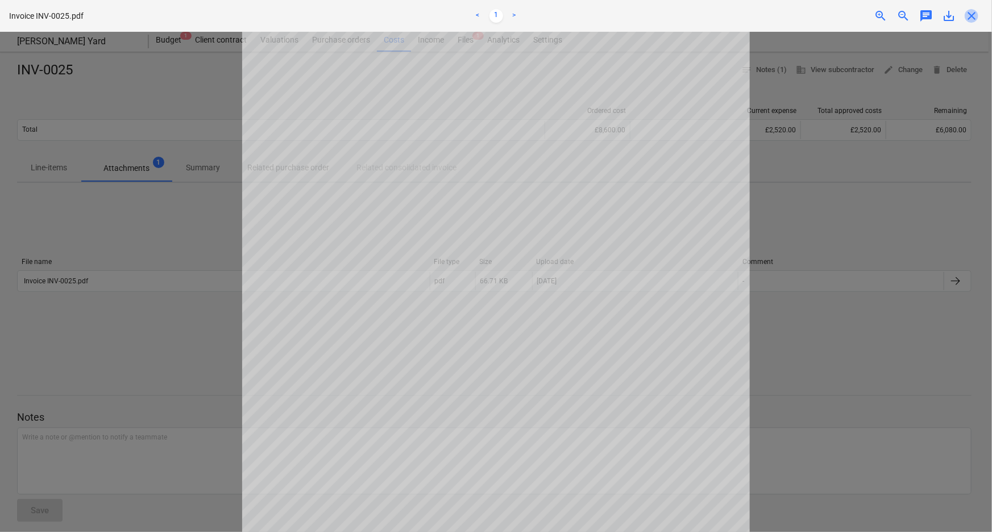
click at [972, 17] on span "close" at bounding box center [971, 16] width 14 height 14
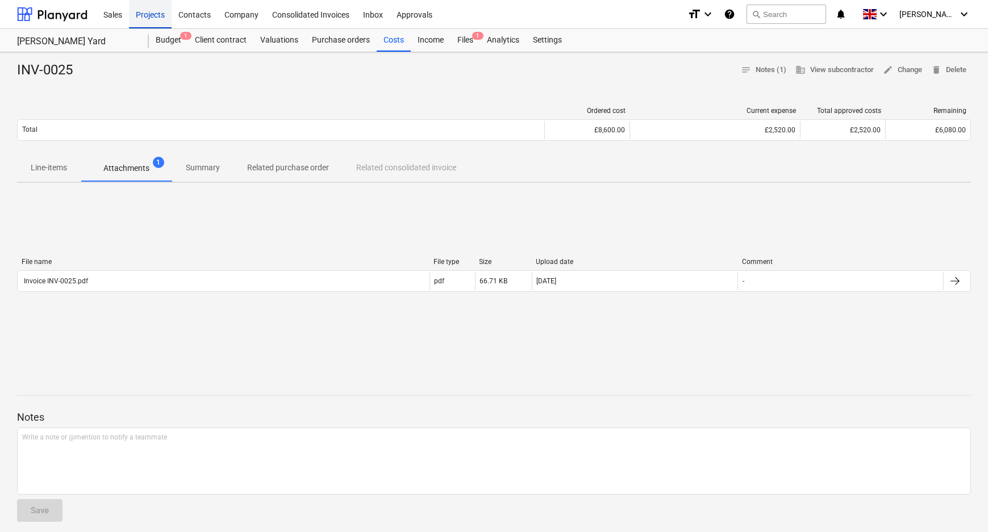
click at [150, 11] on div "Projects" at bounding box center [150, 13] width 43 height 29
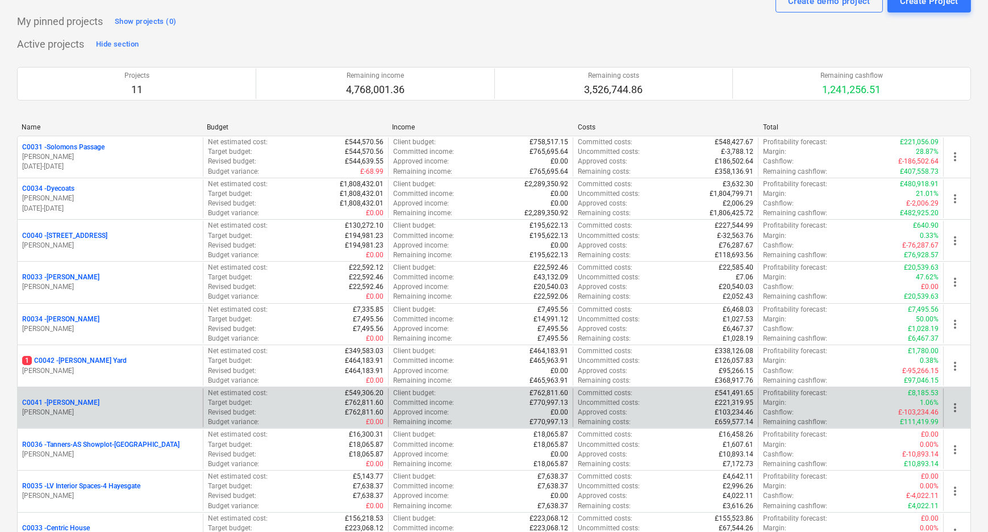
scroll to position [103, 0]
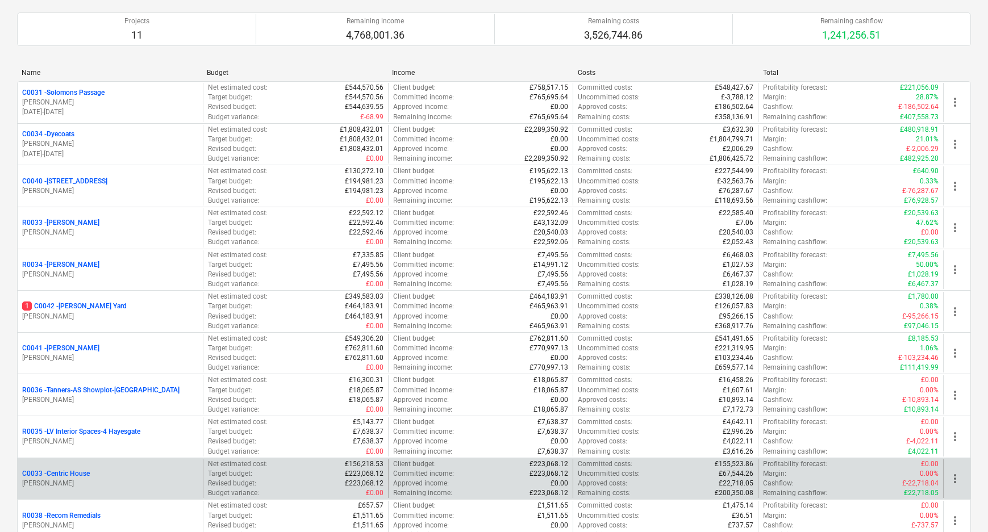
click at [75, 472] on p "C0033 - Centric House" at bounding box center [56, 474] width 68 height 10
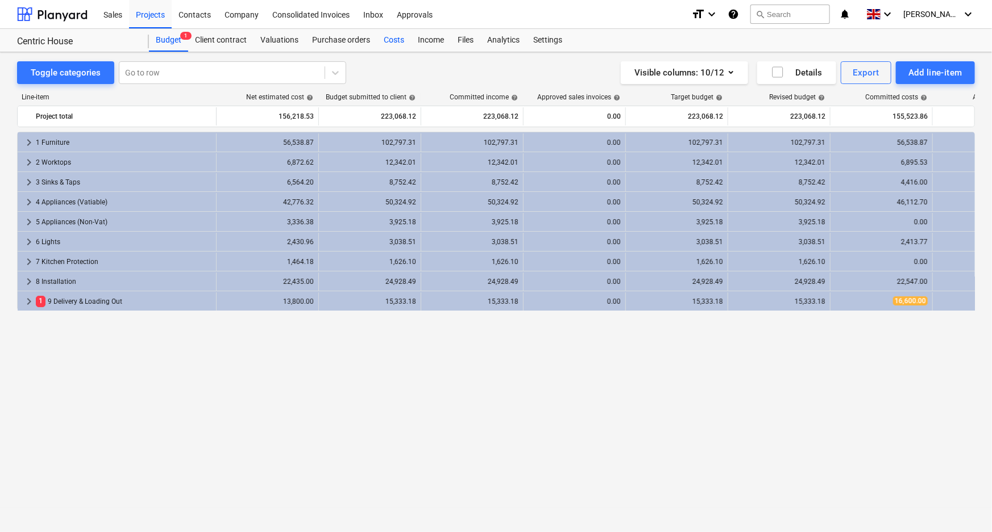
click at [400, 37] on div "Costs" at bounding box center [394, 40] width 34 height 23
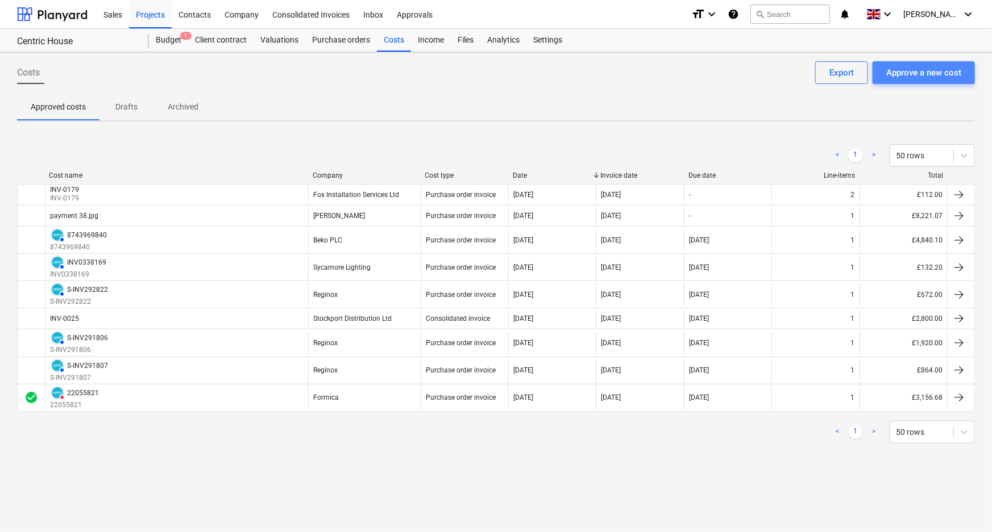
click at [916, 74] on div "Approve a new cost" at bounding box center [923, 72] width 75 height 15
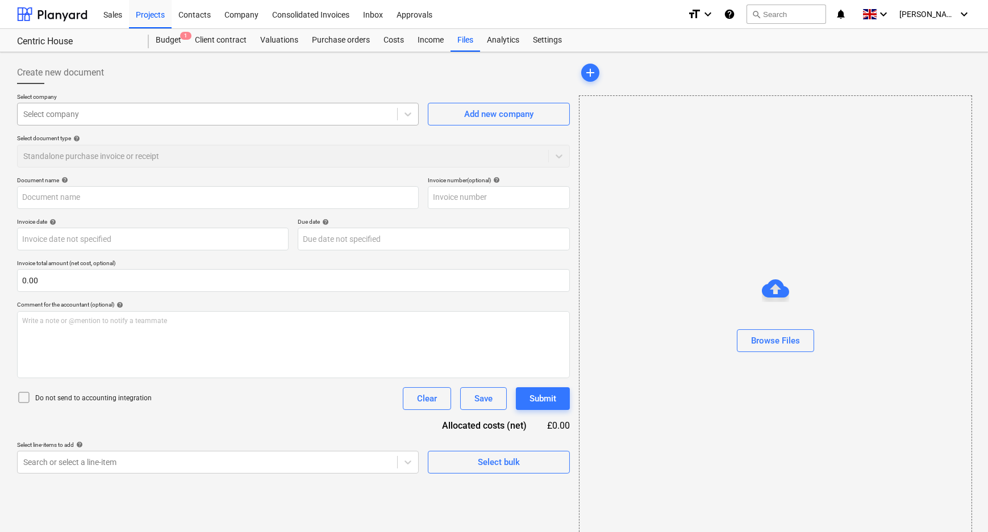
type input "Invoice INV-0025.pdf"
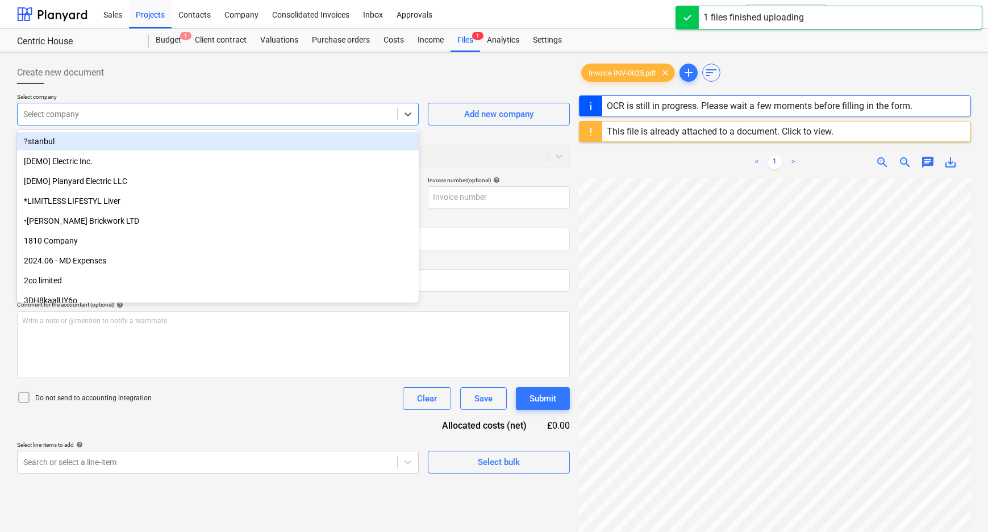
click at [219, 110] on div at bounding box center [207, 114] width 368 height 11
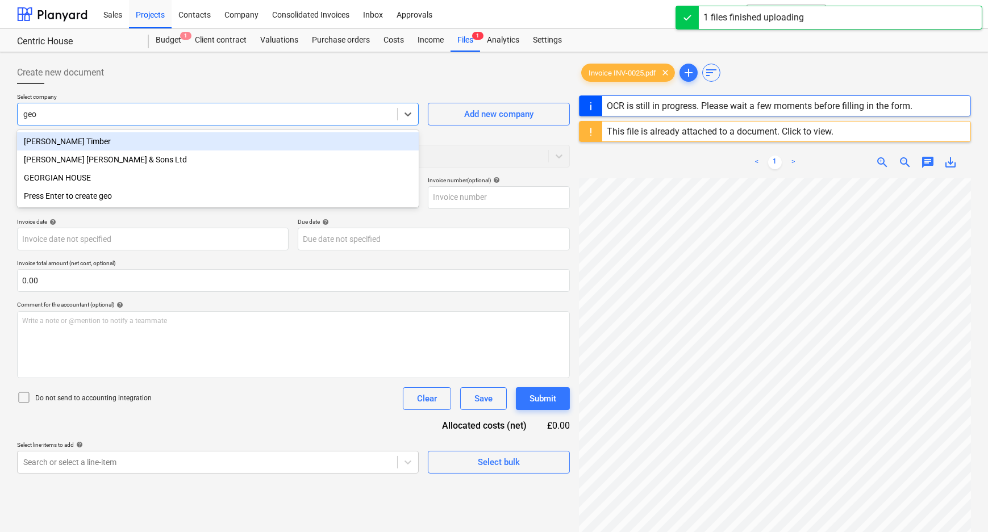
type input "geor"
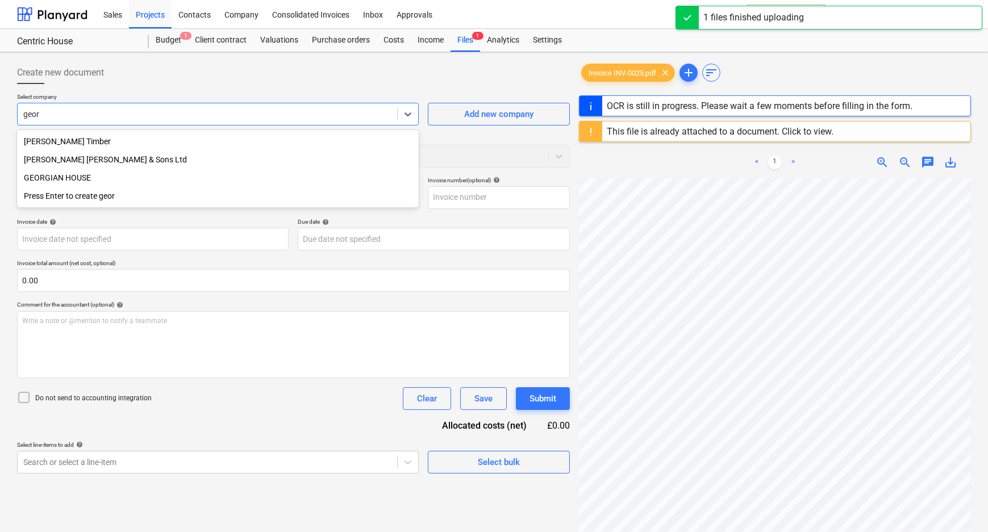
click at [201, 164] on div "[PERSON_NAME] [PERSON_NAME] & Sons Ltd" at bounding box center [218, 160] width 402 height 18
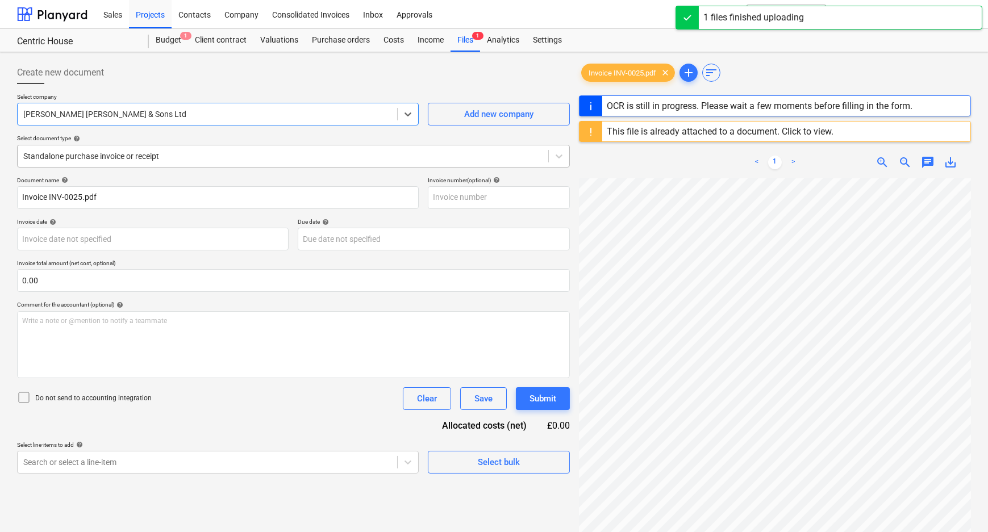
type input "INV-0025"
type input "[DATE]"
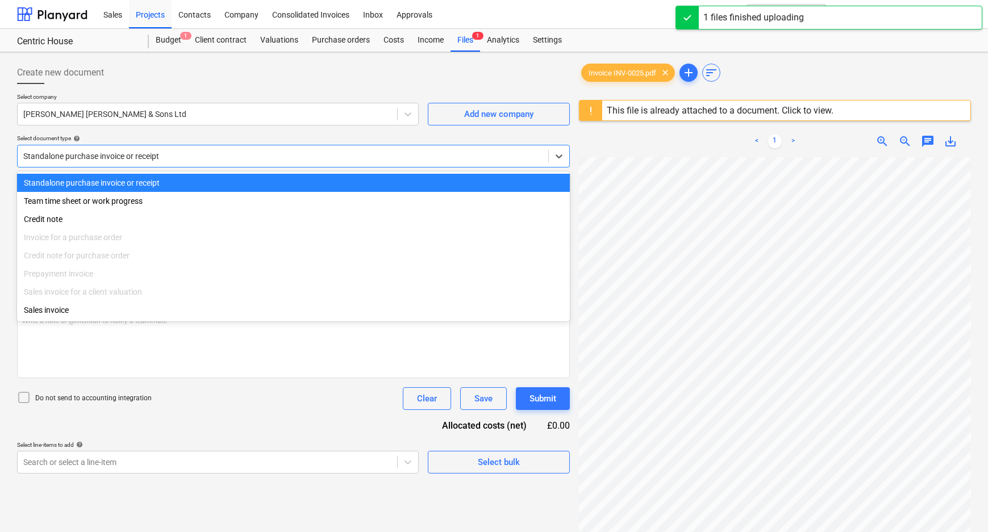
click at [201, 160] on div at bounding box center [282, 156] width 519 height 11
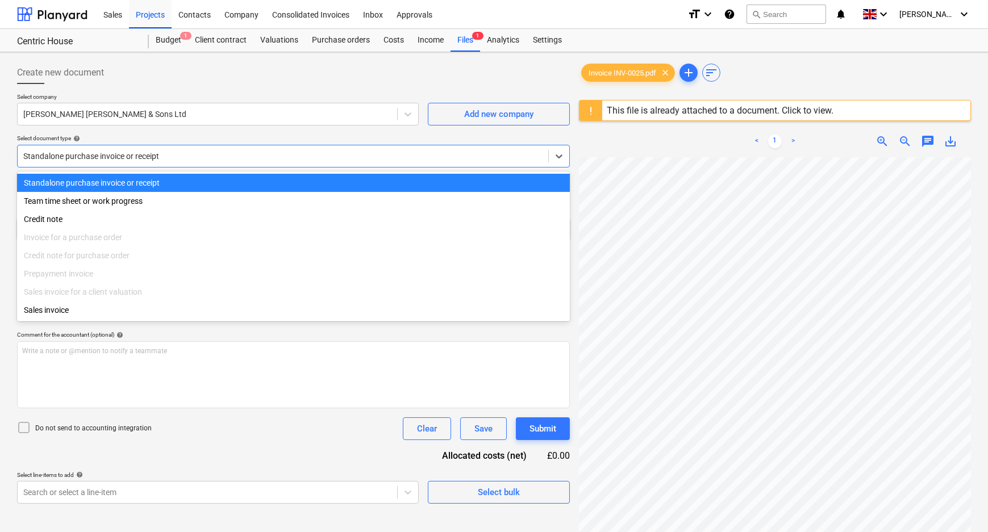
click at [195, 139] on div "Select document type help" at bounding box center [293, 138] width 553 height 7
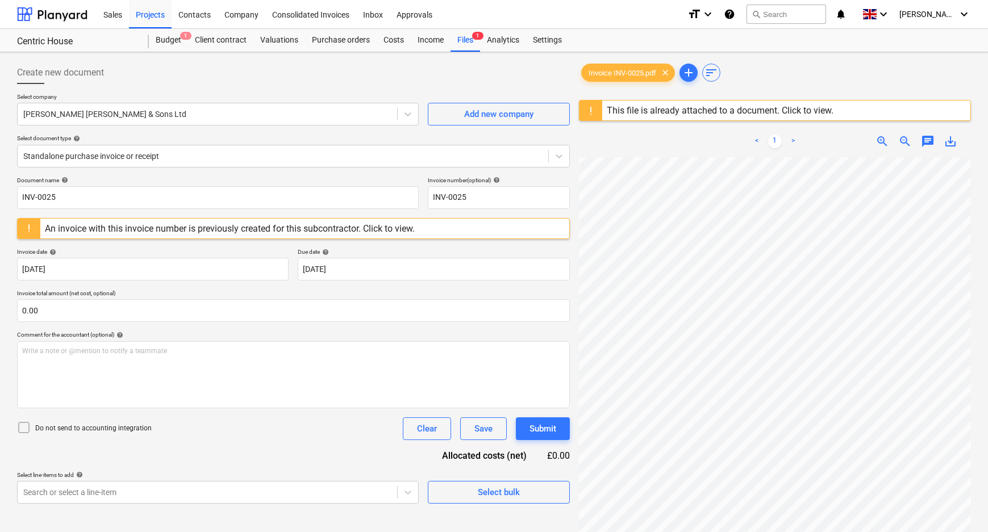
scroll to position [225, 121]
click at [985, 398] on div "Create new document Select company [PERSON_NAME] Pickers [PERSON_NAME] & Sons L…" at bounding box center [494, 359] width 988 height 615
click at [533, 461] on div "Create new document Select company [PERSON_NAME] Pickers [PERSON_NAME] & Sons L…" at bounding box center [494, 360] width 963 height 606
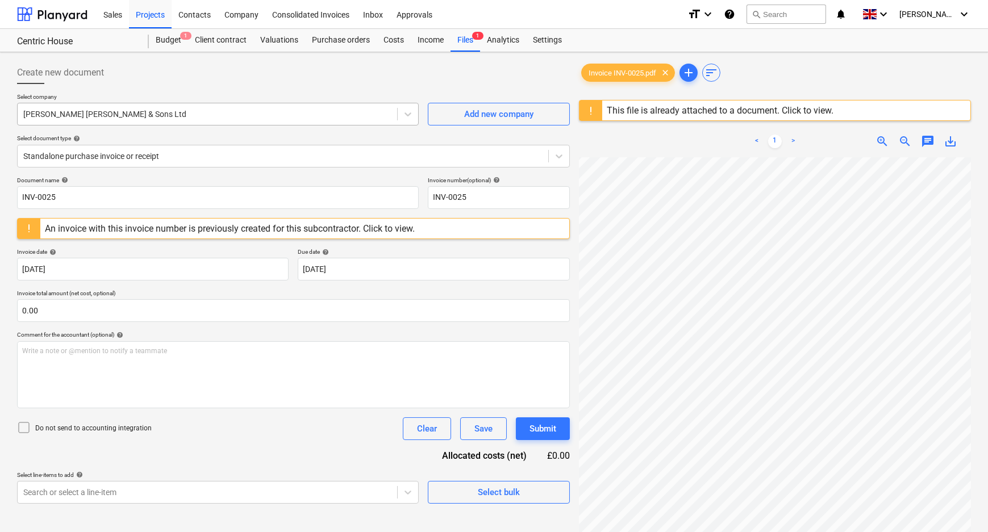
click at [150, 114] on div at bounding box center [207, 114] width 368 height 11
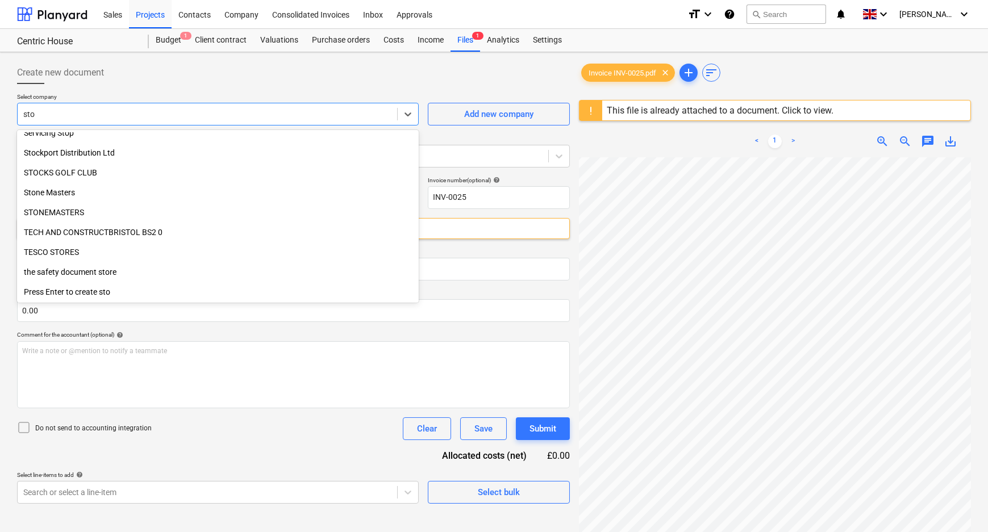
scroll to position [367, 0]
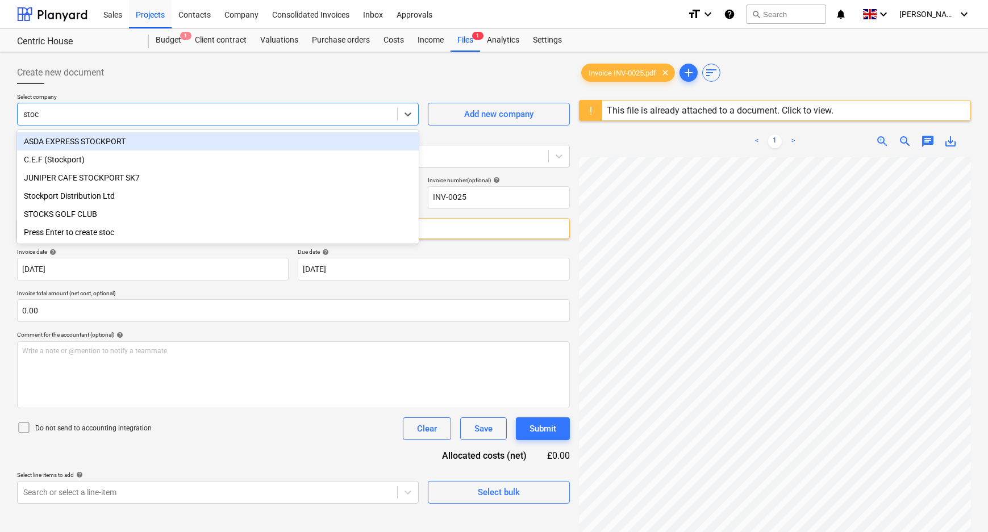
type input "stock"
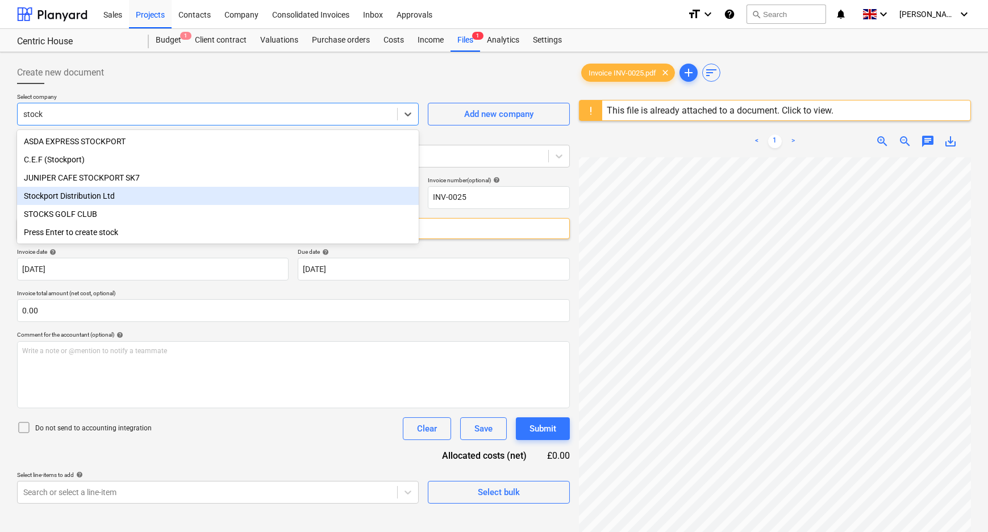
click at [97, 195] on div "Stockport Distribution Ltd" at bounding box center [218, 196] width 402 height 18
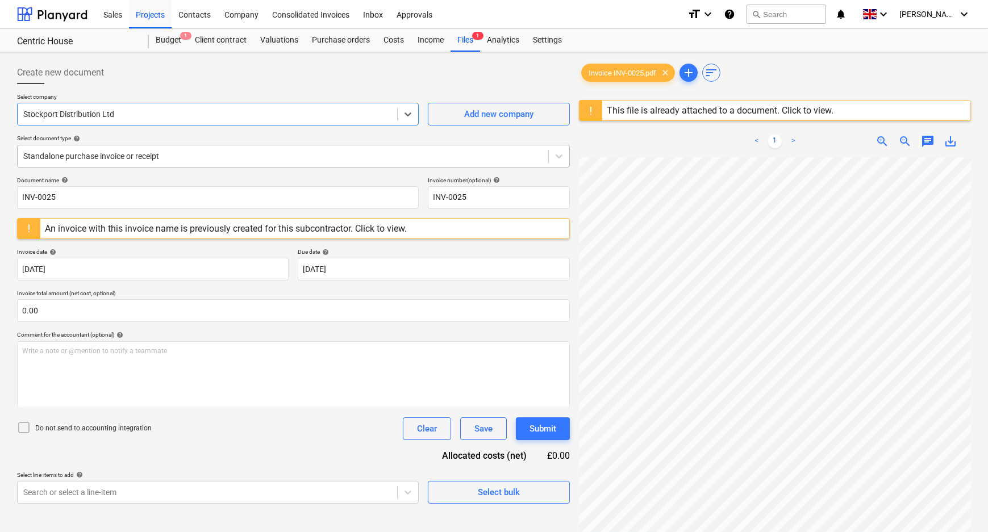
click at [109, 157] on div at bounding box center [282, 156] width 519 height 11
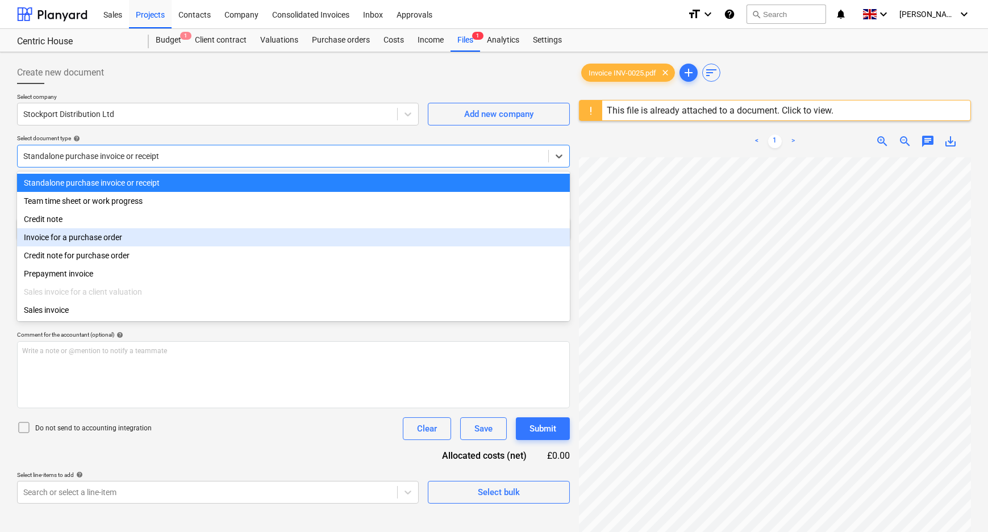
click at [97, 240] on div "Invoice for a purchase order" at bounding box center [293, 237] width 553 height 18
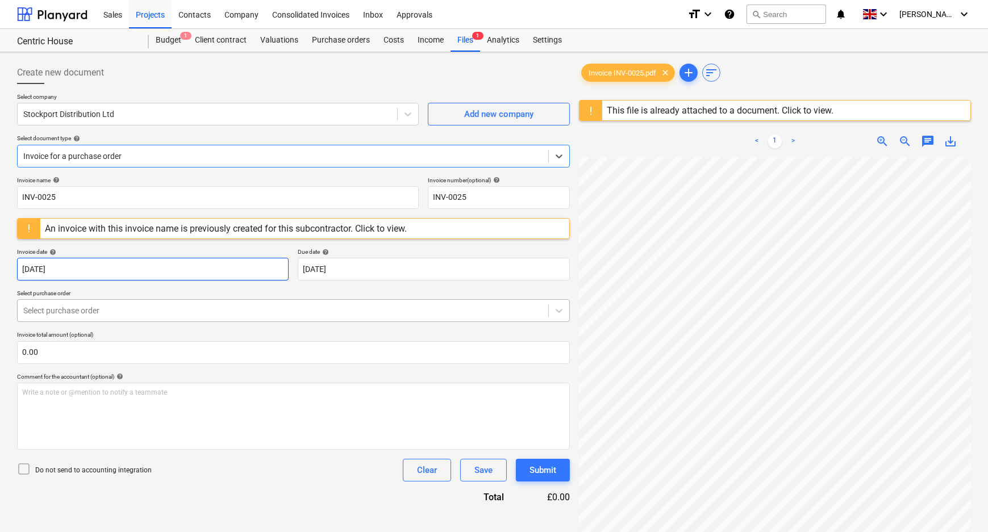
click at [112, 279] on body "Sales Projects Contacts Company Consolidated Invoices Inbox Approvals format_si…" at bounding box center [494, 266] width 988 height 532
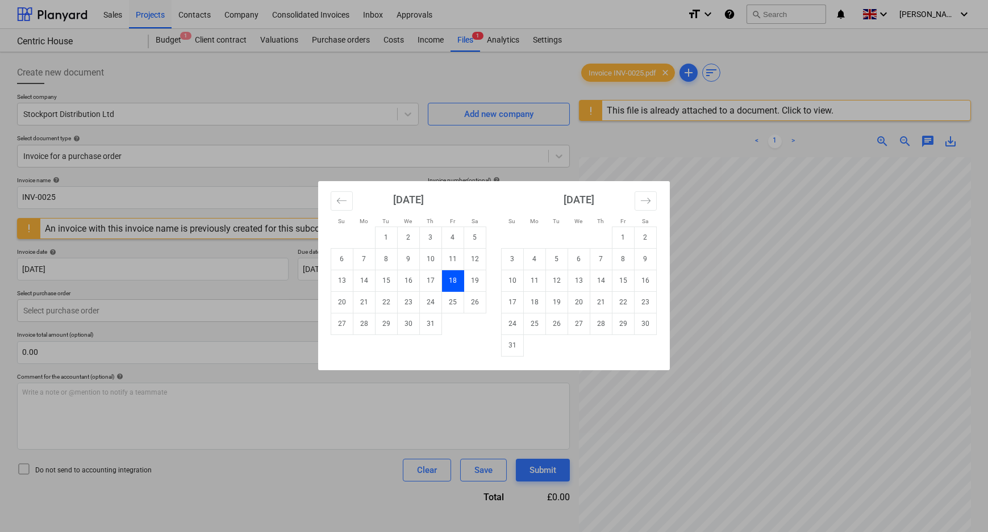
click at [272, 238] on div "Su Mo Tu We Th Fr Sa Su Mo Tu We Th Fr Sa [DATE] 1 2 3 4 5 6 7 8 9 10 11 12 13 …" at bounding box center [494, 266] width 988 height 532
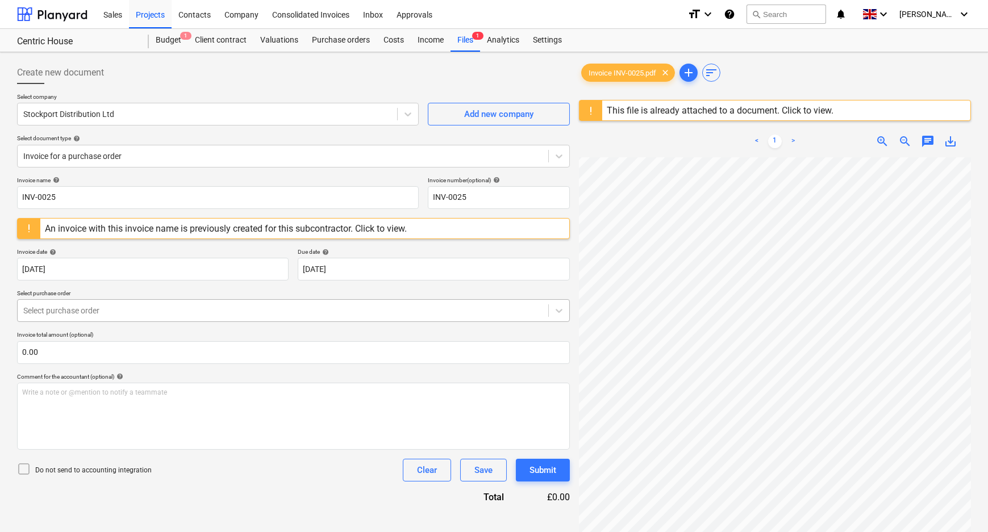
click at [91, 307] on div at bounding box center [282, 310] width 519 height 11
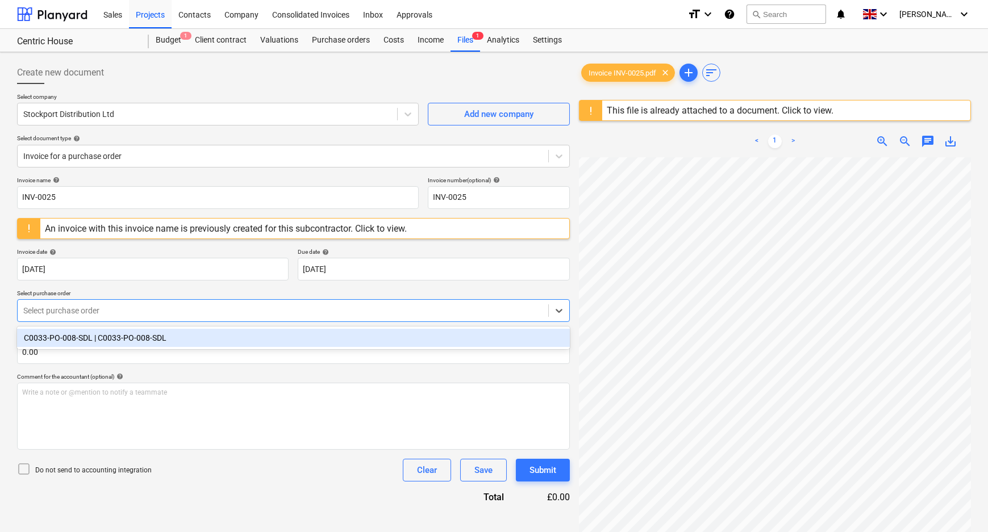
click at [88, 343] on div "C0033-PO-008-SDL | C0033-PO-008-SDL" at bounding box center [293, 338] width 553 height 18
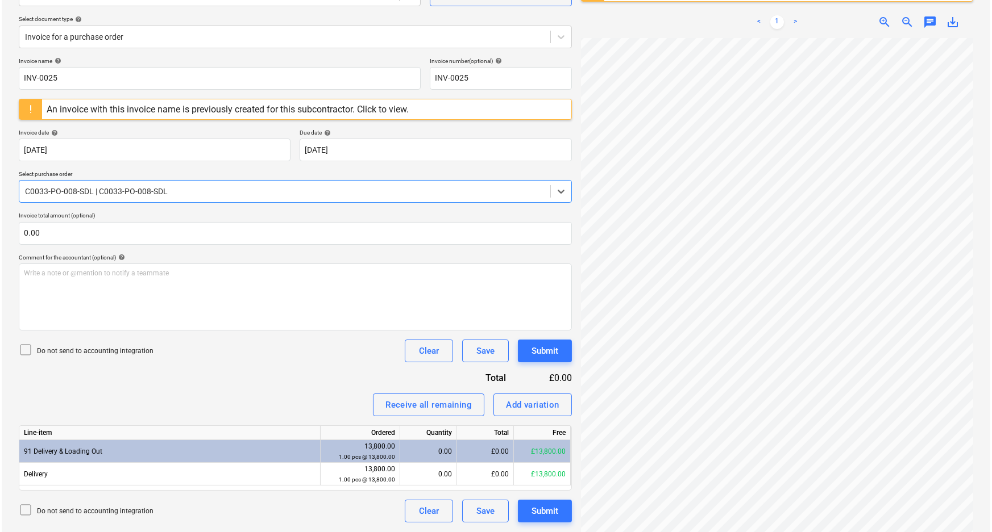
scroll to position [134, 0]
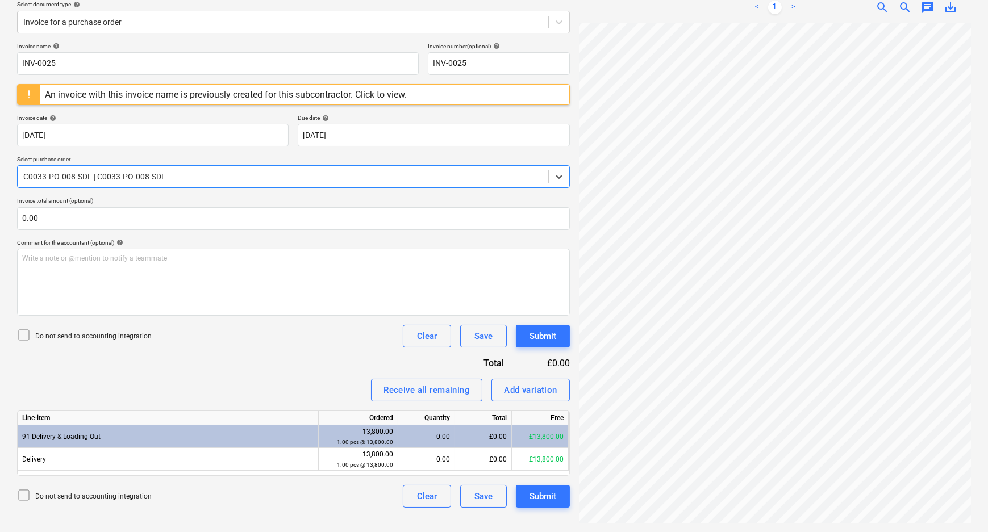
click at [84, 338] on p "Do not send to accounting integration" at bounding box center [93, 337] width 116 height 10
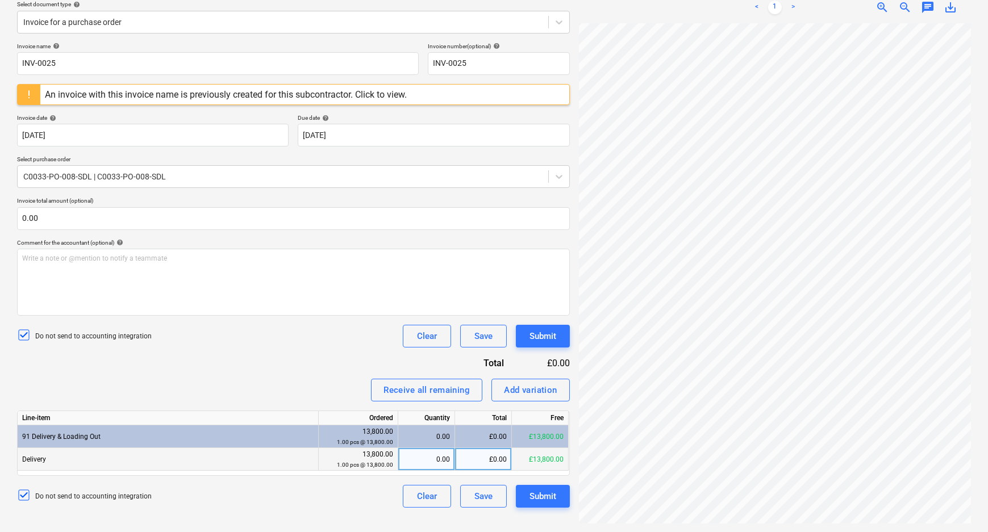
click at [494, 457] on div "£0.00" at bounding box center [483, 459] width 57 height 23
type input "2800"
click at [516, 519] on div "Create new document Select company Stockport Distribution Ltd Add new company S…" at bounding box center [294, 226] width 562 height 606
click at [552, 504] on button "Submit" at bounding box center [543, 496] width 54 height 23
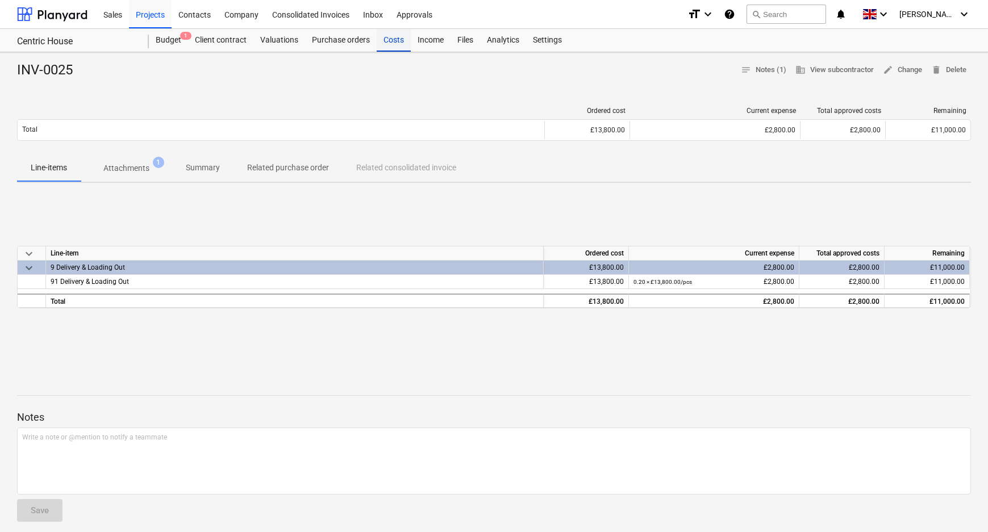
click at [397, 40] on div "Costs" at bounding box center [394, 40] width 34 height 23
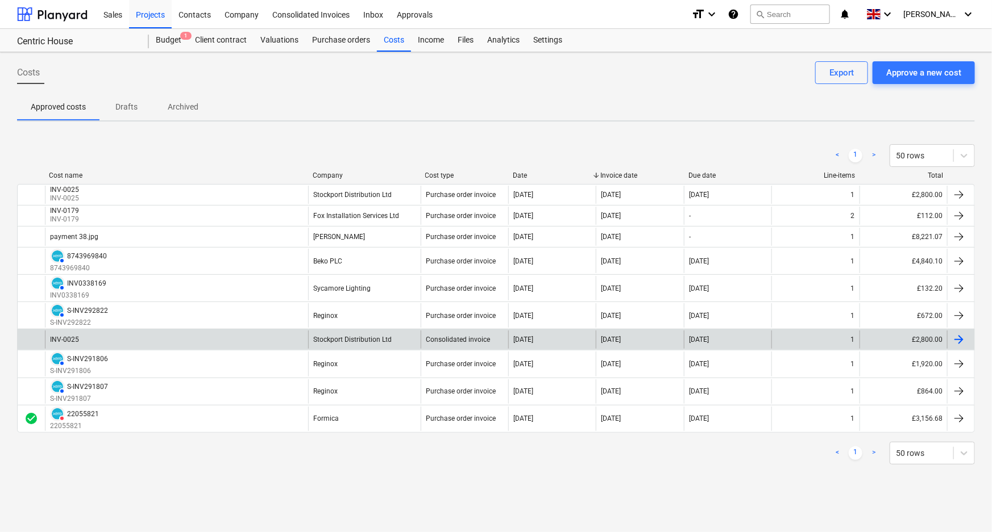
click at [405, 341] on div "Stockport Distribution Ltd" at bounding box center [364, 340] width 113 height 18
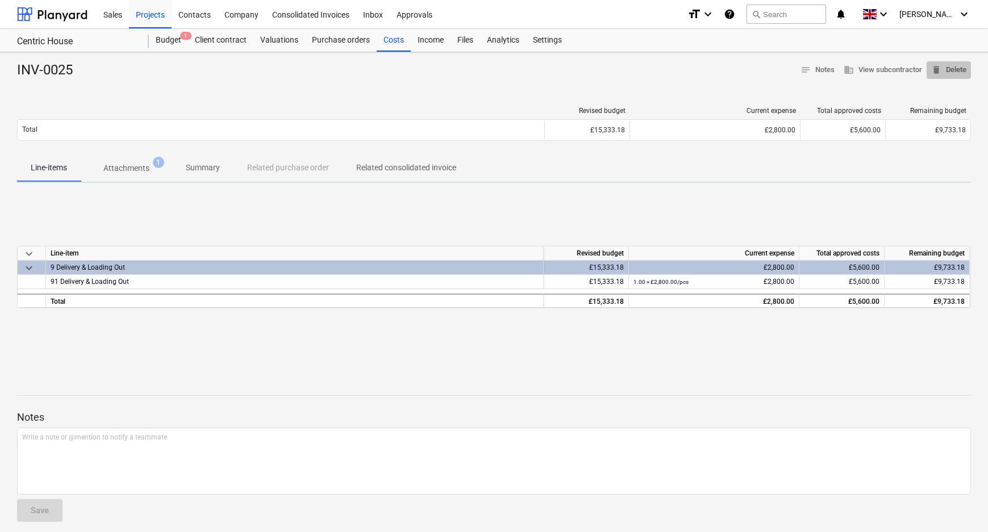
click at [957, 62] on button "delete Delete" at bounding box center [949, 70] width 44 height 18
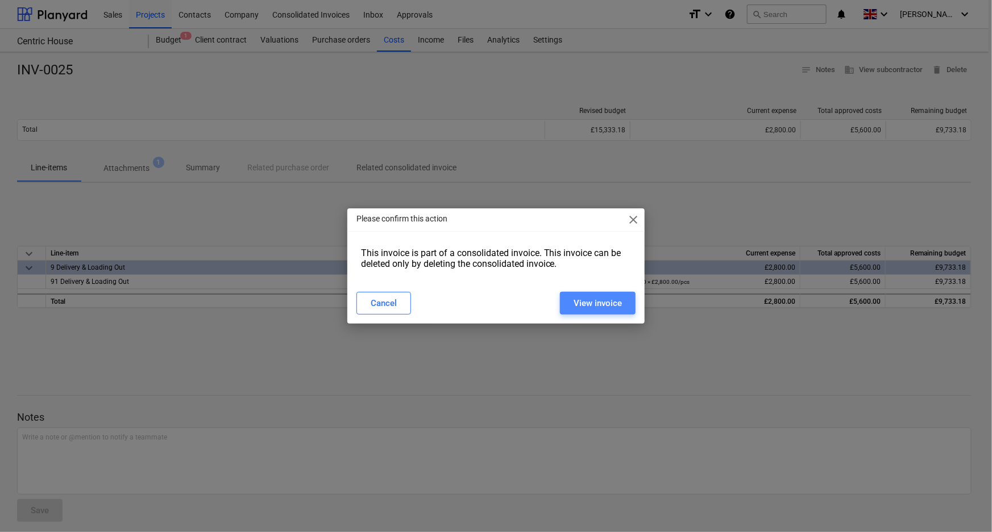
click at [577, 307] on div "View invoice" at bounding box center [597, 303] width 48 height 15
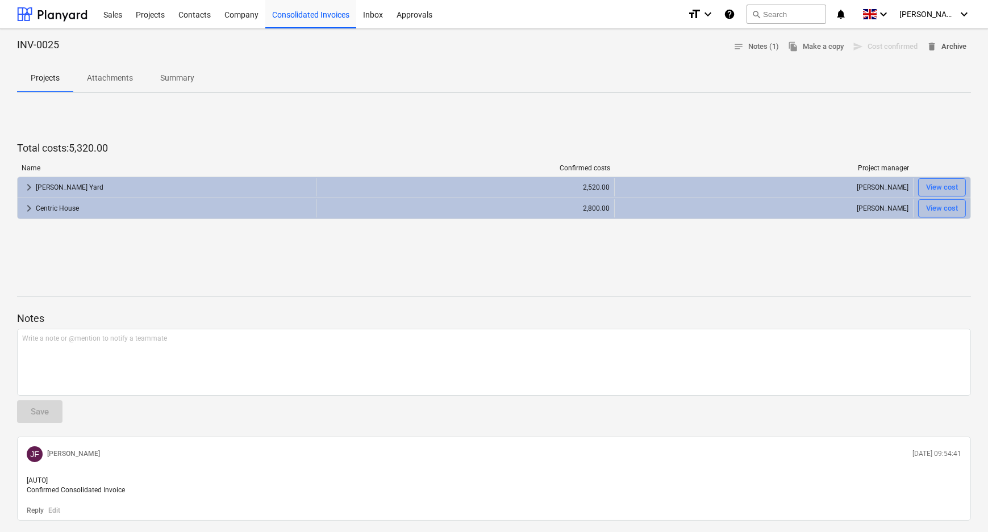
click at [953, 43] on span "delete Archive" at bounding box center [947, 46] width 40 height 13
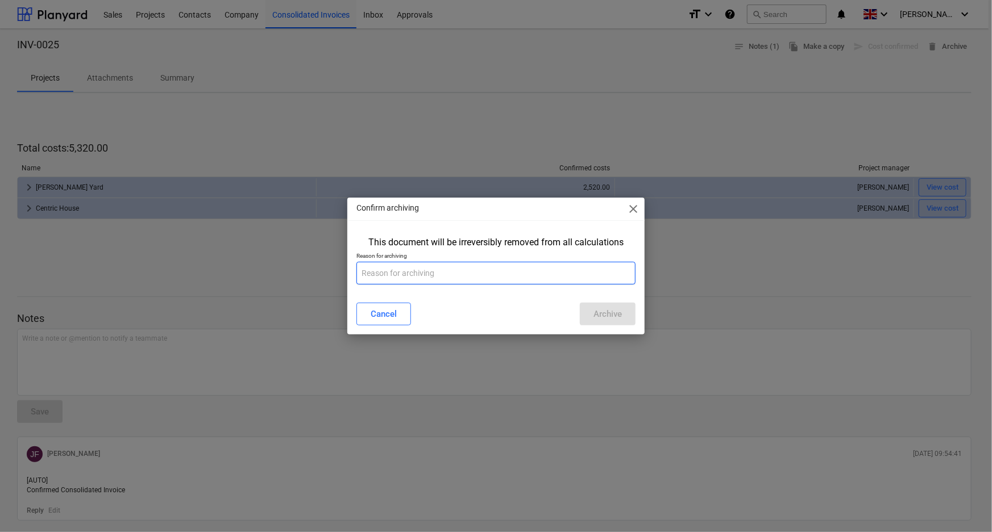
click at [534, 264] on input "text" at bounding box center [496, 273] width 280 height 23
type input "added as part of PO cost"
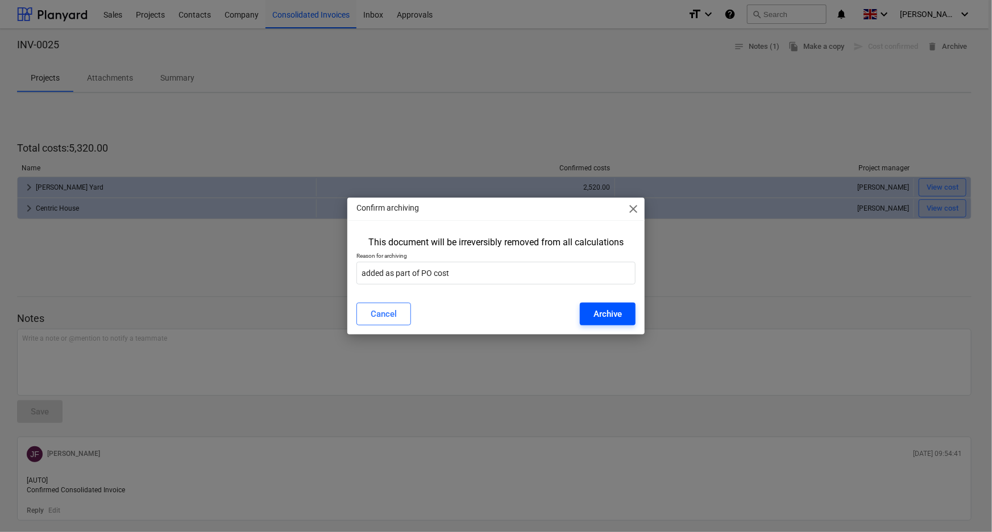
click at [607, 307] on div "Archive" at bounding box center [607, 314] width 28 height 15
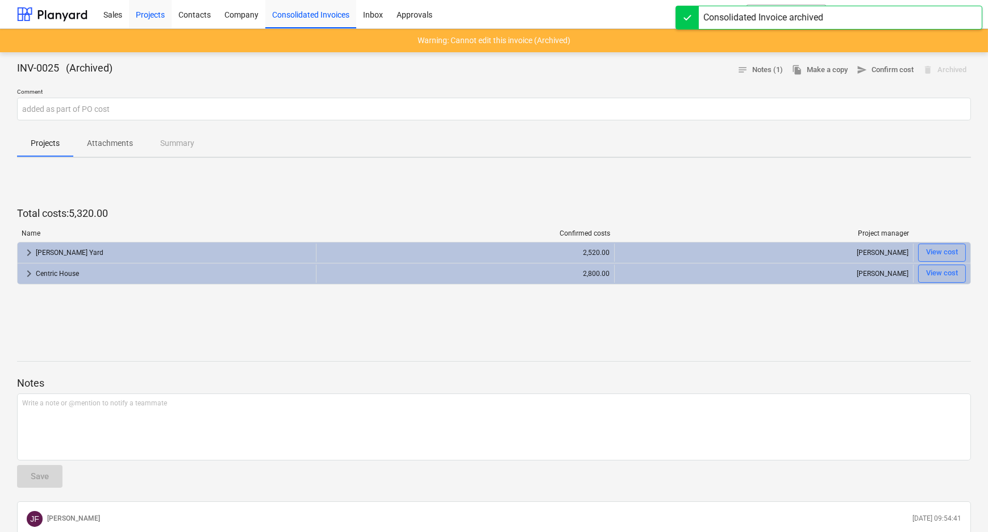
click at [145, 19] on div "Projects" at bounding box center [150, 13] width 43 height 29
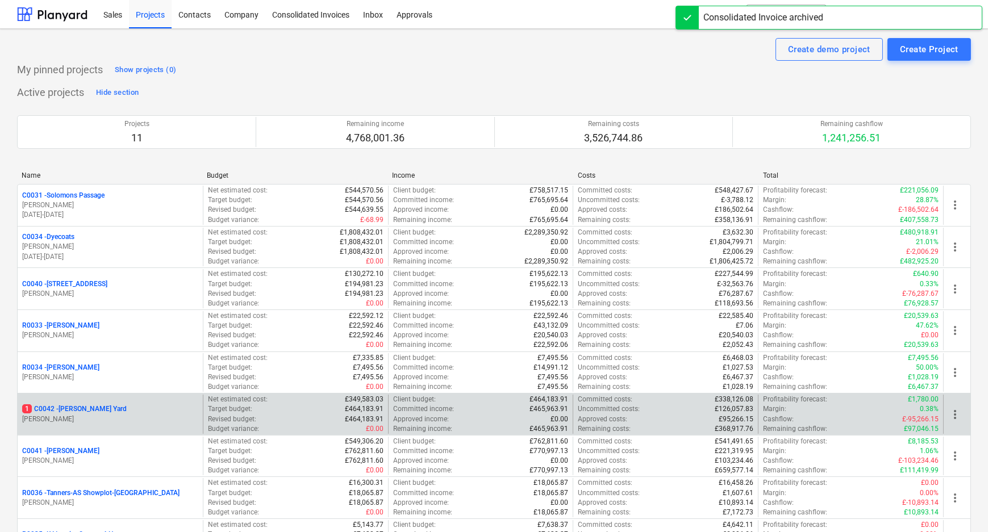
click at [75, 409] on p "1 C0042 - [PERSON_NAME][GEOGRAPHIC_DATA]" at bounding box center [74, 410] width 105 height 10
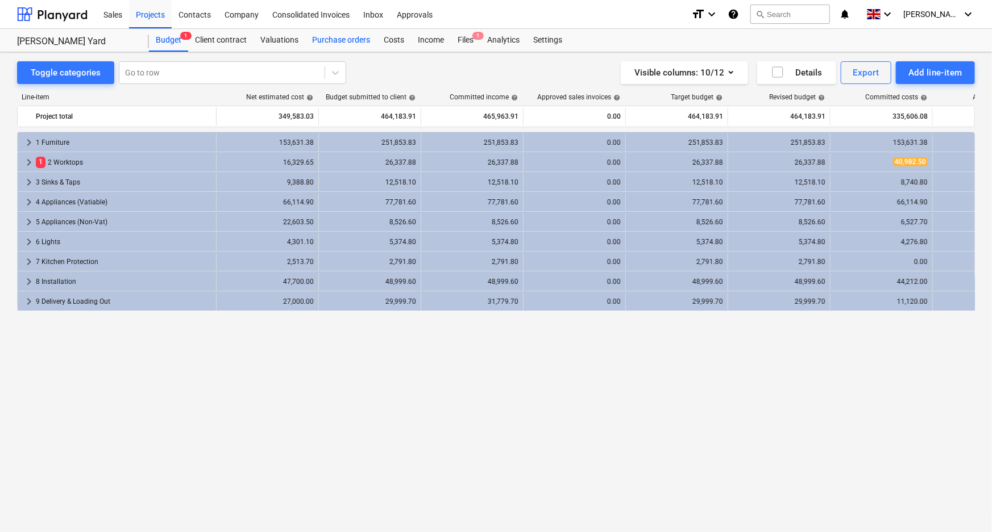
click at [349, 35] on div "Purchase orders" at bounding box center [341, 40] width 72 height 23
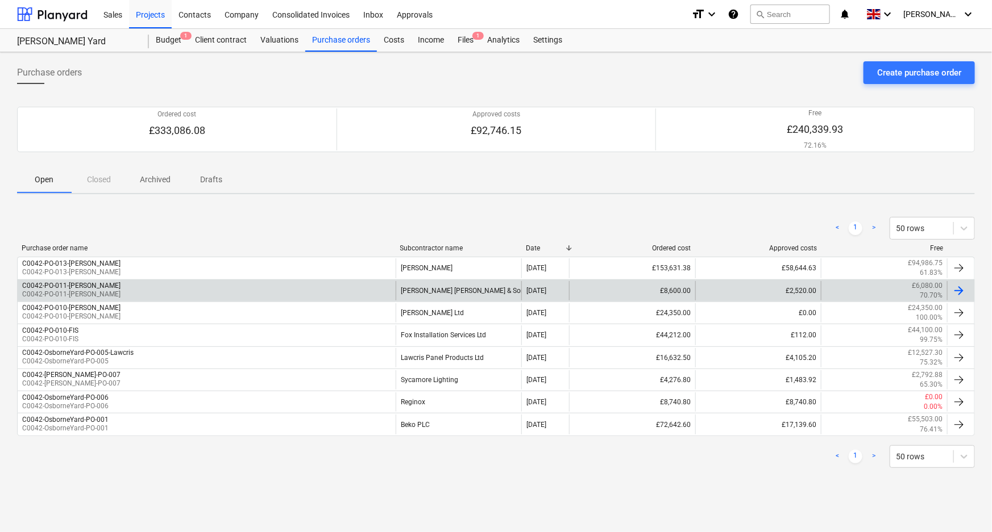
click at [216, 285] on div "C0042-PO-011-[PERSON_NAME] C0042-PO-011-[PERSON_NAME]" at bounding box center [207, 290] width 378 height 19
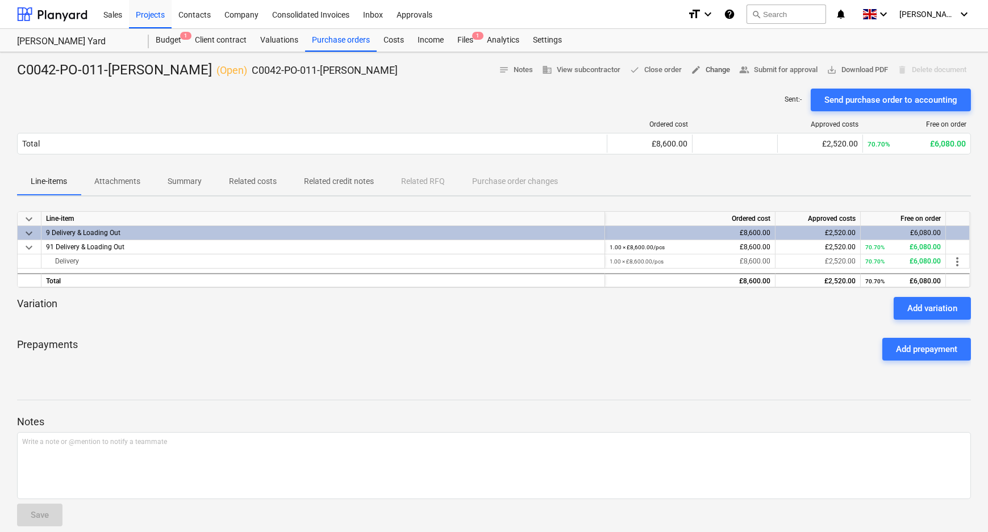
click at [714, 73] on span "edit Change" at bounding box center [710, 70] width 39 height 13
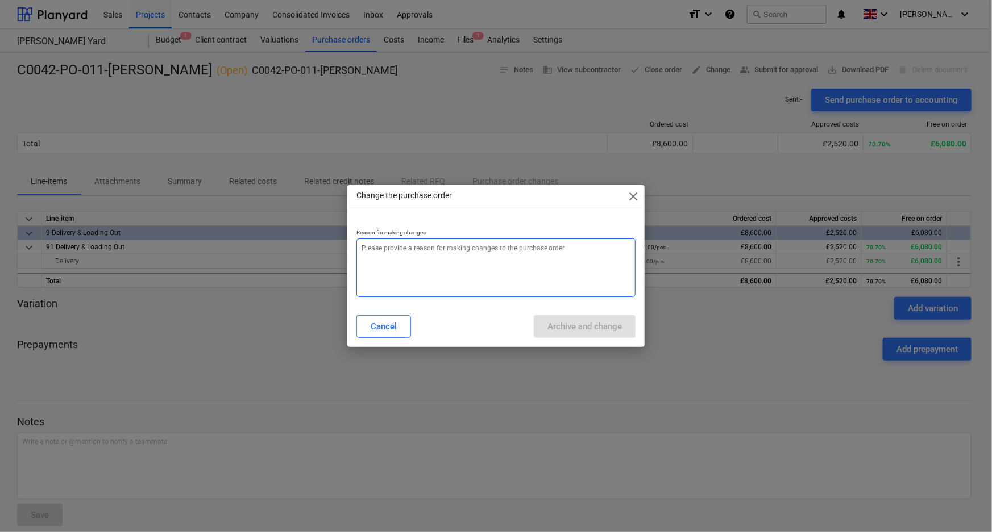
click at [527, 263] on textarea at bounding box center [496, 268] width 280 height 59
type textarea "x"
type textarea "a"
type textarea "x"
type textarea "am"
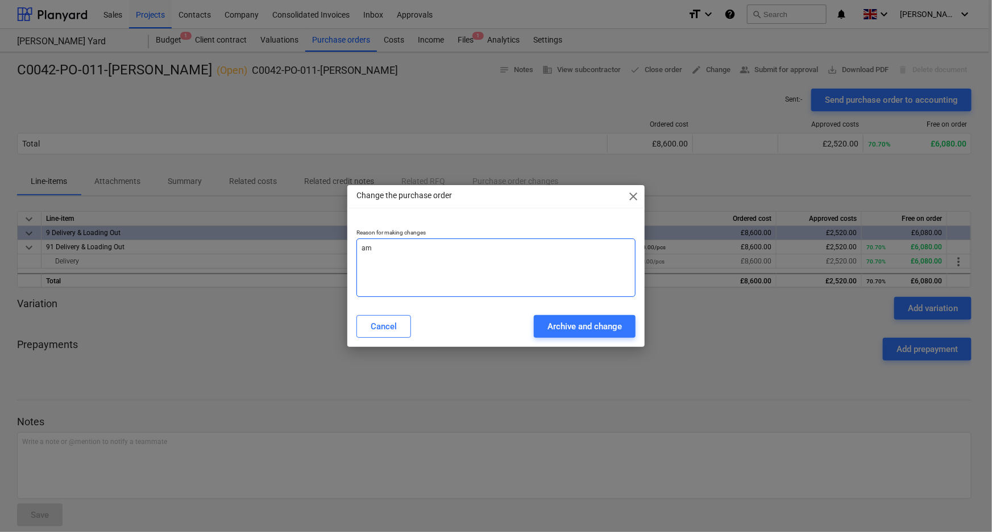
type textarea "x"
type textarea "ame"
type textarea "x"
type textarea "[MEDICAL_DATA]"
type textarea "x"
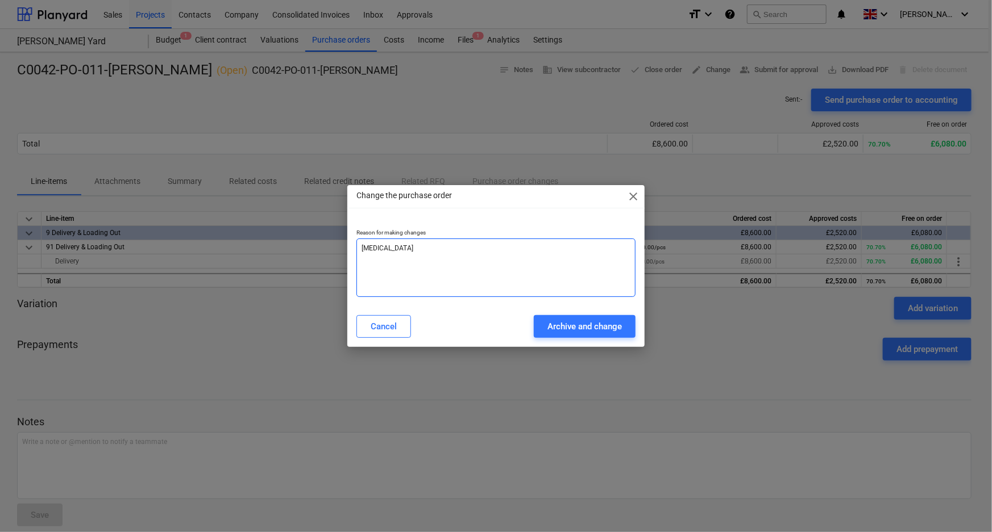
type textarea "amend"
type textarea "x"
type textarea "amend"
type textarea "x"
type textarea "amend s"
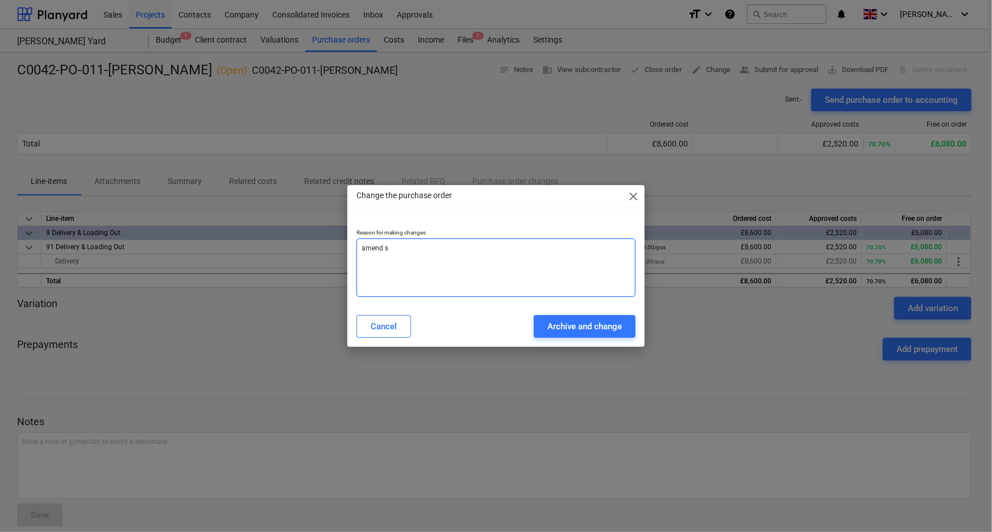
type textarea "x"
type textarea "amend su"
type textarea "x"
type textarea "amend sup"
type textarea "x"
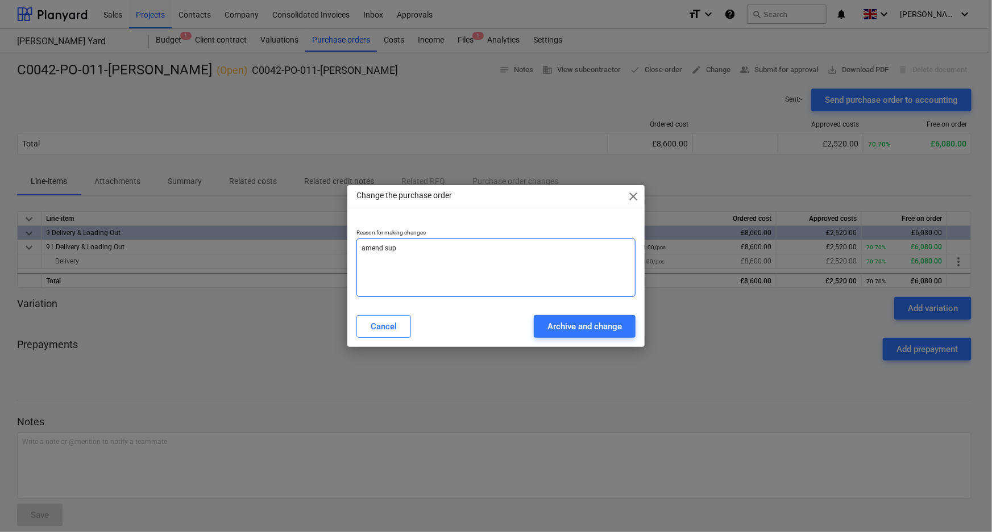
type textarea "amend supp"
type textarea "x"
type textarea "amend suppl"
type textarea "x"
type textarea "amend suppli"
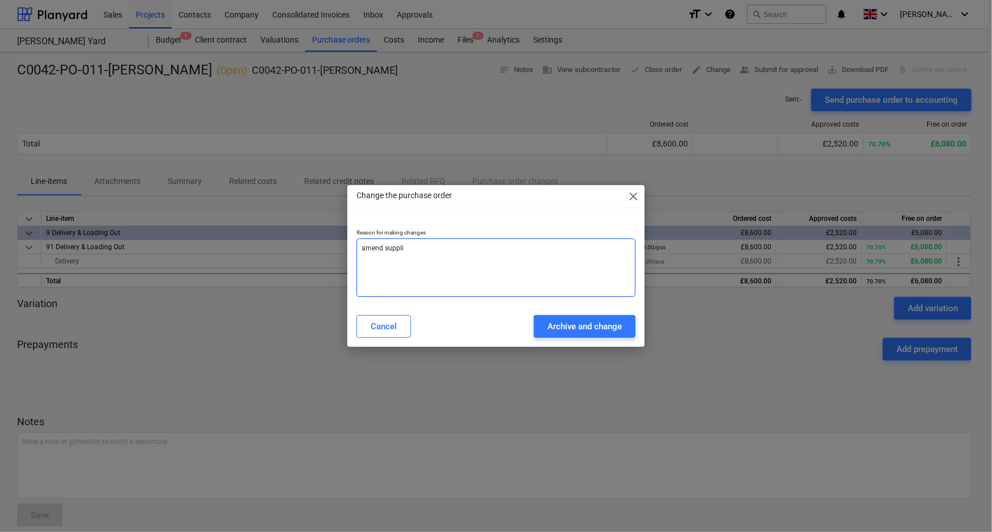
type textarea "x"
type textarea "amend supplie"
type textarea "x"
type textarea "amend supplier"
type textarea "x"
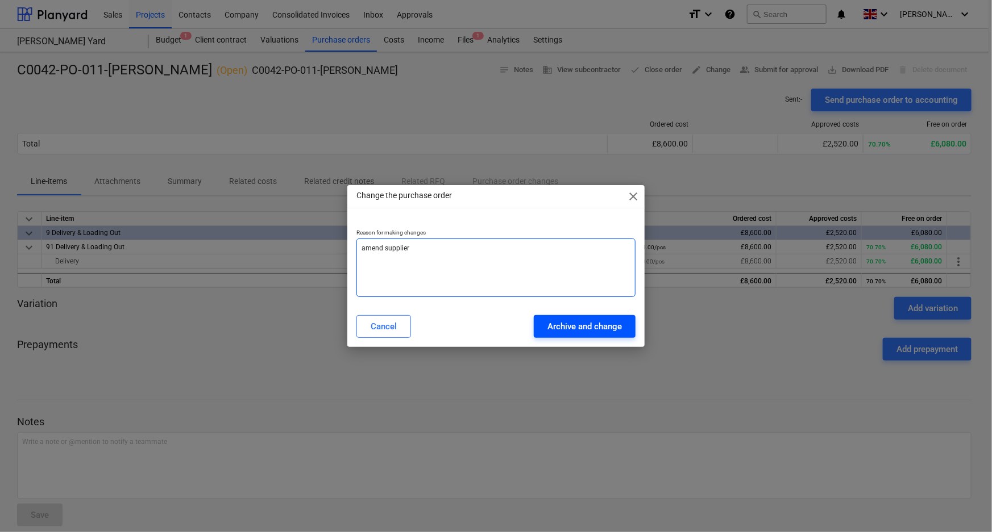
type textarea "amend supplier"
click at [597, 331] on div "Archive and change" at bounding box center [584, 326] width 74 height 15
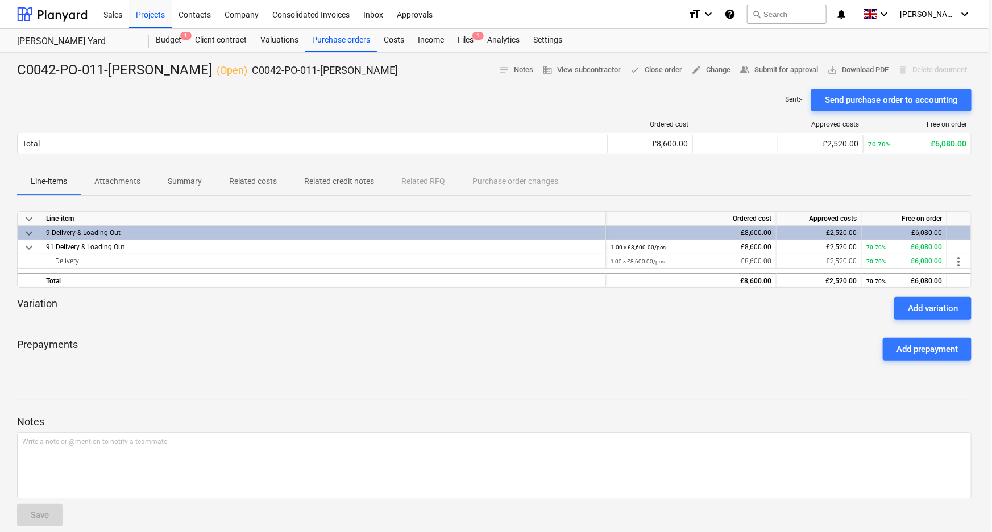
type textarea "x"
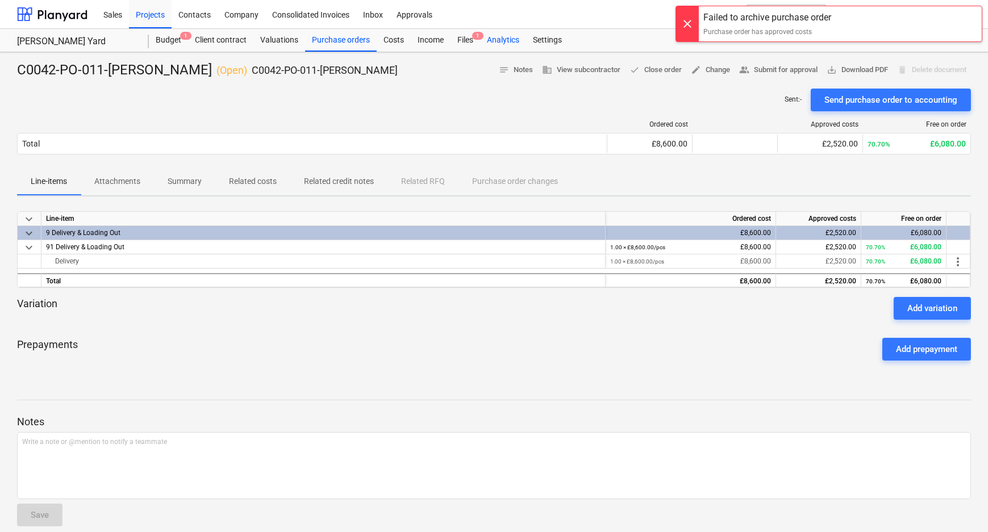
click at [481, 40] on div "Analytics" at bounding box center [503, 40] width 46 height 23
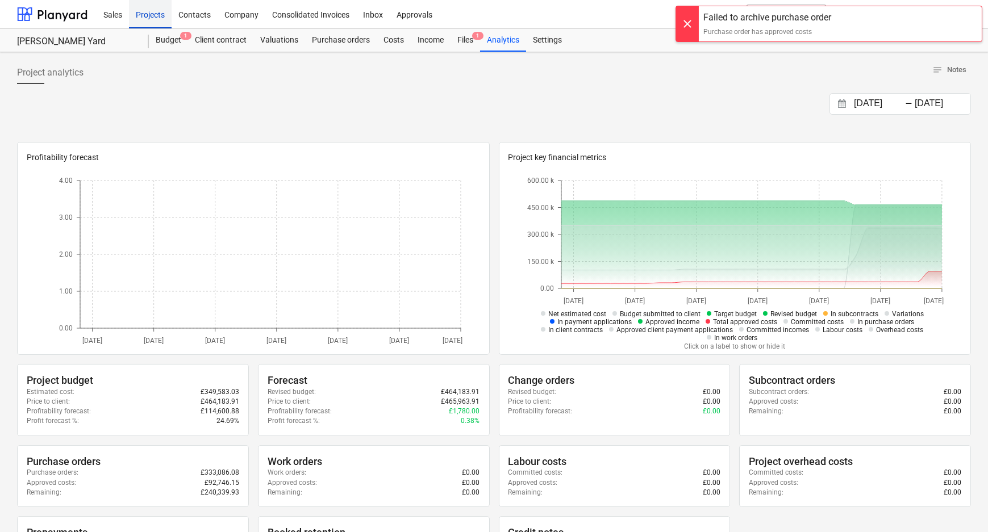
click at [165, 18] on div "Projects" at bounding box center [150, 13] width 43 height 29
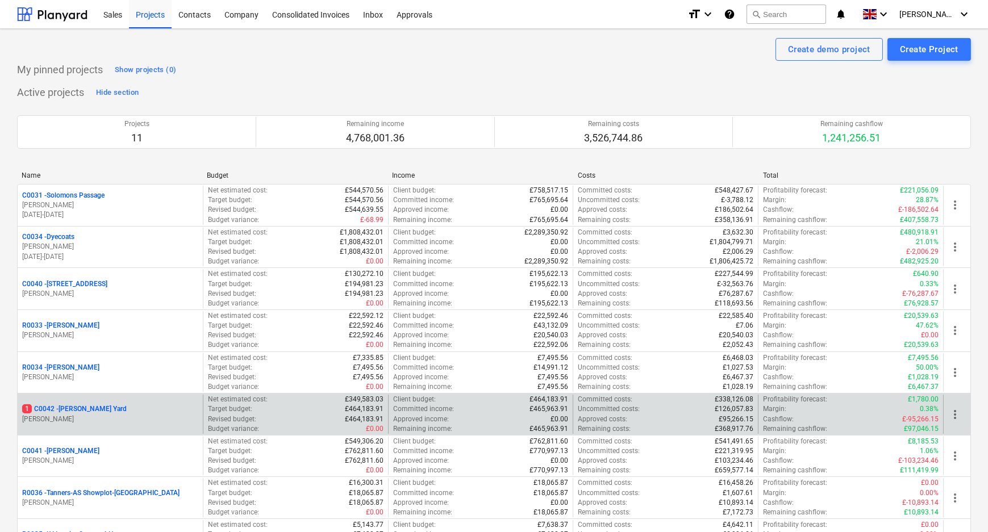
click at [57, 405] on p "1 C0042 - [PERSON_NAME][GEOGRAPHIC_DATA]" at bounding box center [74, 410] width 105 height 10
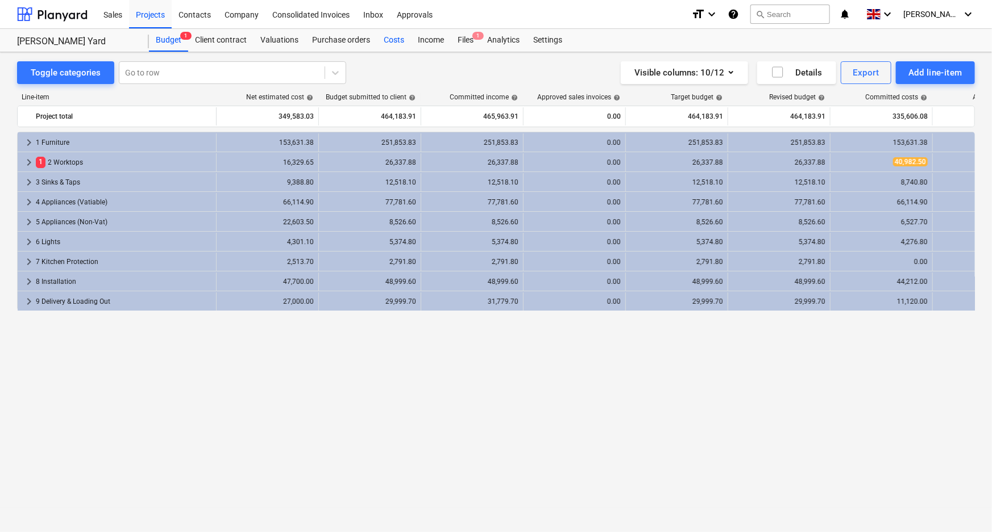
click at [392, 38] on div "Costs" at bounding box center [394, 40] width 34 height 23
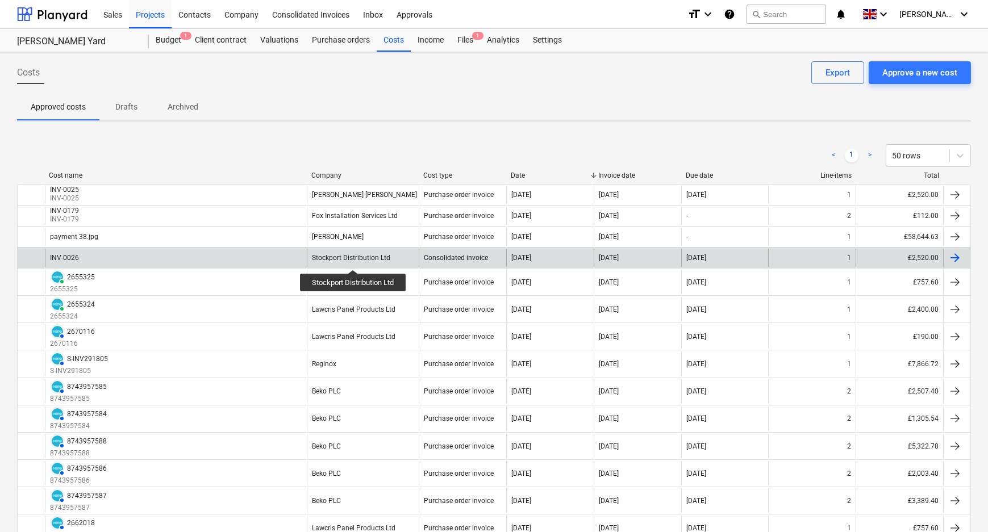
click at [354, 260] on div "Stockport Distribution Ltd" at bounding box center [351, 258] width 78 height 8
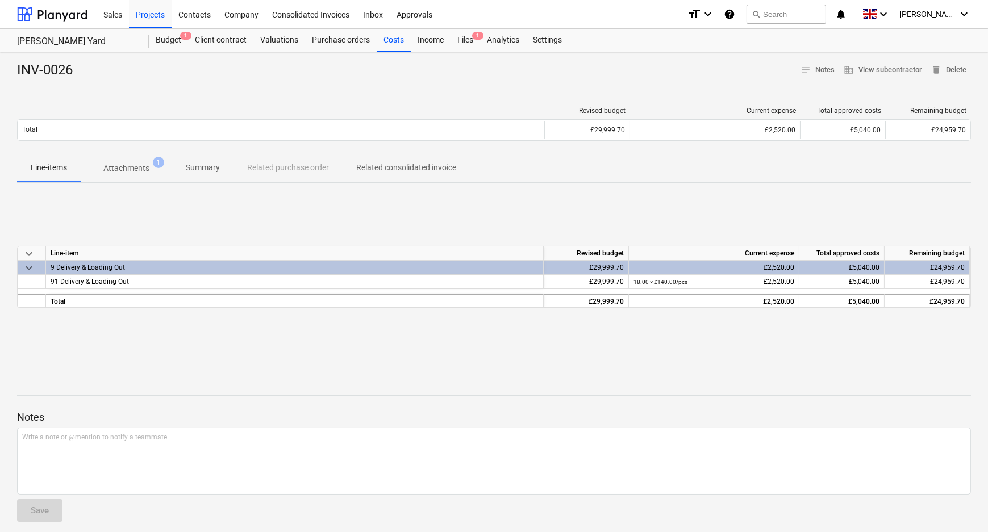
click at [147, 164] on p "Attachments" at bounding box center [126, 169] width 46 height 12
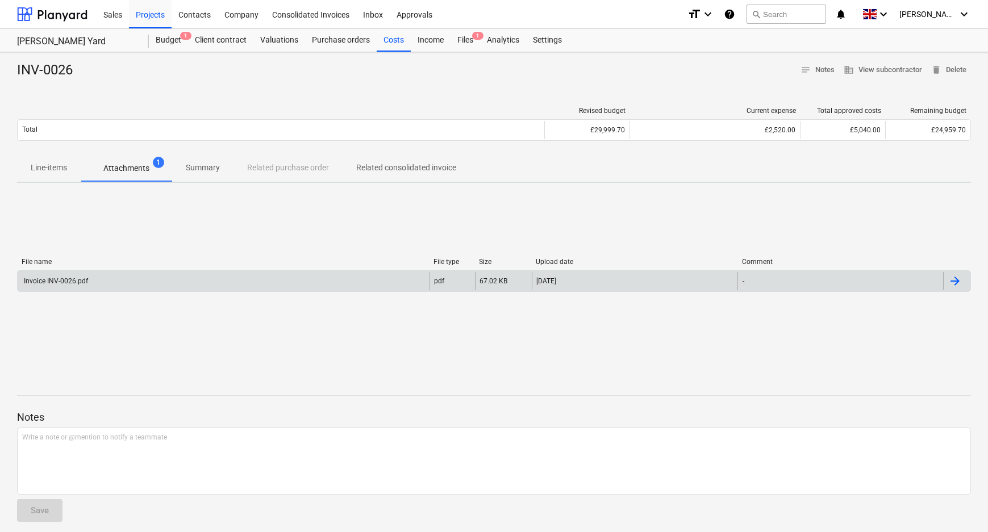
click at [157, 278] on div "Invoice INV-0026.pdf" at bounding box center [224, 281] width 412 height 18
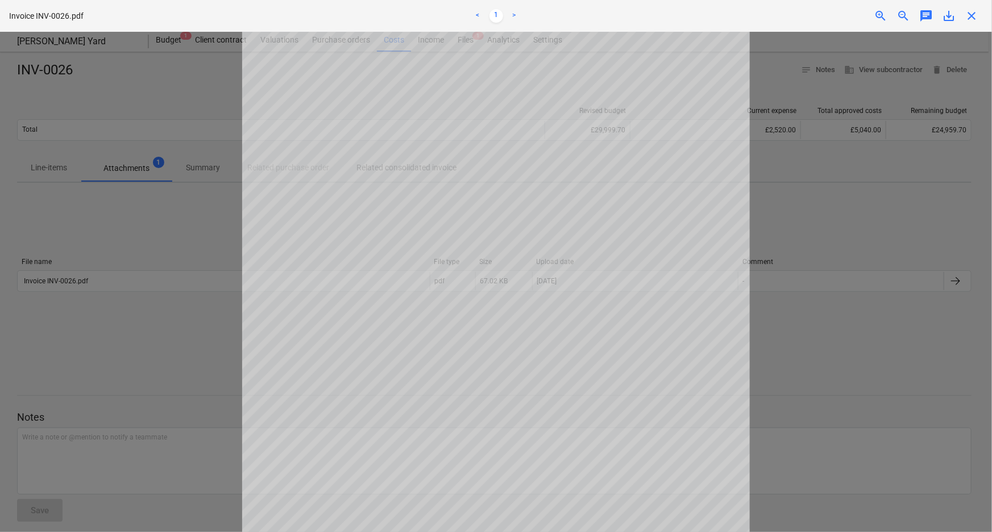
click at [954, 22] on span "save_alt" at bounding box center [949, 16] width 14 height 14
click at [975, 18] on span "close" at bounding box center [971, 16] width 14 height 14
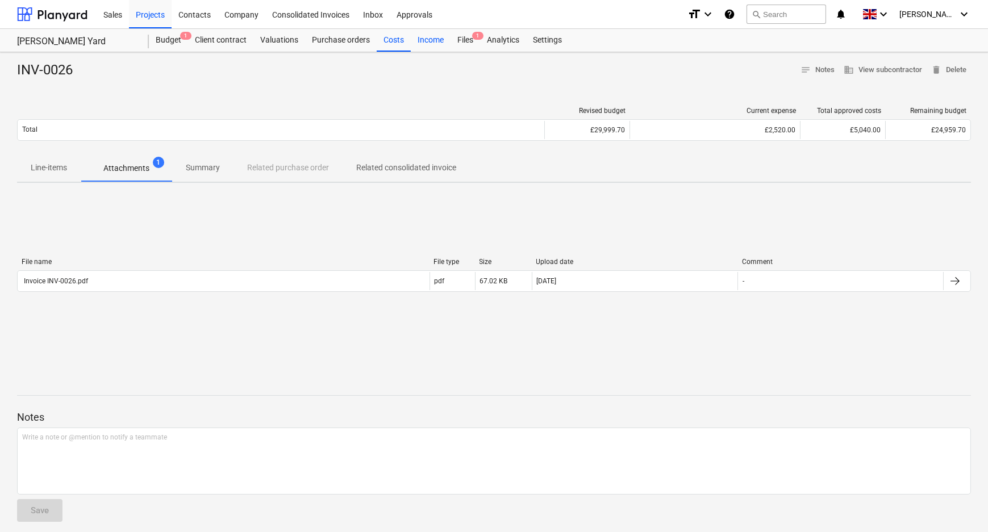
drag, startPoint x: 388, startPoint y: 45, endPoint x: 410, endPoint y: 45, distance: 21.6
click at [388, 45] on div "Costs" at bounding box center [394, 40] width 34 height 23
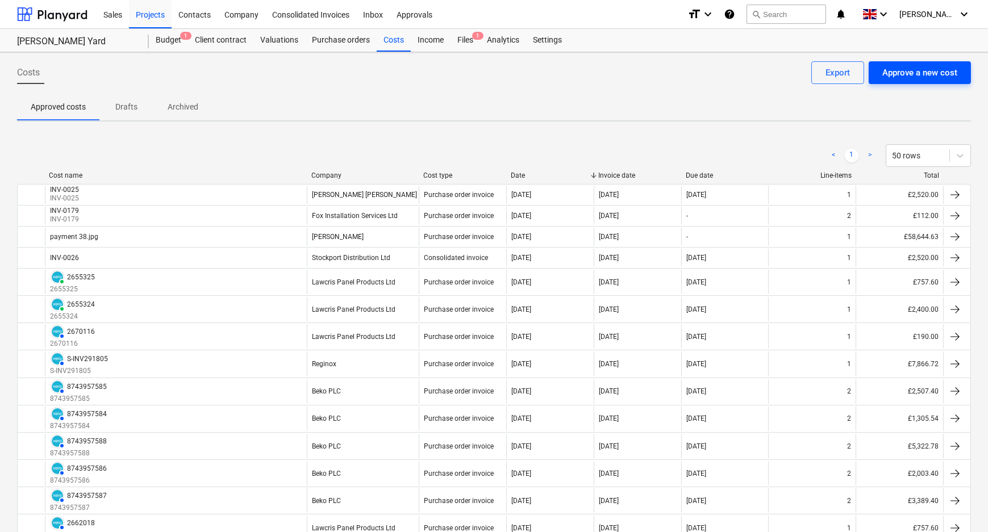
click at [939, 69] on div "Approve a new cost" at bounding box center [920, 72] width 75 height 15
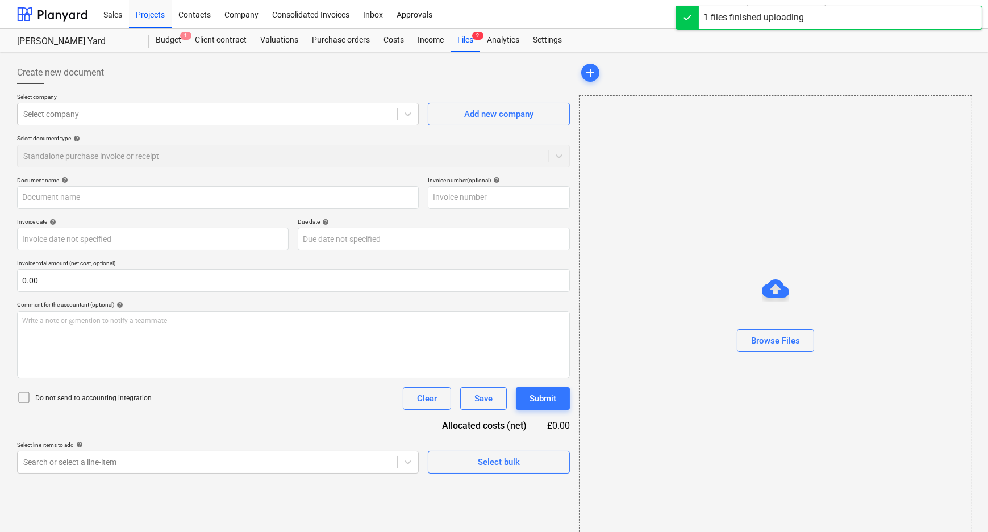
type input "Invoice INV-0026.pdf"
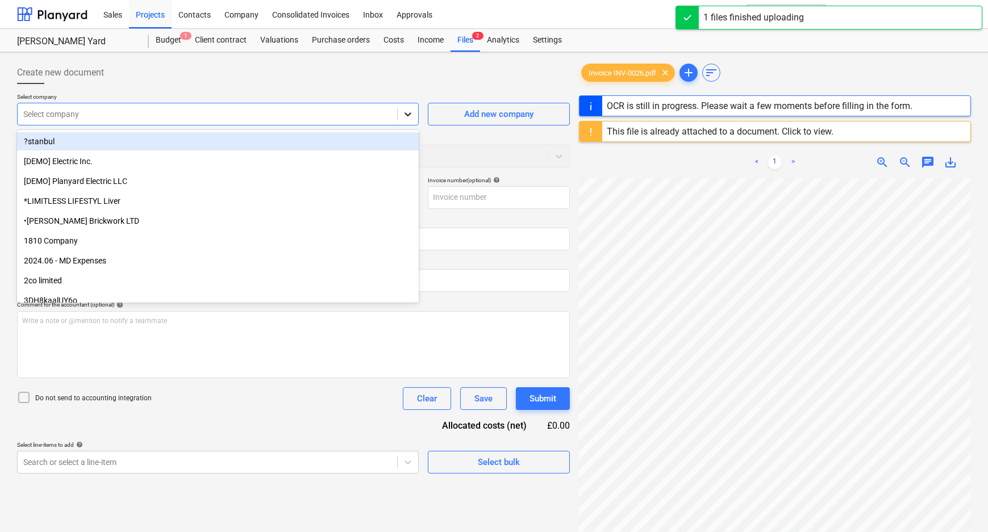
click at [407, 111] on icon at bounding box center [407, 114] width 11 height 11
type input "sto"
type input "INV-0026"
type input "[DATE]"
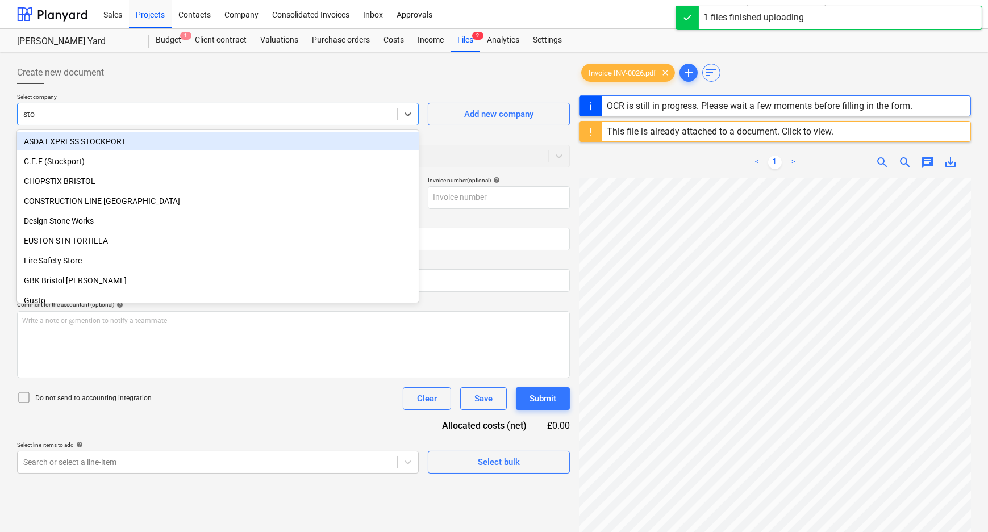
type input "[DATE]"
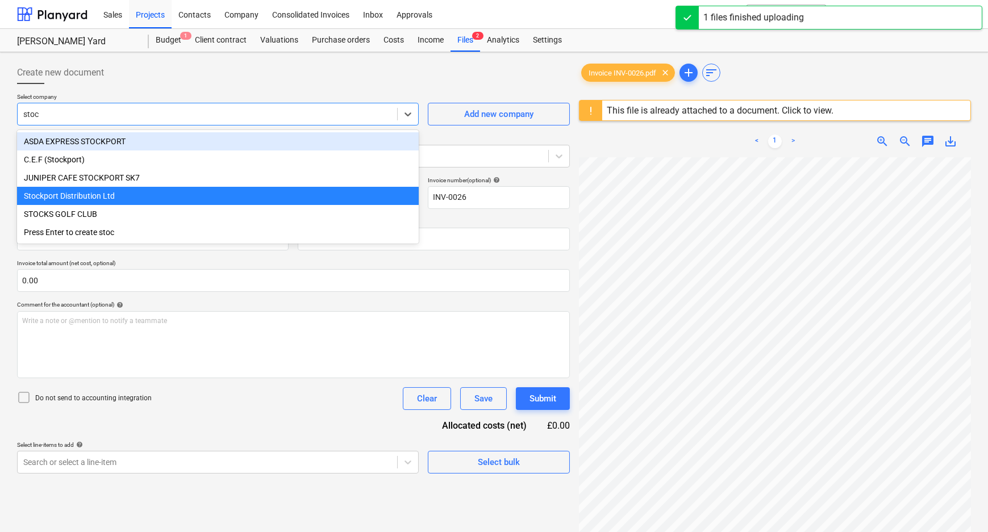
type input "stock"
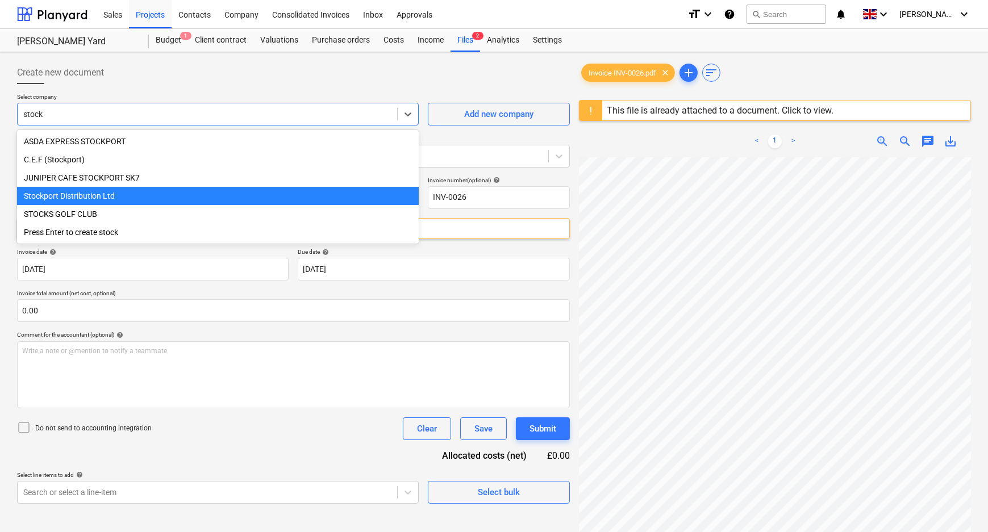
click at [108, 205] on div "Stockport Distribution Ltd" at bounding box center [218, 196] width 402 height 18
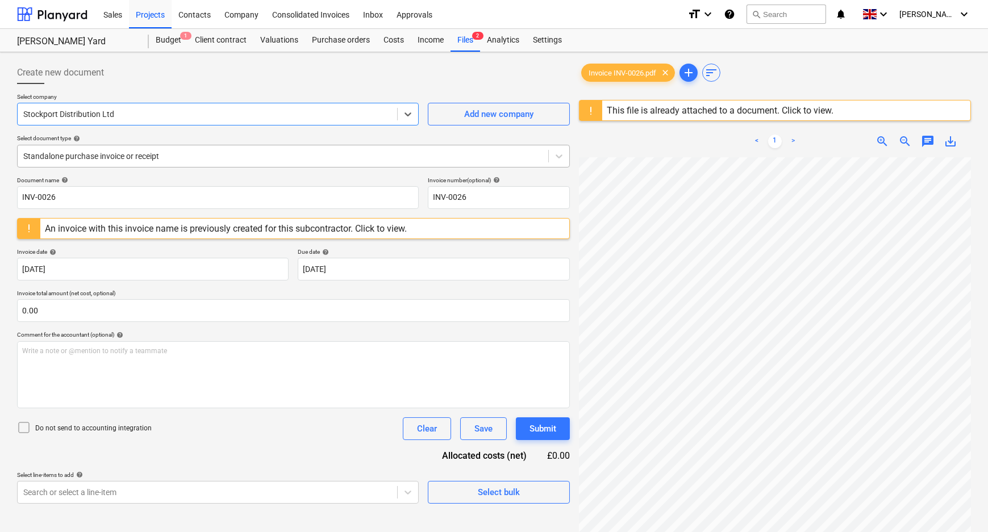
click at [103, 163] on div "Standalone purchase invoice or receipt" at bounding box center [283, 156] width 531 height 16
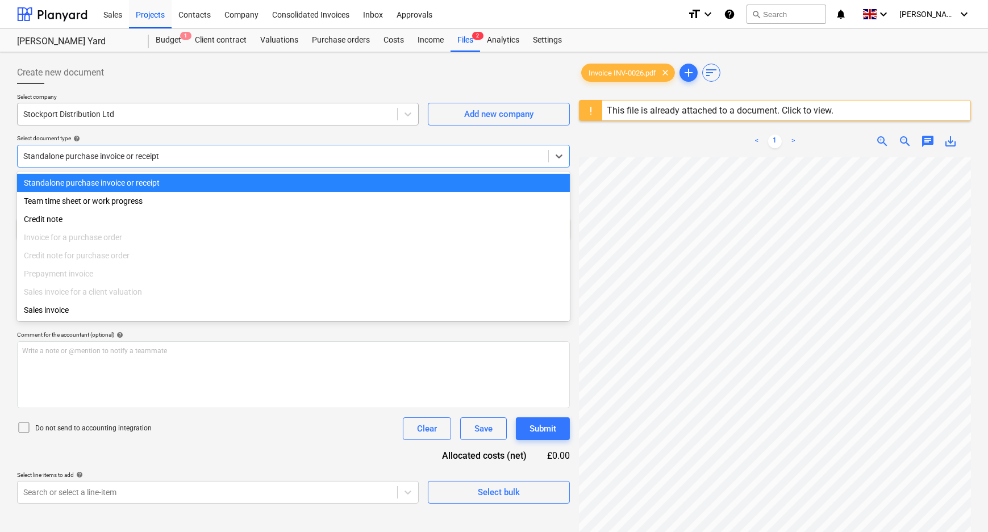
click at [105, 119] on div at bounding box center [207, 114] width 368 height 11
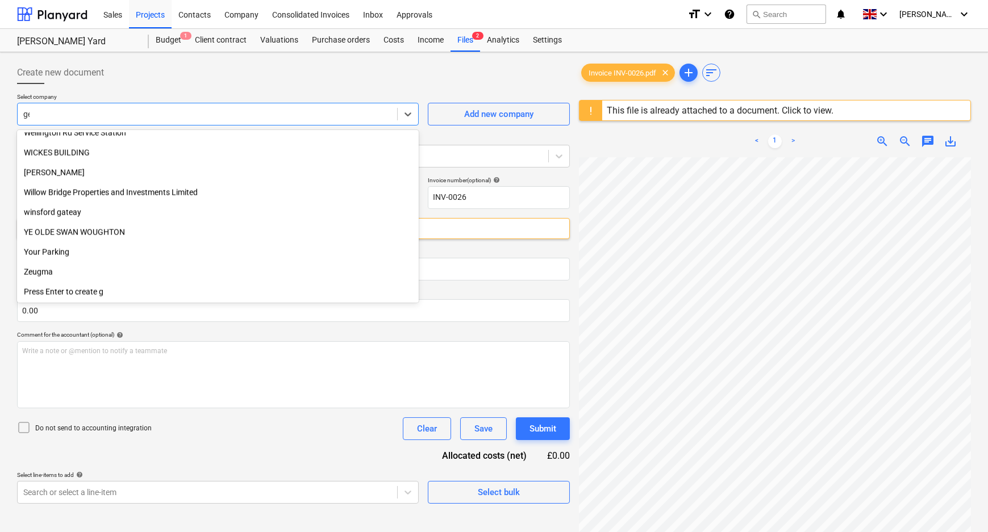
scroll to position [844, 0]
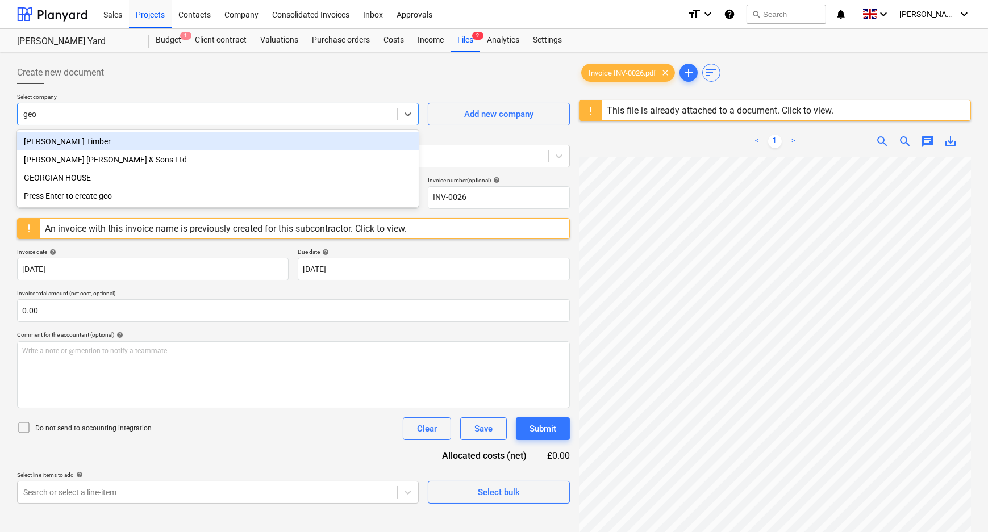
type input "geor"
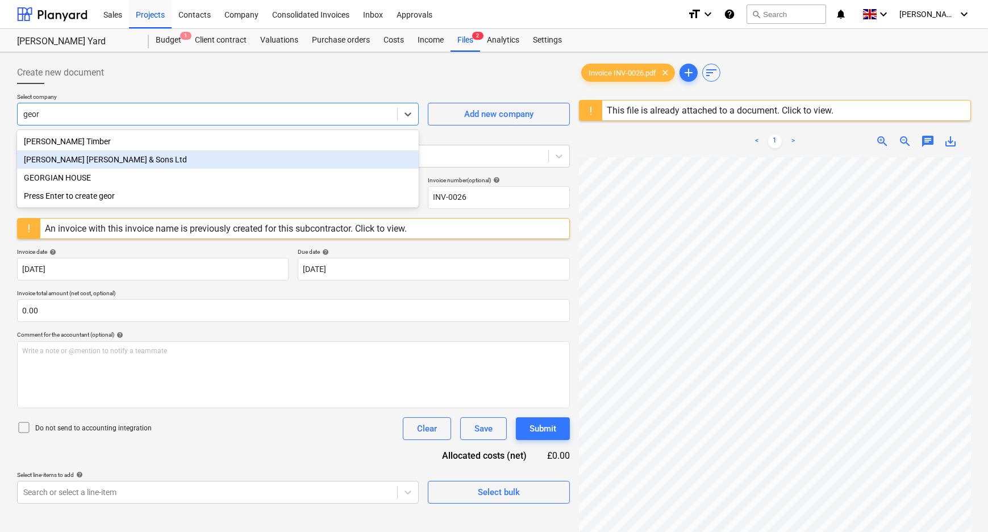
click at [115, 159] on div "[PERSON_NAME] [PERSON_NAME] & Sons Ltd" at bounding box center [218, 160] width 402 height 18
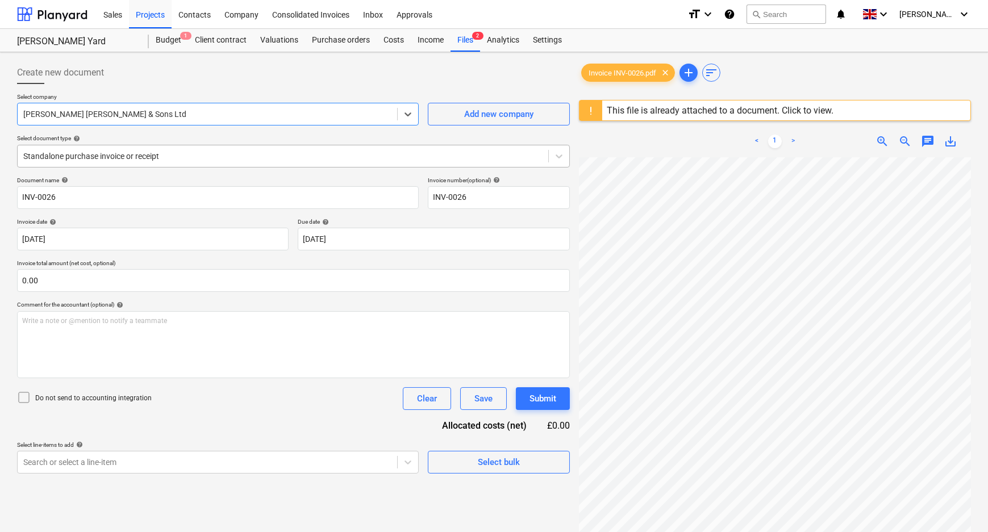
click at [115, 159] on div at bounding box center [282, 156] width 519 height 11
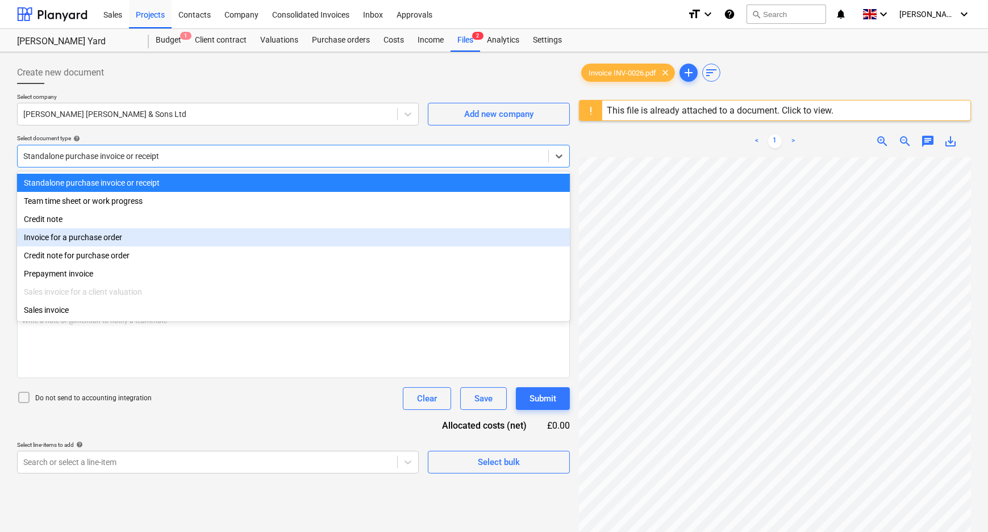
click at [111, 238] on div "Invoice for a purchase order" at bounding box center [293, 237] width 553 height 18
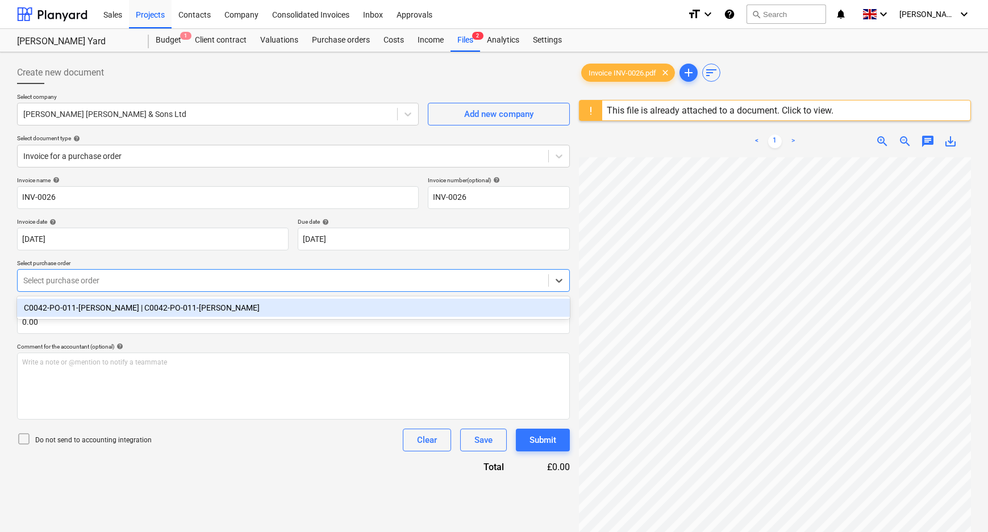
click at [111, 286] on div at bounding box center [282, 280] width 519 height 11
click at [105, 311] on div "C0042-PO-011-[PERSON_NAME] | C0042-PO-011-[PERSON_NAME]" at bounding box center [293, 308] width 553 height 18
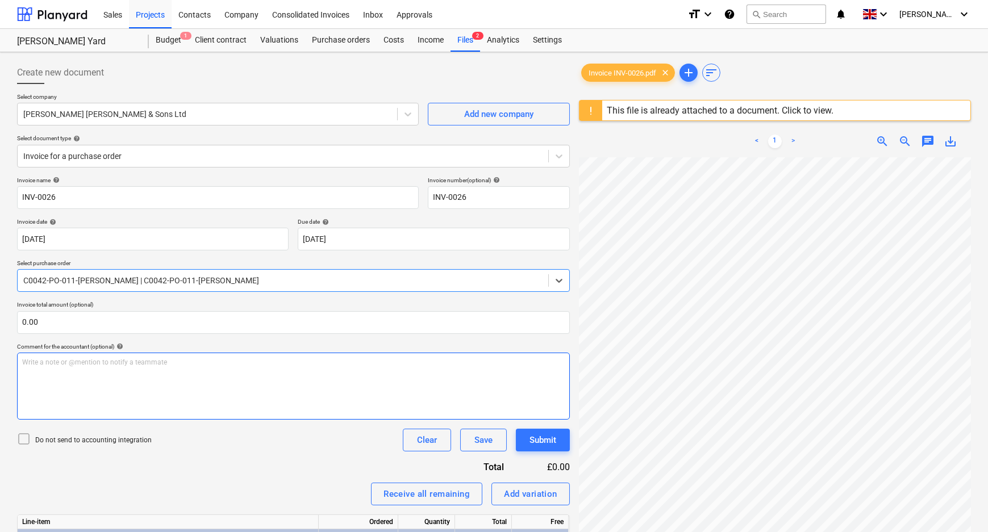
scroll to position [51, 0]
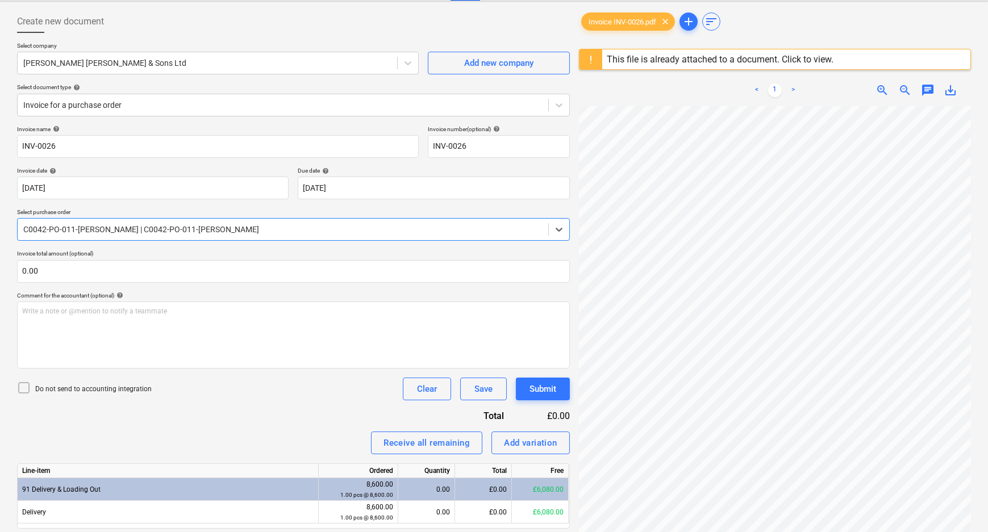
click at [68, 393] on p "Do not send to accounting integration" at bounding box center [93, 390] width 116 height 10
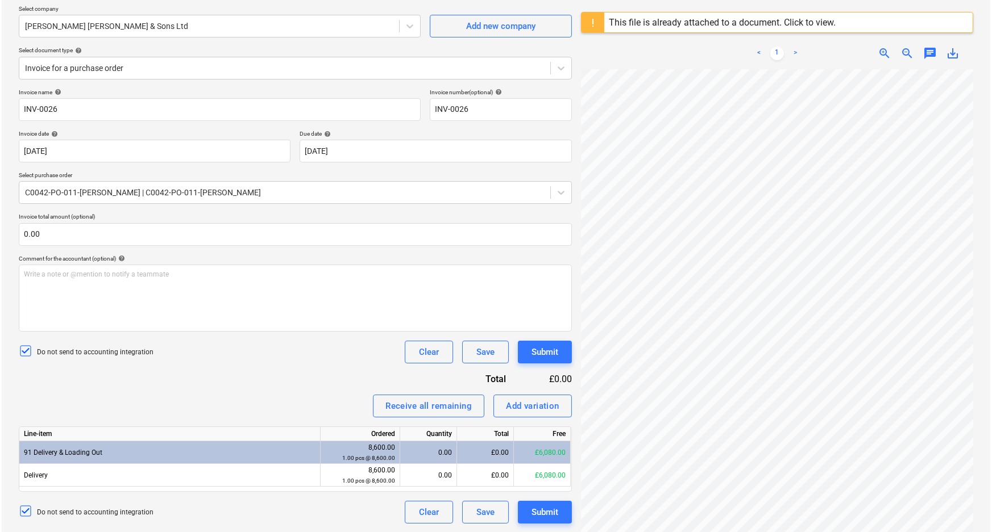
scroll to position [134, 0]
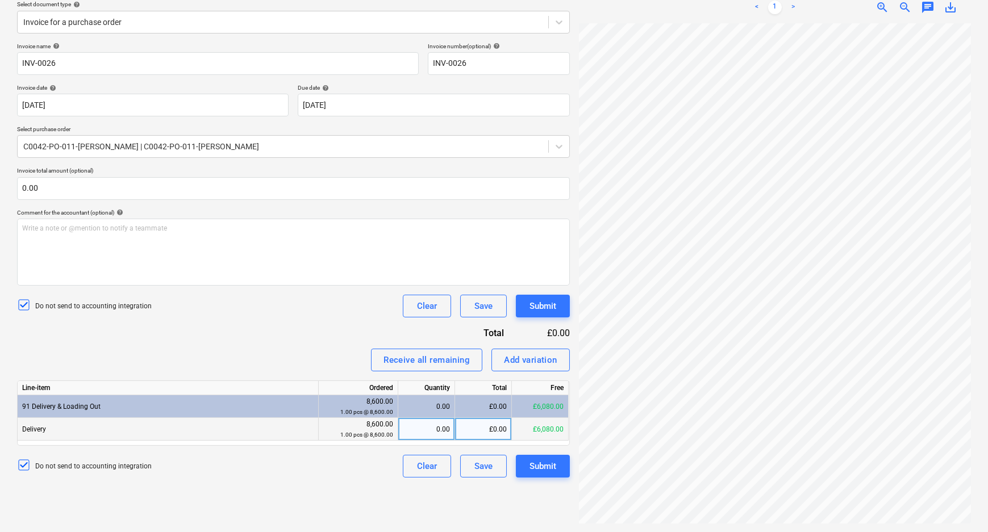
click at [478, 432] on div "£0.00" at bounding box center [483, 429] width 57 height 23
click at [0, 0] on div "Delivery 8,600.00 1.00 pcs @ 8,600.00 0.00 353 £6,080.00" at bounding box center [0, 0] width 0 height 0
click at [441, 527] on div "Create new document Select company [PERSON_NAME] Pickers [PERSON_NAME] & Sons L…" at bounding box center [294, 226] width 562 height 606
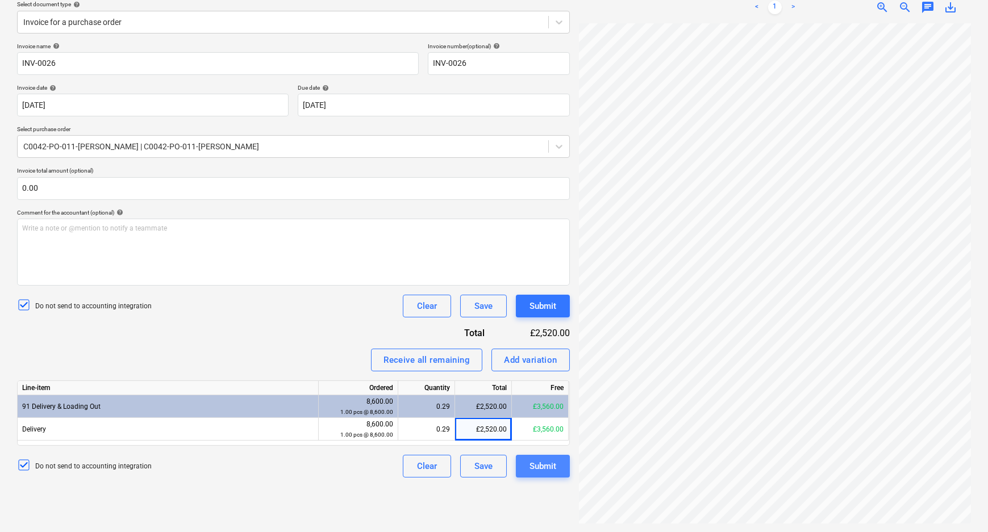
click at [563, 460] on button "Submit" at bounding box center [543, 466] width 54 height 23
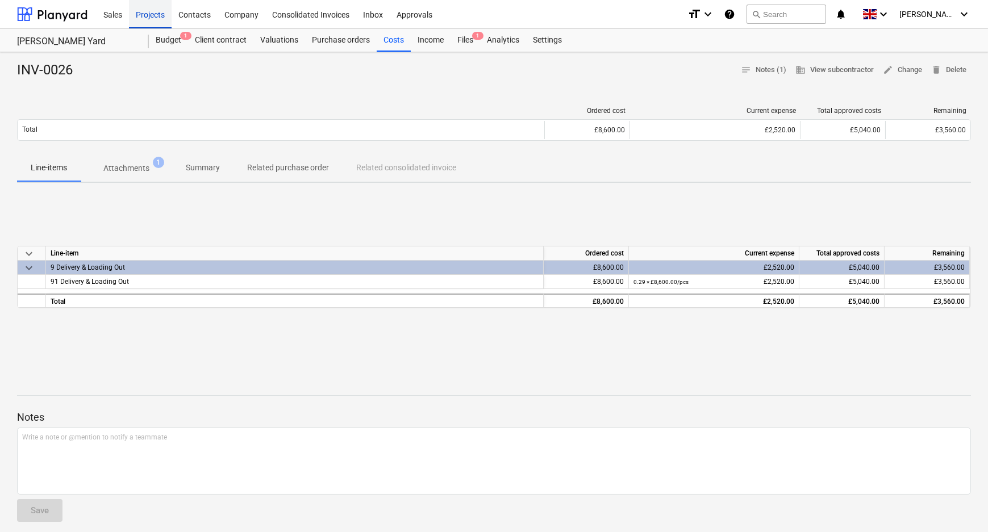
click at [148, 10] on div "Projects" at bounding box center [150, 13] width 43 height 29
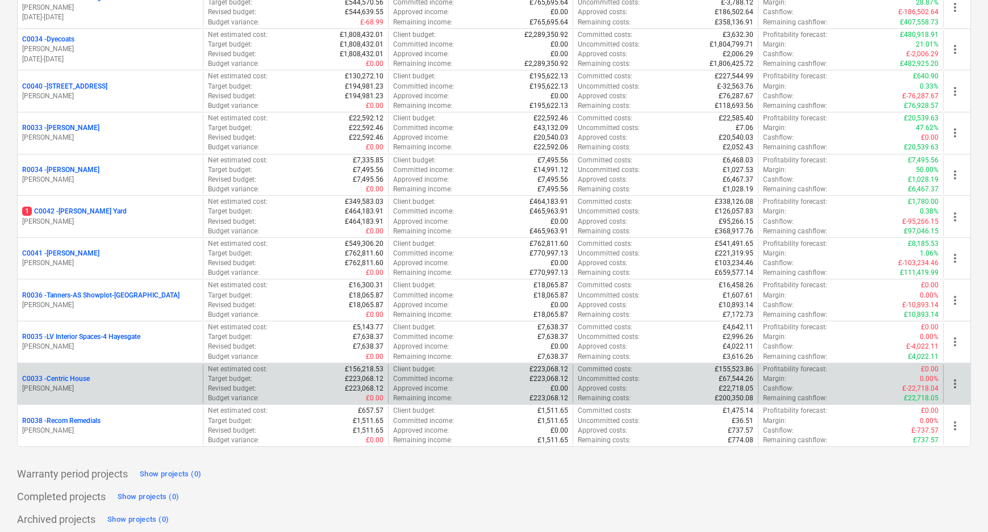
scroll to position [202, 0]
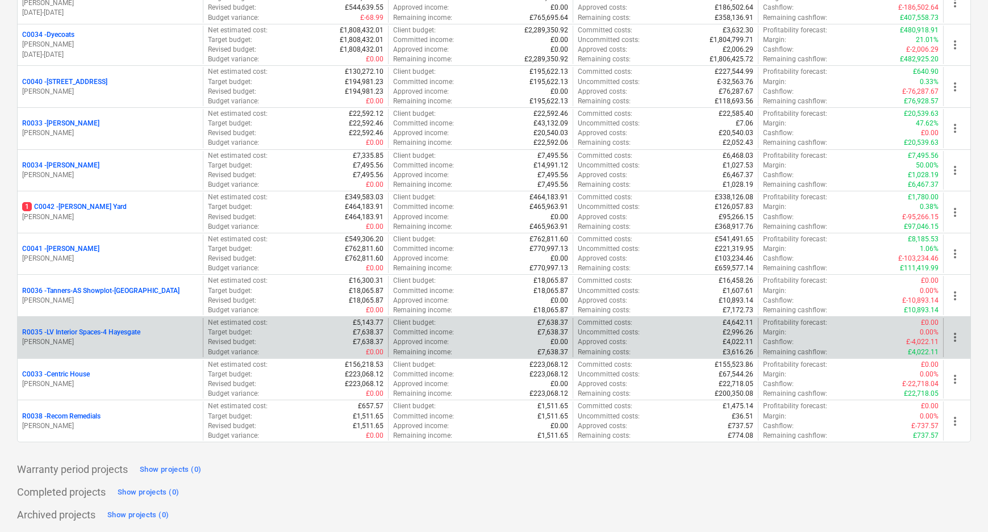
click at [68, 335] on p "R0035 - LV Interior Spaces-4 Hayesgate" at bounding box center [81, 333] width 118 height 10
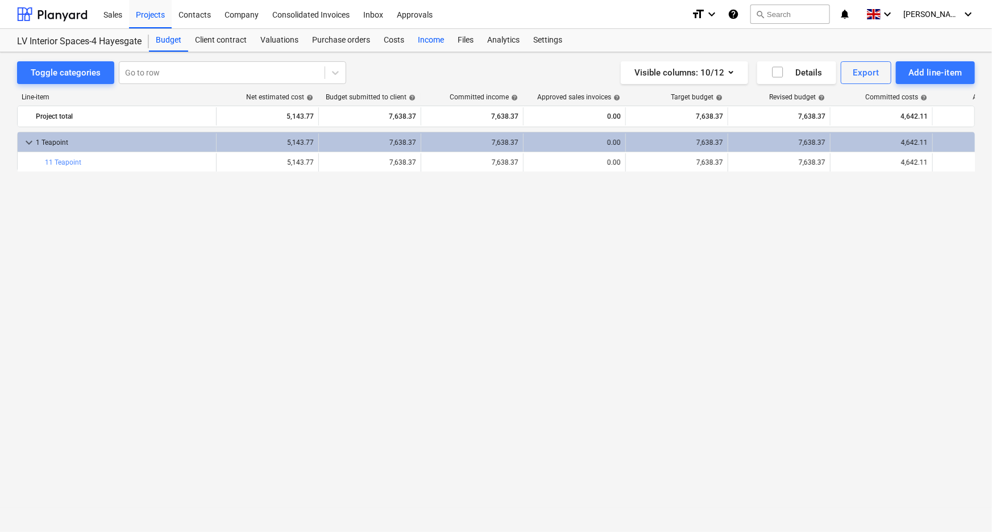
click at [411, 41] on div "Income" at bounding box center [431, 40] width 40 height 23
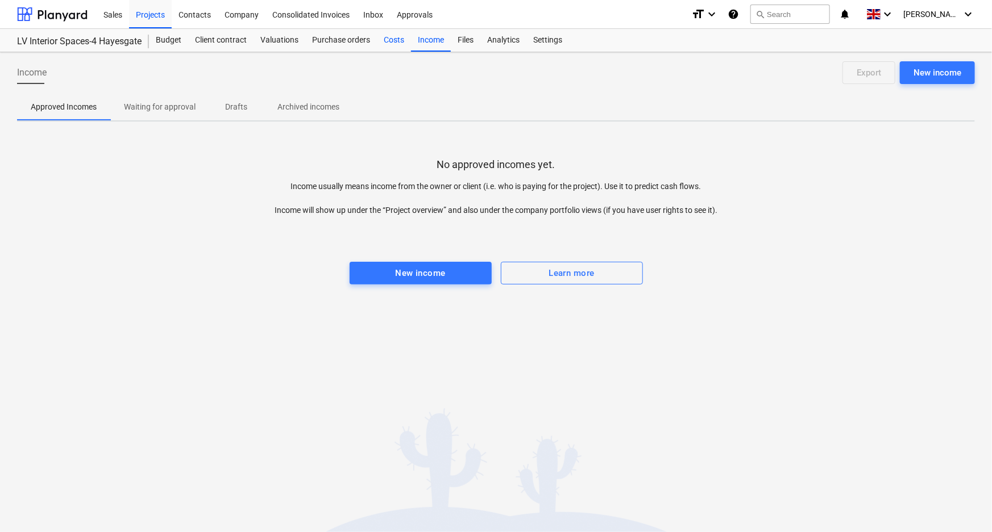
click at [400, 43] on div "Costs" at bounding box center [394, 40] width 34 height 23
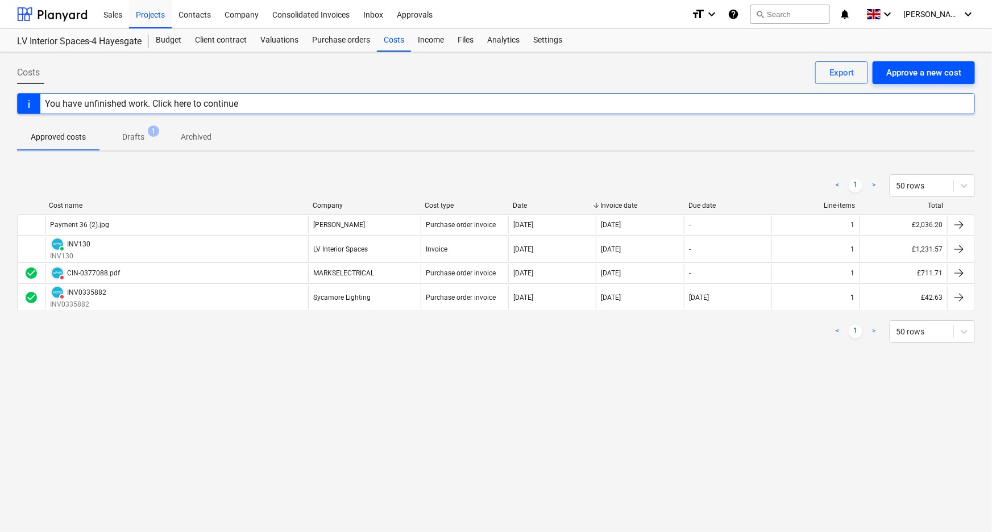
click at [919, 72] on div "Approve a new cost" at bounding box center [923, 72] width 75 height 15
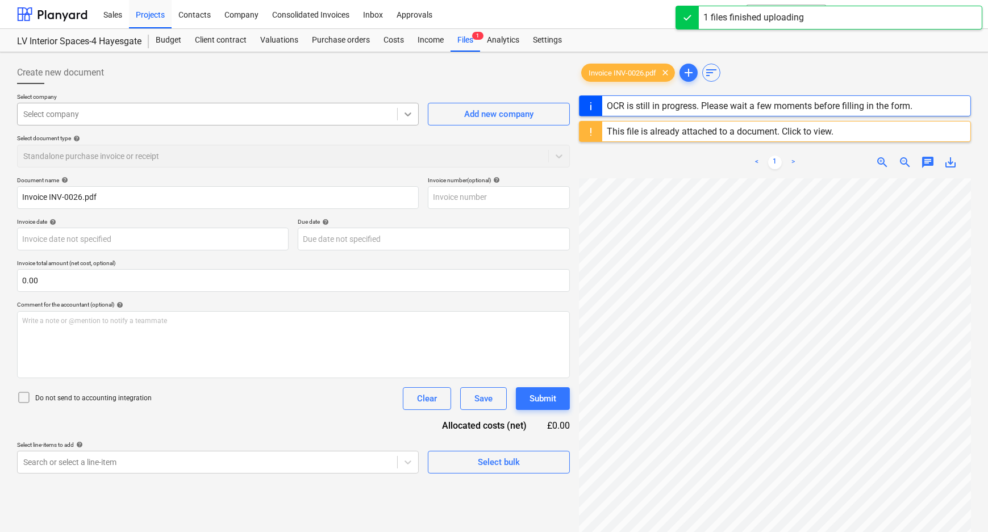
click at [402, 114] on icon at bounding box center [407, 114] width 11 height 11
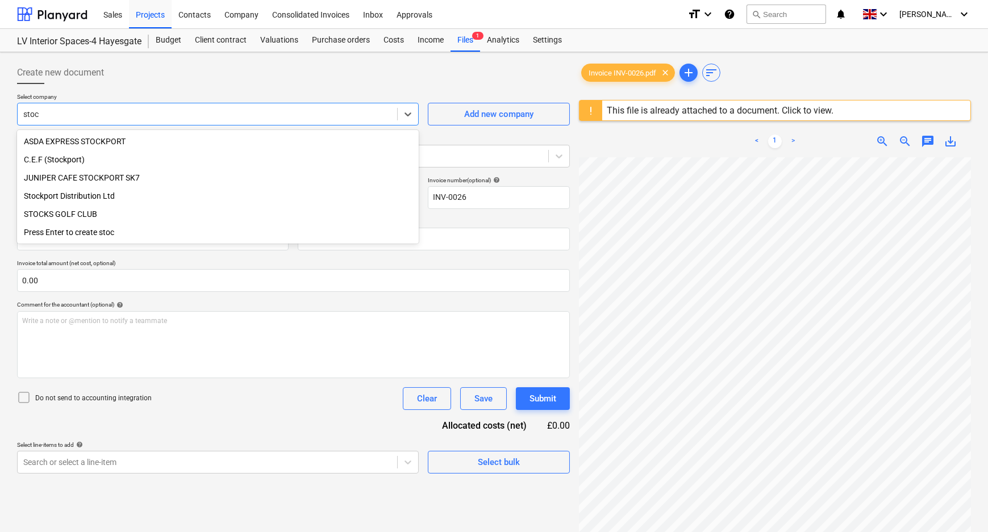
click at [152, 193] on div "Stockport Distribution Ltd" at bounding box center [218, 196] width 402 height 18
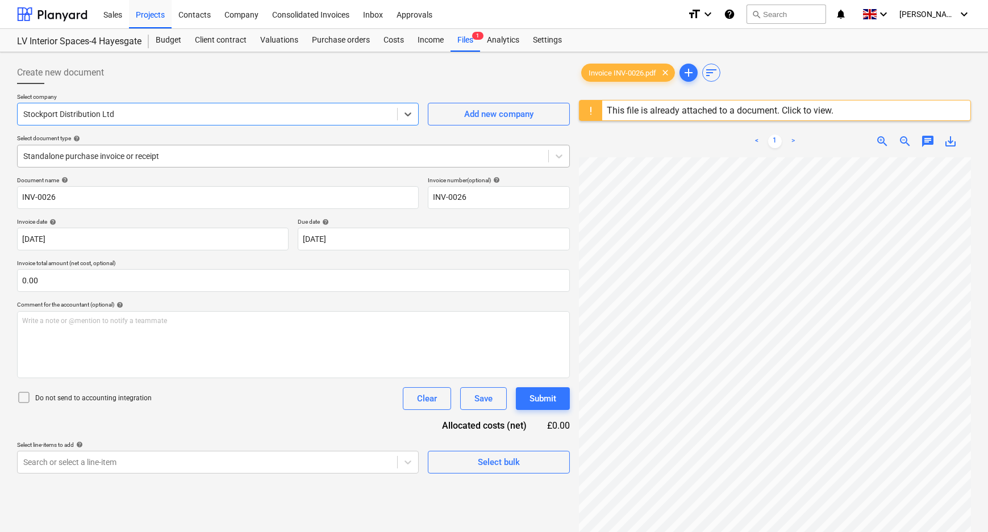
click at [107, 152] on div at bounding box center [282, 156] width 519 height 11
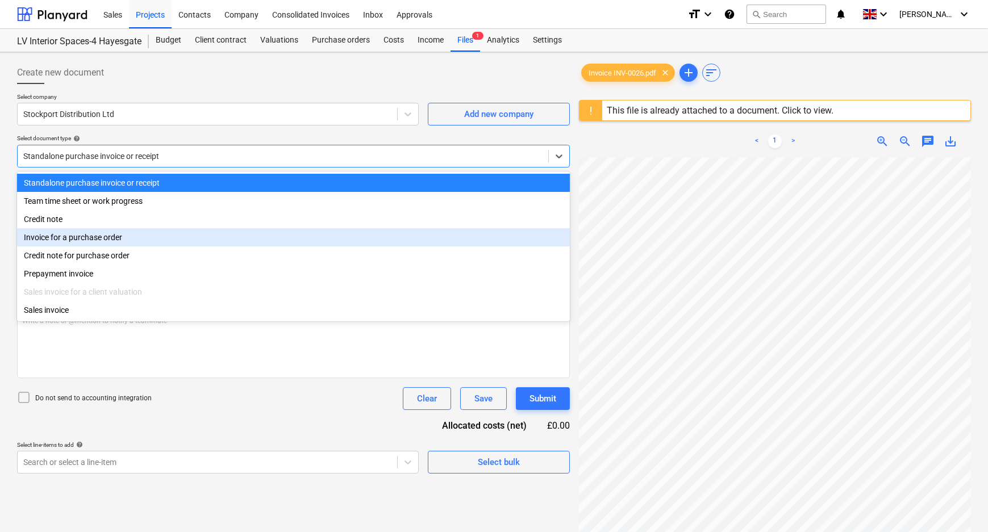
click at [93, 236] on div "Invoice for a purchase order" at bounding box center [293, 237] width 553 height 18
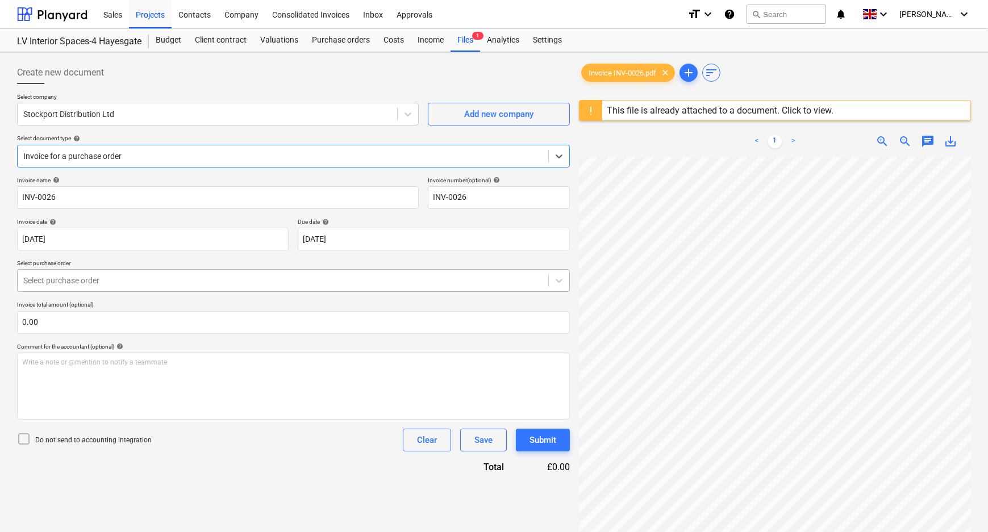
click at [88, 281] on div at bounding box center [282, 280] width 519 height 11
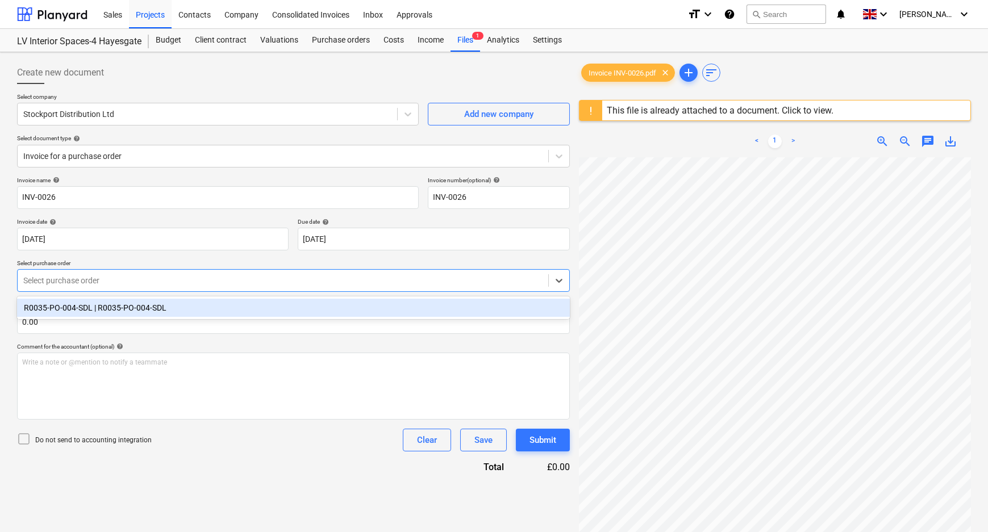
click at [88, 307] on div "R0035-PO-004-SDL | R0035-PO-004-SDL" at bounding box center [293, 308] width 553 height 18
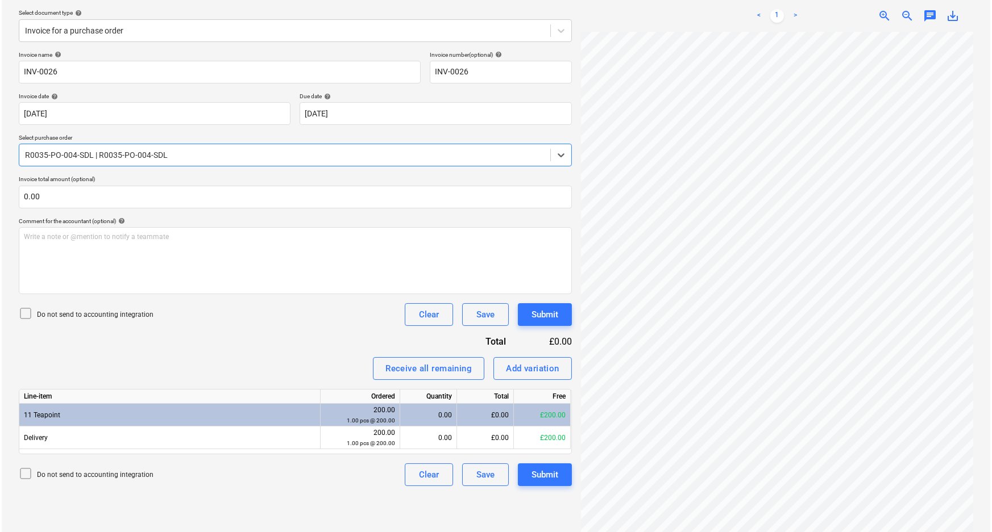
scroll to position [134, 0]
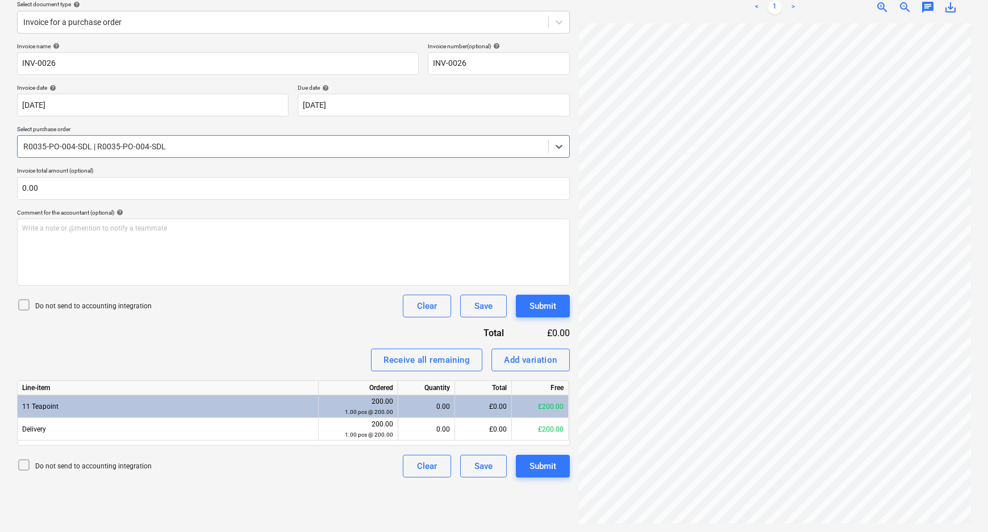
click at [62, 307] on p "Do not send to accounting integration" at bounding box center [93, 307] width 116 height 10
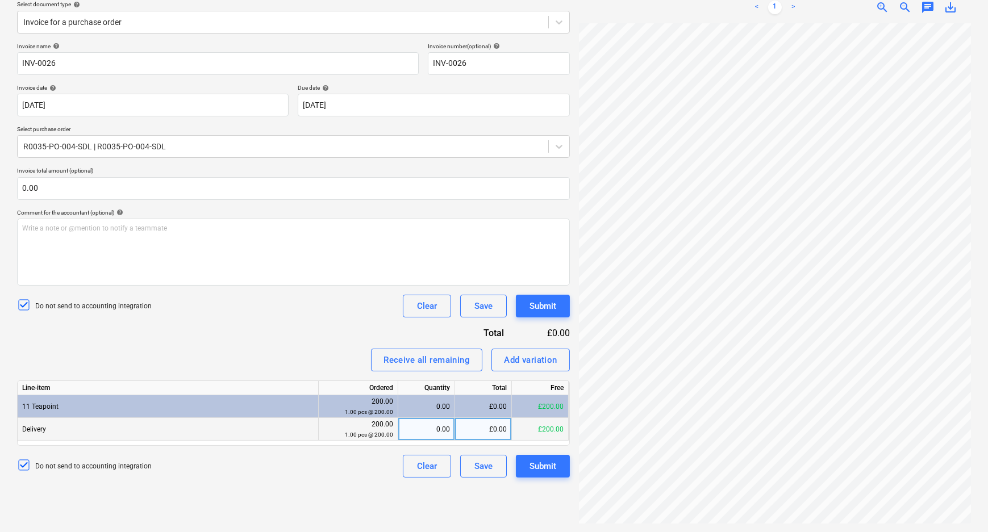
click at [498, 434] on div "£0.00" at bounding box center [483, 429] width 57 height 23
drag, startPoint x: 478, startPoint y: 435, endPoint x: 530, endPoint y: 430, distance: 51.4
click at [0, 0] on div "Delivery 200.00 1.00 pcs @ 200.00 0.00 300 £200.00" at bounding box center [0, 0] width 0 height 0
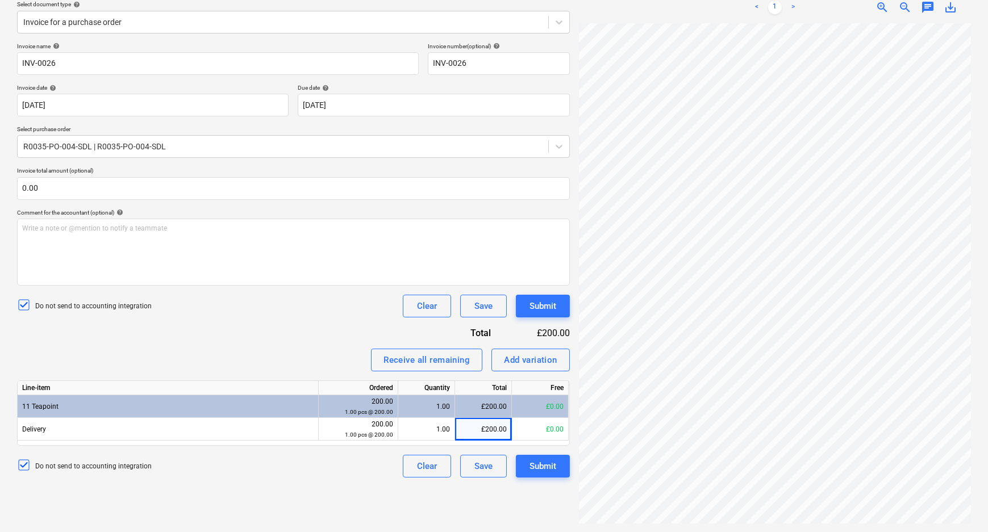
click at [490, 506] on div "Create new document Select company Stockport Distribution Ltd Add new company S…" at bounding box center [294, 226] width 562 height 606
click at [559, 465] on button "Submit" at bounding box center [543, 466] width 54 height 23
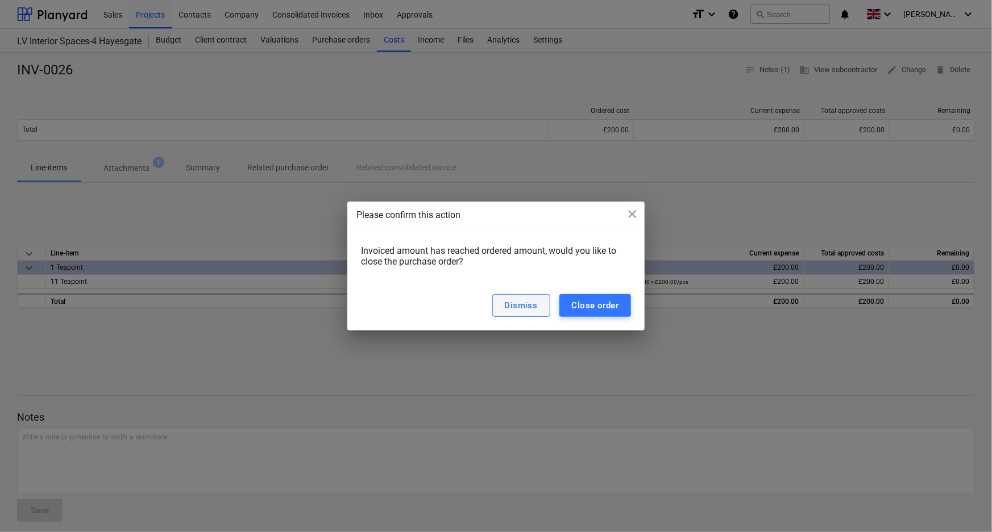
click at [536, 308] on div "Dismiss" at bounding box center [521, 305] width 33 height 15
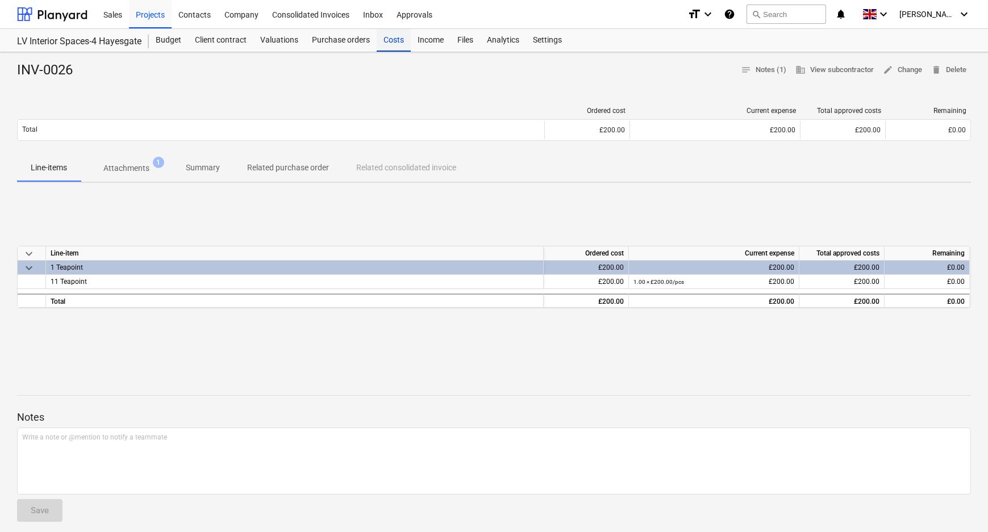
click at [393, 35] on div "Costs" at bounding box center [394, 40] width 34 height 23
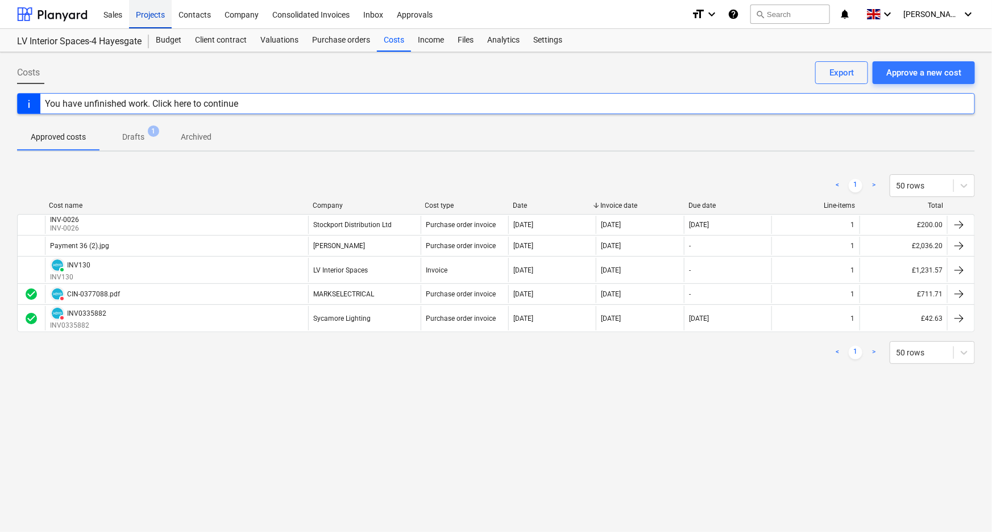
click at [149, 16] on div "Projects" at bounding box center [150, 13] width 43 height 29
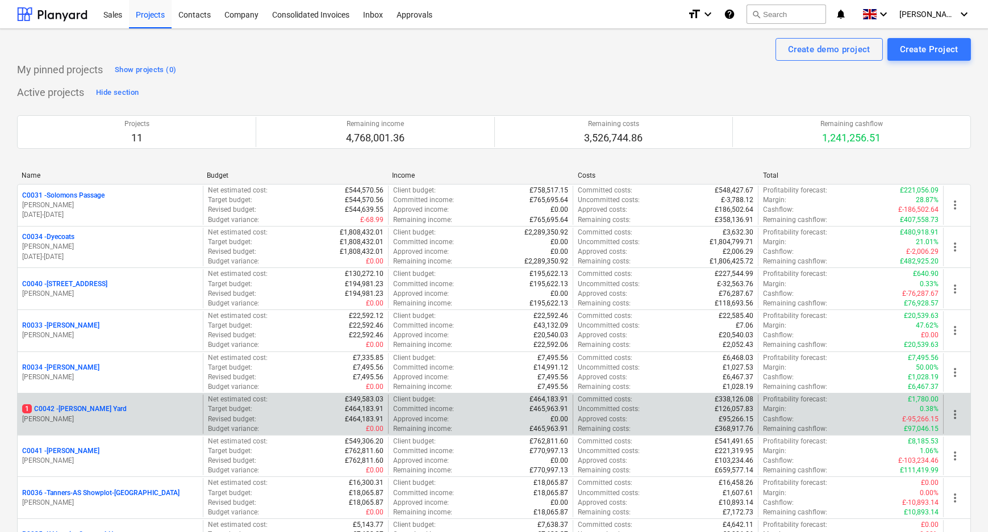
click at [84, 406] on p "1 C0042 - [PERSON_NAME][GEOGRAPHIC_DATA]" at bounding box center [74, 410] width 105 height 10
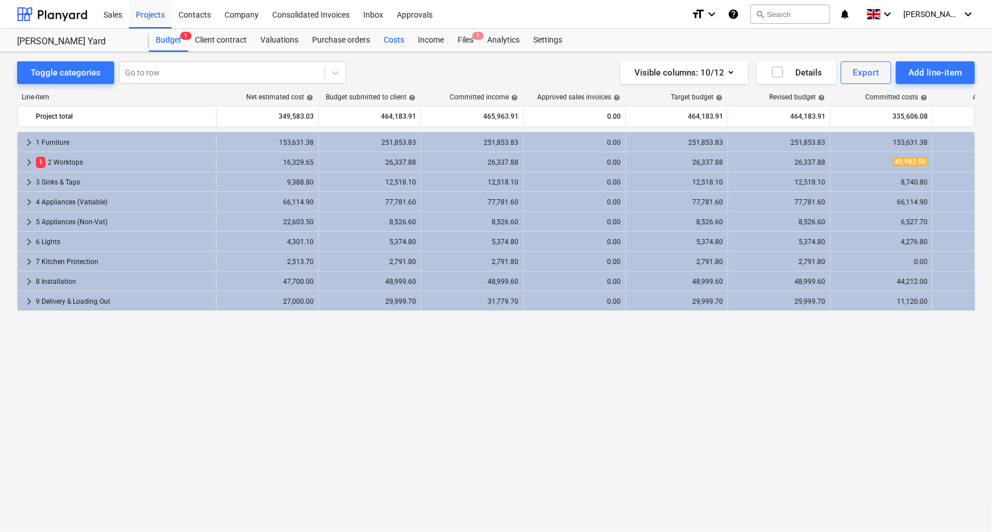
click at [388, 39] on div "Costs" at bounding box center [394, 40] width 34 height 23
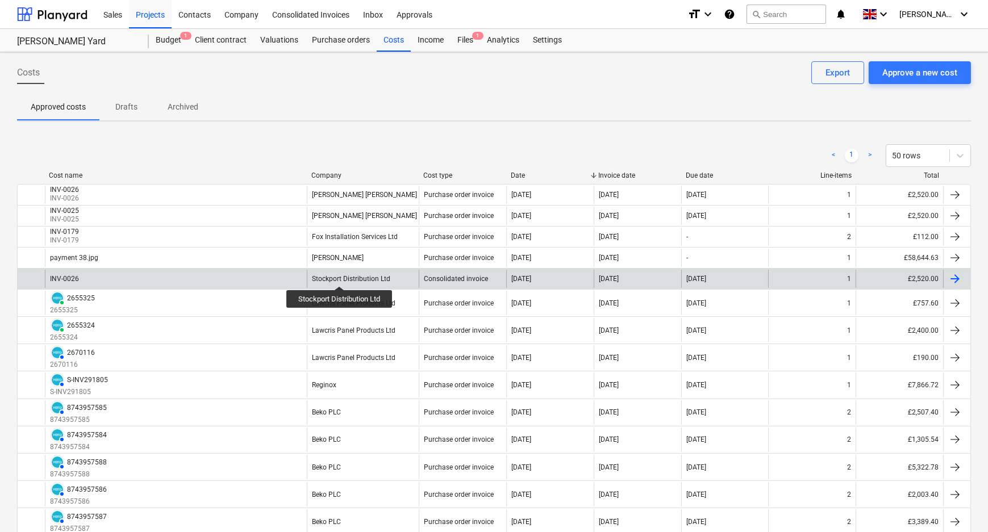
click at [340, 276] on div "Stockport Distribution Ltd" at bounding box center [351, 279] width 78 height 8
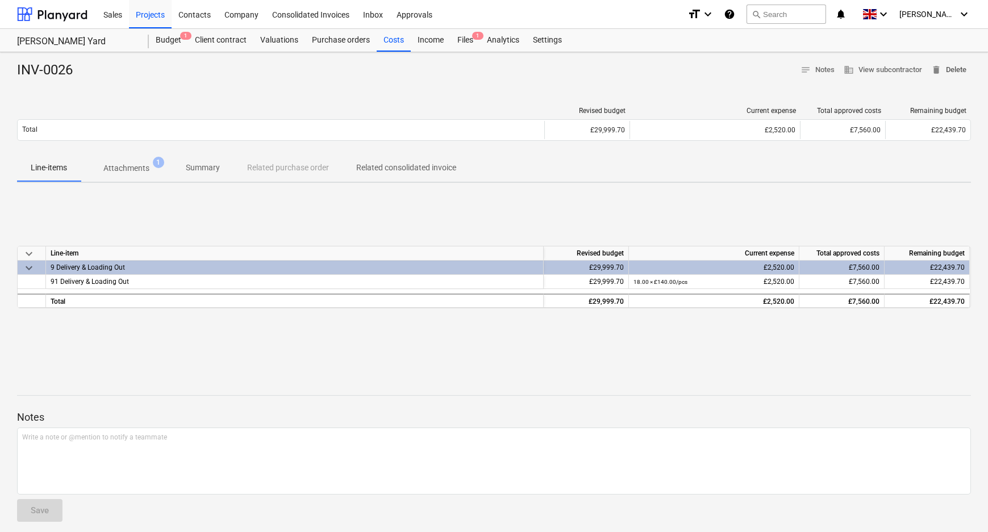
click at [955, 68] on span "delete Delete" at bounding box center [948, 70] width 35 height 13
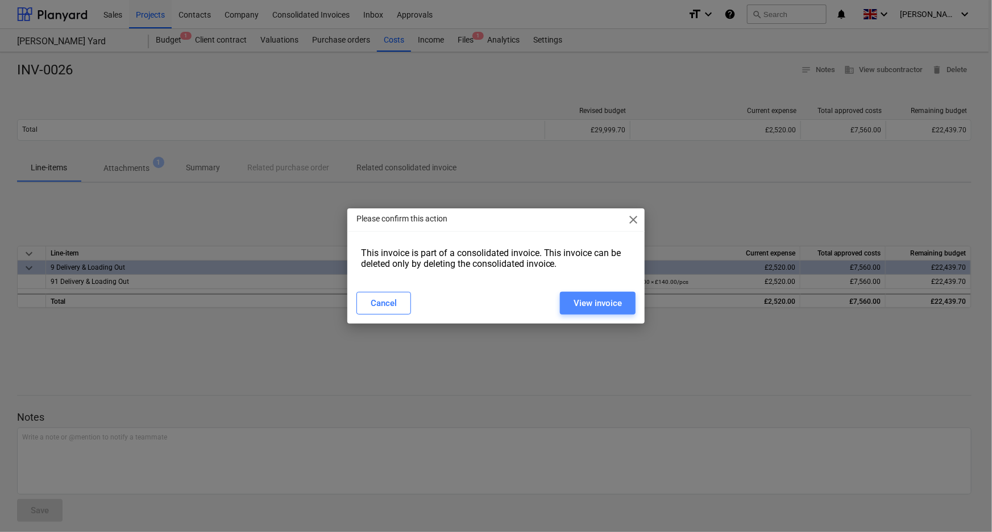
drag, startPoint x: 619, startPoint y: 296, endPoint x: 663, endPoint y: 280, distance: 46.6
click at [619, 297] on div "View invoice" at bounding box center [597, 303] width 48 height 15
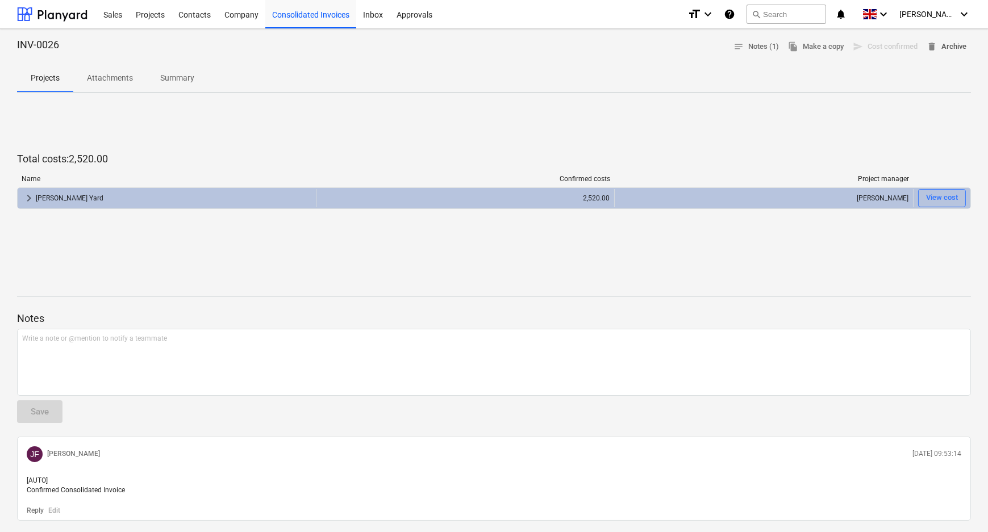
click at [949, 46] on span "delete Archive" at bounding box center [947, 46] width 40 height 13
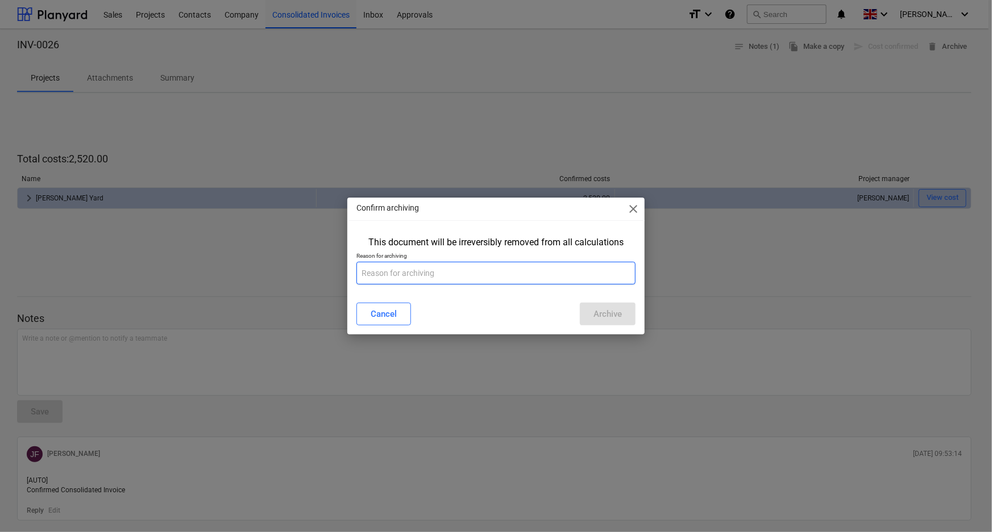
click at [488, 274] on input "text" at bounding box center [496, 273] width 280 height 23
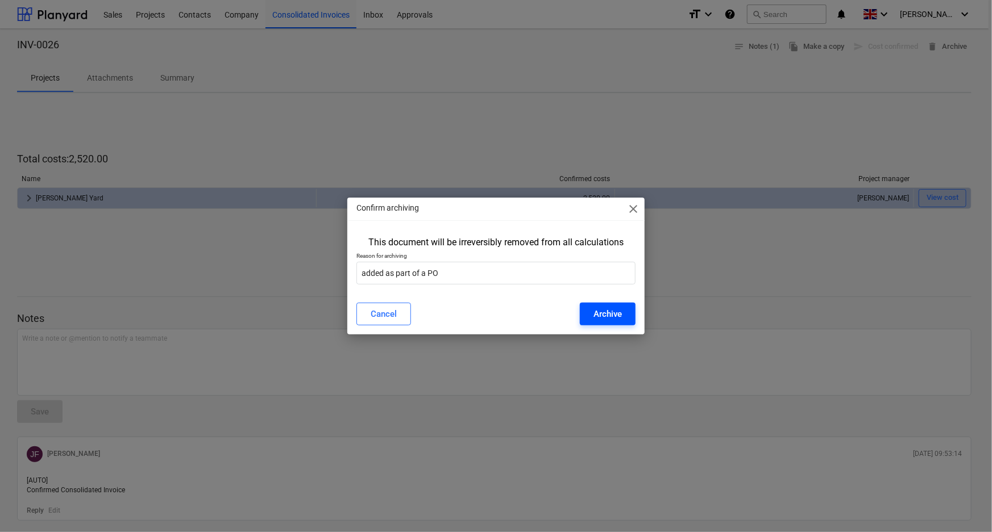
click at [591, 309] on button "Archive" at bounding box center [608, 314] width 56 height 23
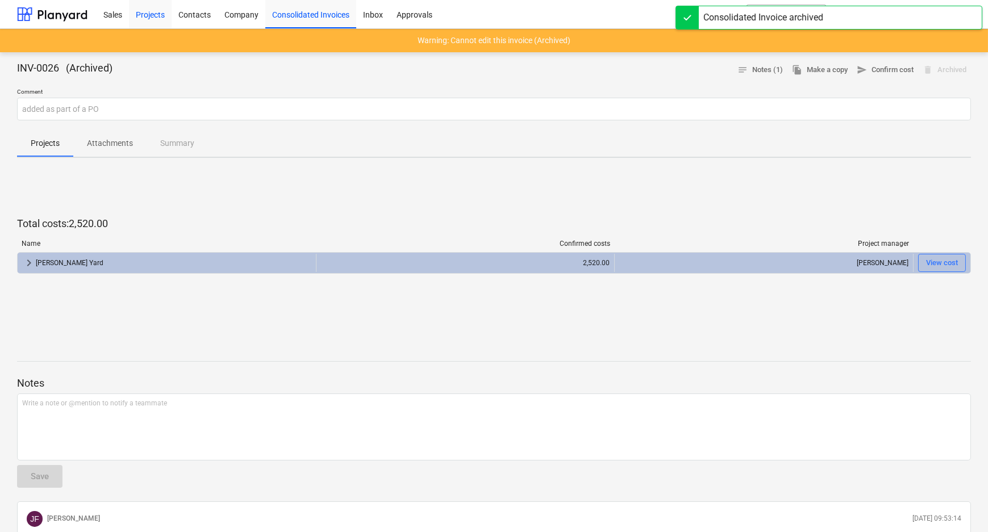
click at [142, 15] on div "Projects" at bounding box center [150, 13] width 43 height 29
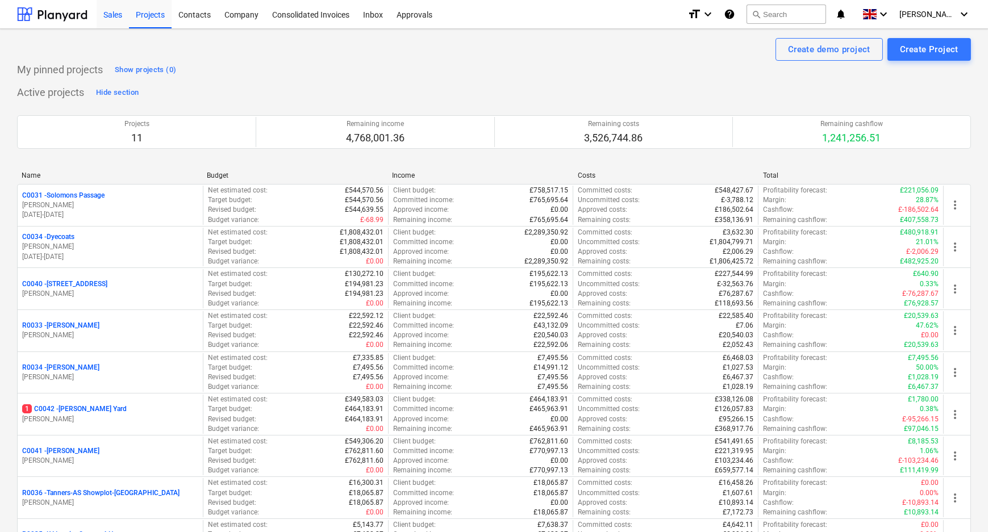
click at [127, 9] on div "Sales" at bounding box center [113, 13] width 32 height 29
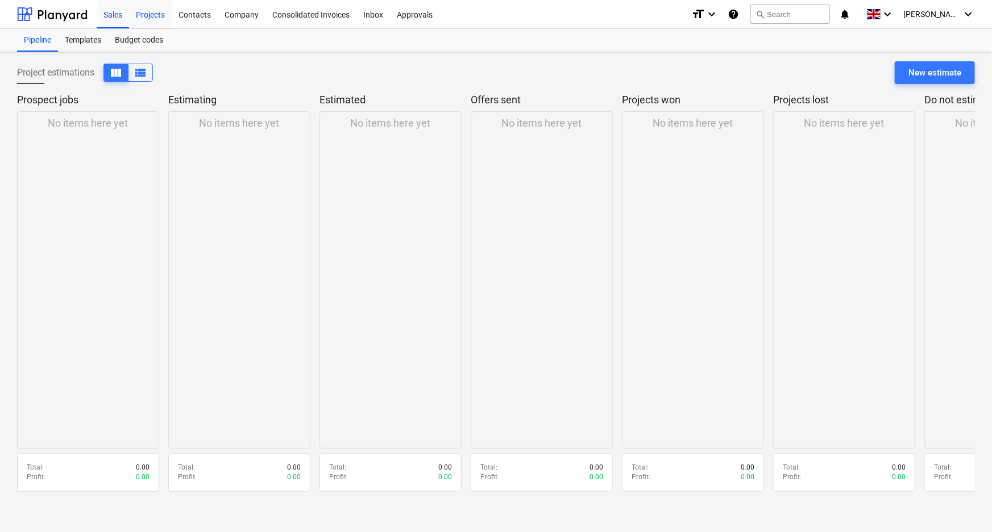
click at [135, 10] on div "Projects" at bounding box center [150, 13] width 43 height 29
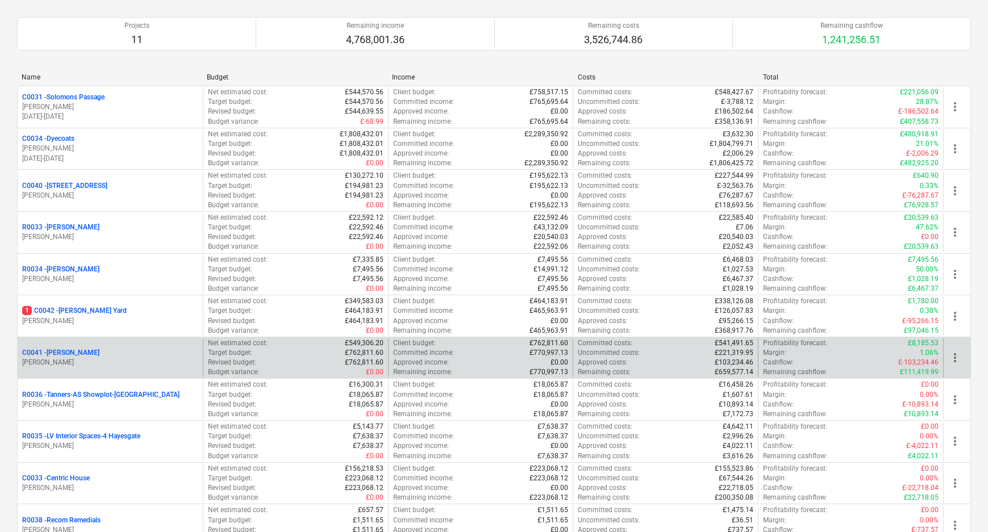
scroll to position [103, 0]
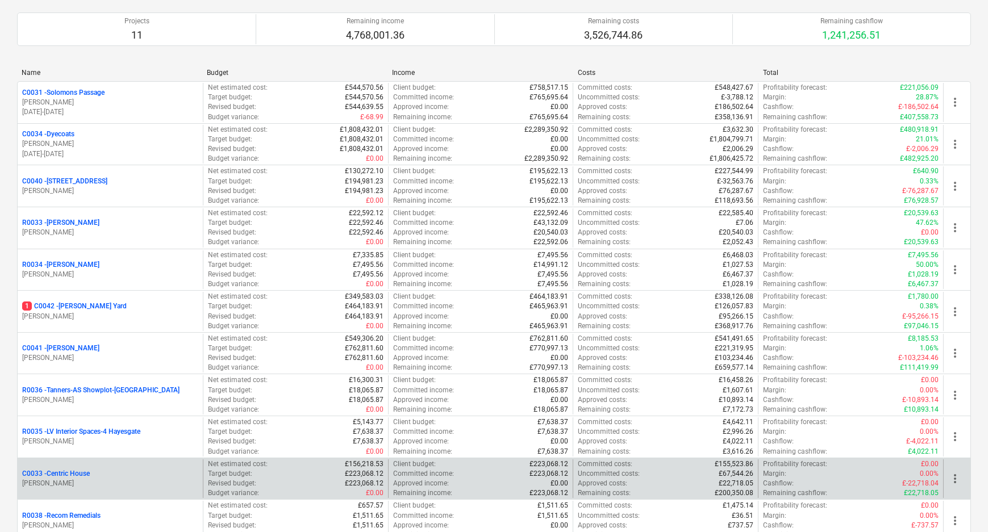
click at [75, 471] on p "C0033 - Centric House" at bounding box center [56, 474] width 68 height 10
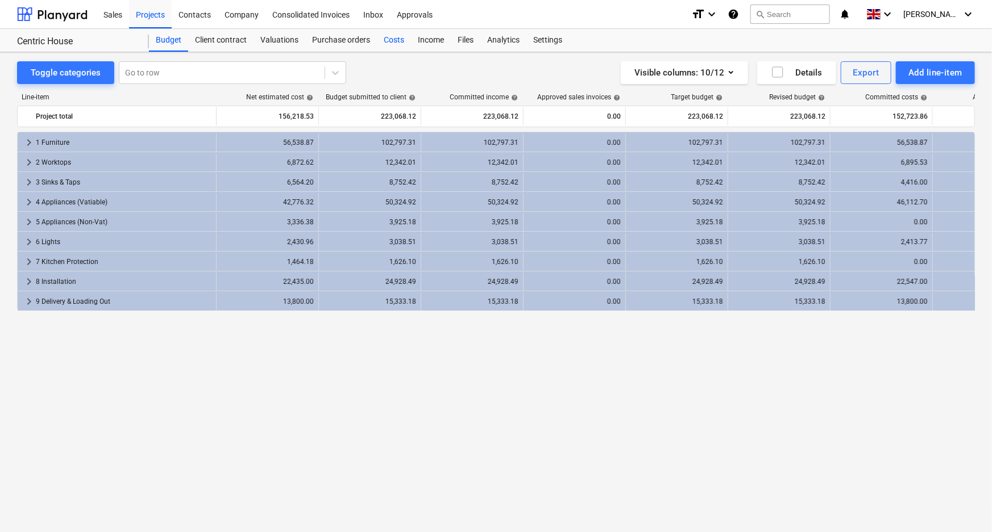
click at [402, 38] on div "Costs" at bounding box center [394, 40] width 34 height 23
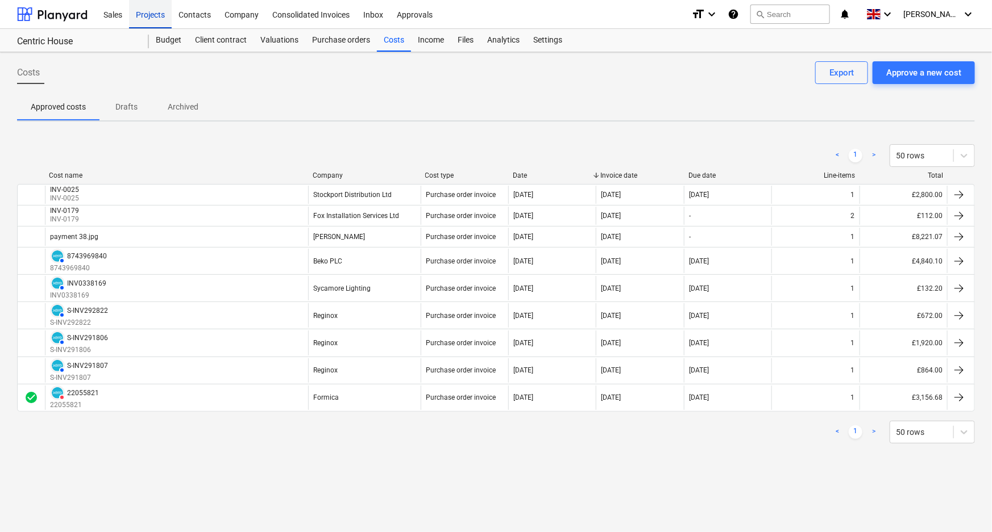
click at [136, 11] on div "Projects" at bounding box center [150, 13] width 43 height 29
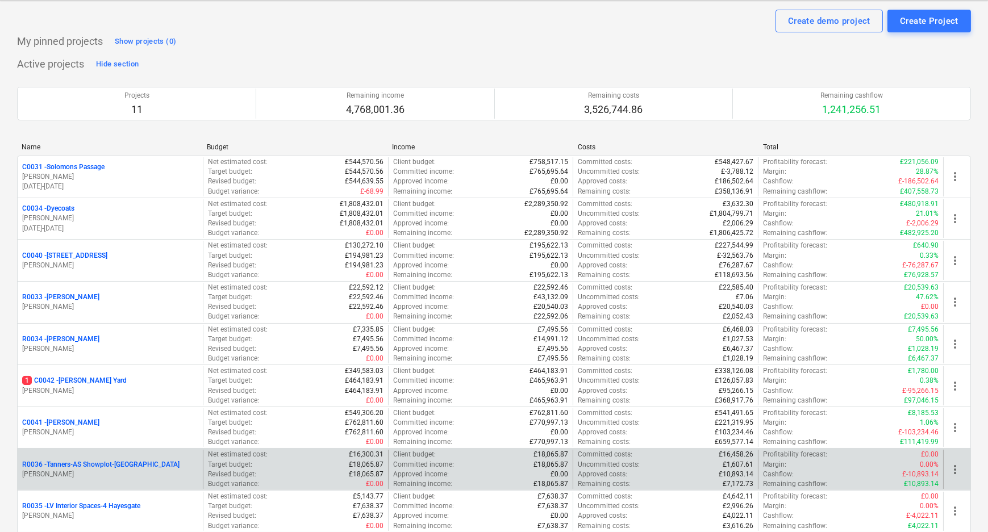
scroll to position [51, 0]
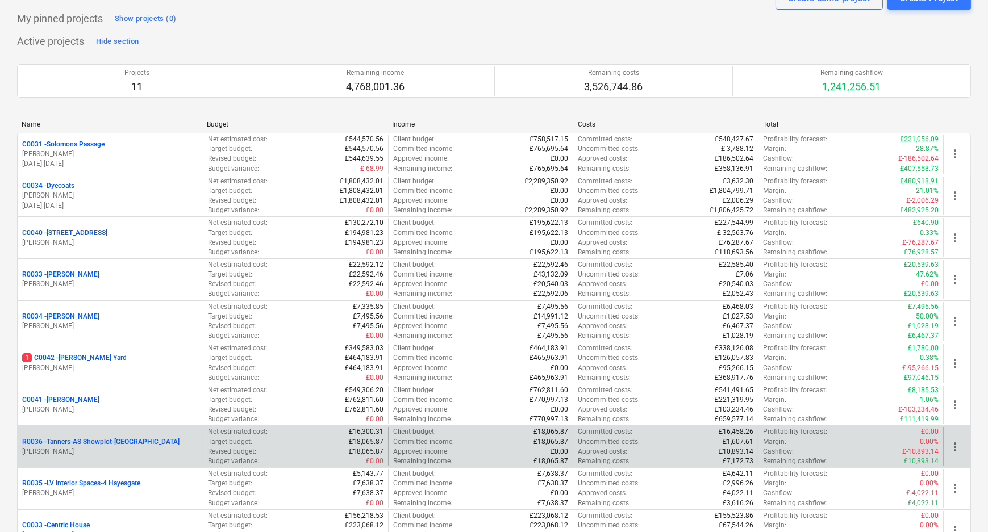
click at [90, 443] on p "R0036 - Tanners-AS Showplot-[GEOGRAPHIC_DATA]" at bounding box center [100, 443] width 157 height 10
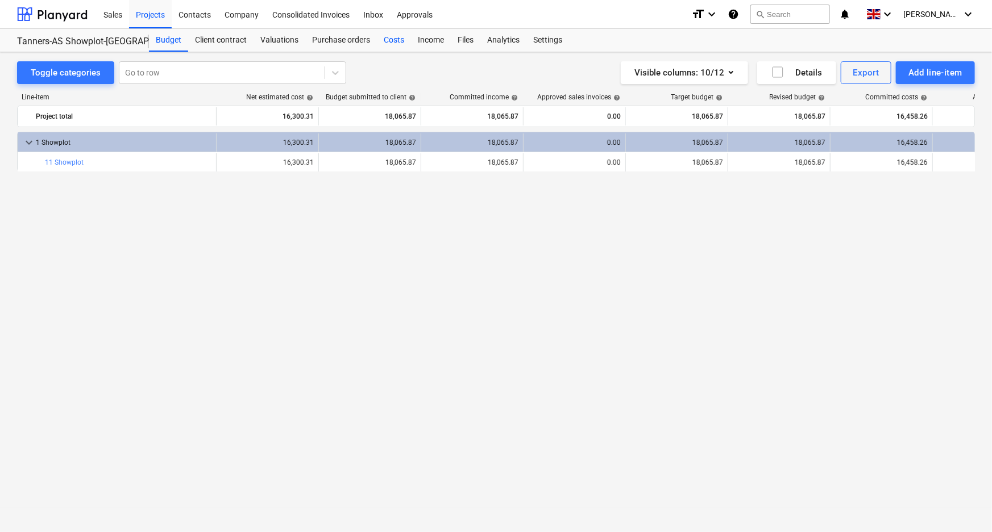
click at [385, 36] on div "Costs" at bounding box center [394, 40] width 34 height 23
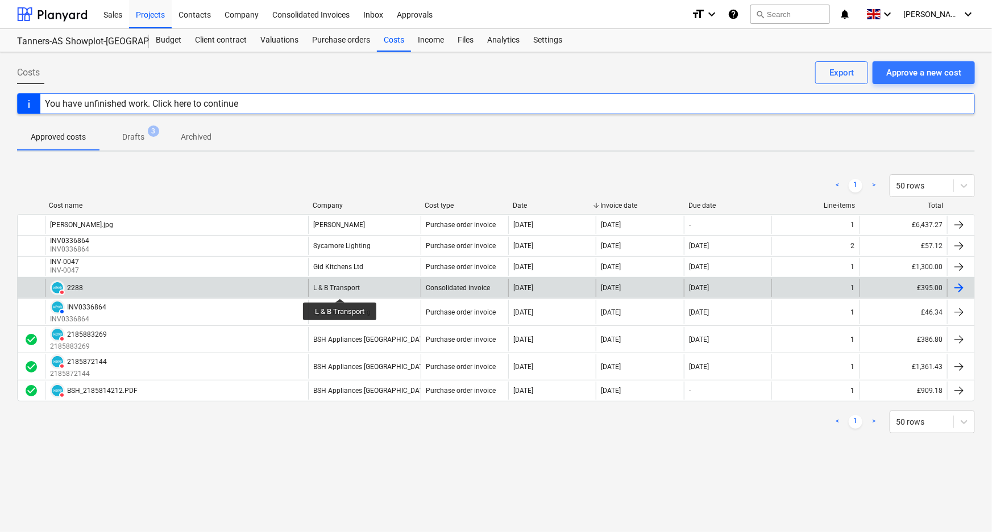
click at [340, 289] on div "L & B Transport" at bounding box center [336, 288] width 47 height 8
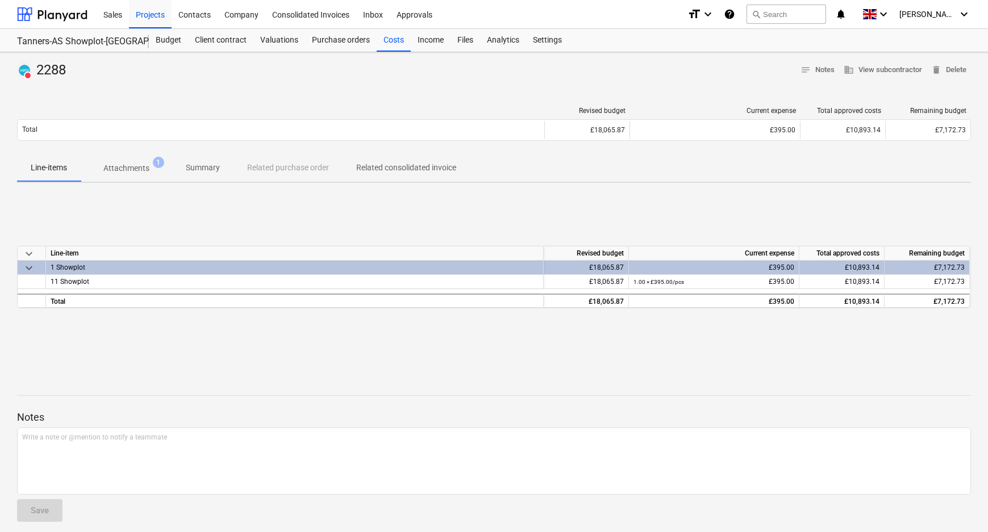
click at [150, 165] on span "Attachments 1" at bounding box center [126, 169] width 64 height 12
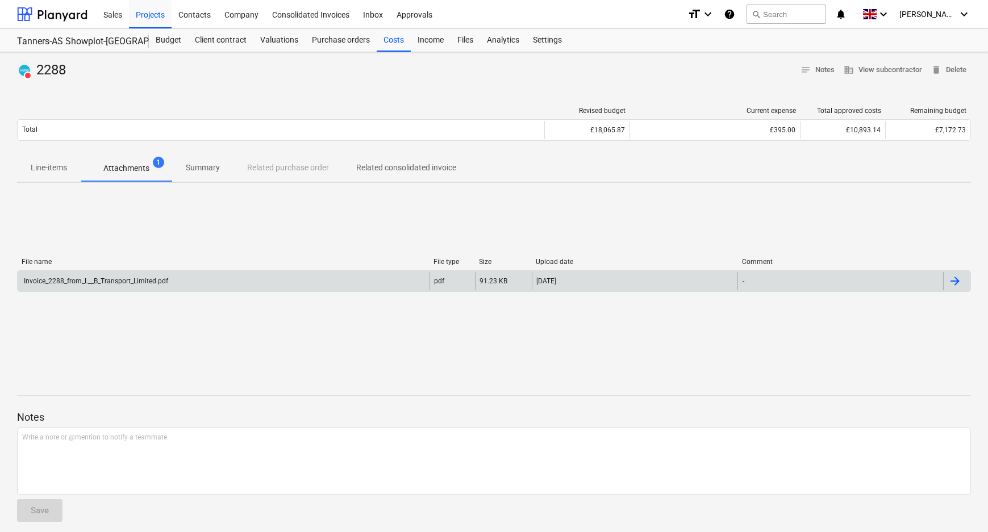
click at [160, 277] on div "Invoice_2288_from_L__B_Transport_Limited.pdf" at bounding box center [95, 281] width 146 height 8
